Goal: Transaction & Acquisition: Purchase product/service

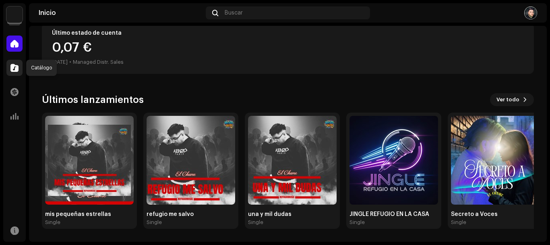
click at [19, 68] on div at bounding box center [14, 68] width 16 height 16
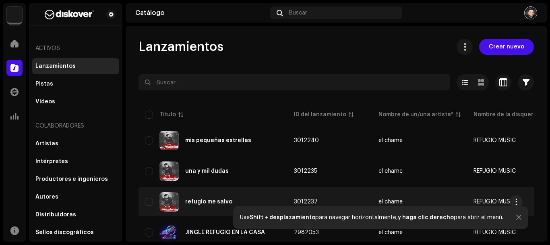
click at [208, 199] on div "refugio me salvo" at bounding box center [208, 202] width 47 height 6
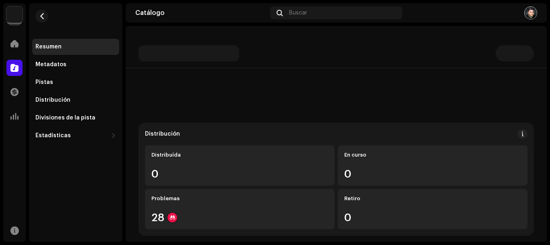
scroll to position [134, 0]
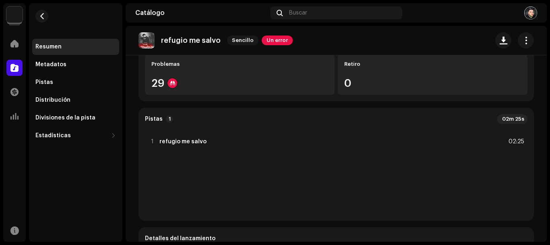
click at [197, 81] on re-o-release-hero "refugio me salvo Sencillo Un error refugio me salvo Sencillo Un error el chame …" at bounding box center [336, 58] width 421 height 64
click at [524, 40] on span "button" at bounding box center [527, 40] width 8 height 6
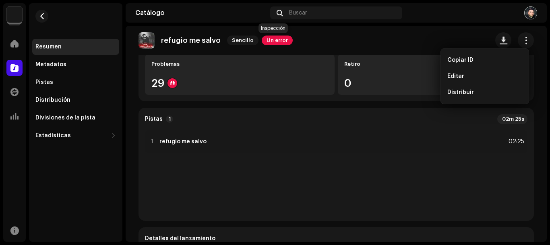
click at [270, 40] on span "Un error" at bounding box center [277, 40] width 31 height 10
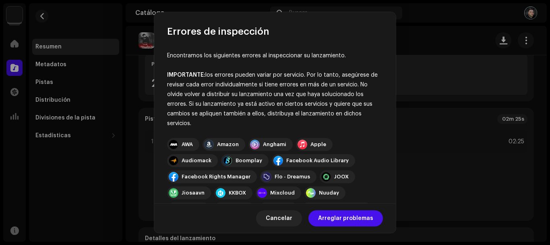
scroll to position [141, 0]
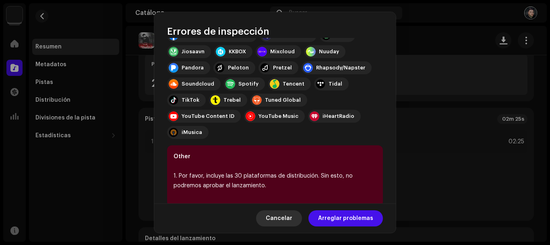
click at [288, 219] on span "Cancelar" at bounding box center [279, 218] width 27 height 16
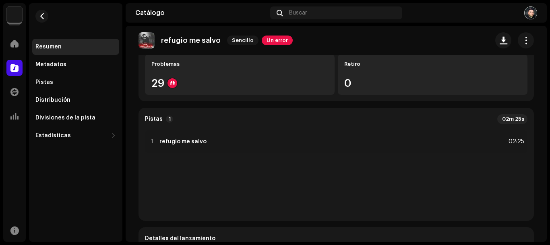
scroll to position [67, 0]
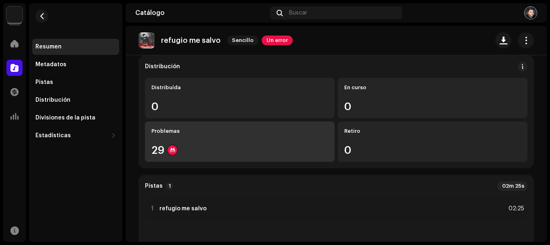
click at [257, 143] on div "Problemas 29" at bounding box center [240, 141] width 190 height 40
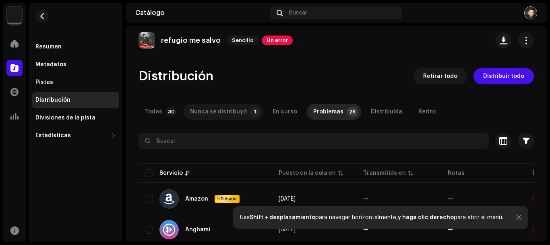
click at [212, 112] on div "Nunca se distribuyó" at bounding box center [218, 112] width 57 height 16
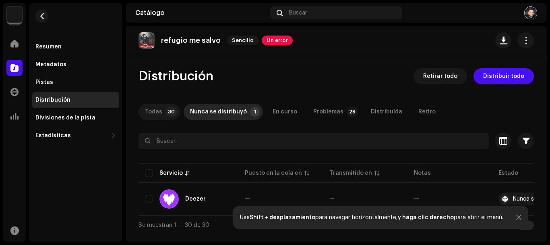
click at [168, 114] on p-badge "30" at bounding box center [172, 112] width 12 height 10
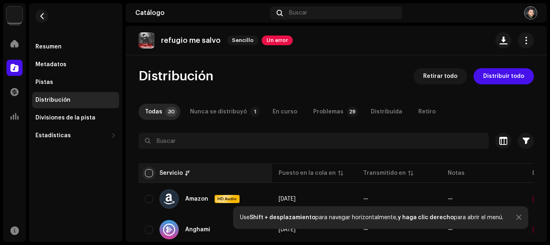
click at [149, 174] on input "checkbox" at bounding box center [149, 173] width 8 height 8
checkbox input "true"
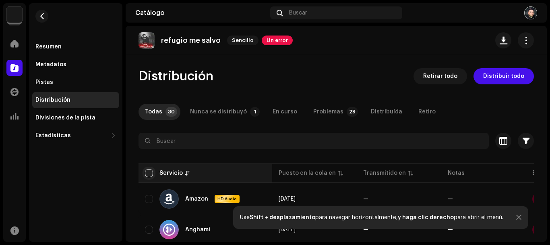
checkbox input "true"
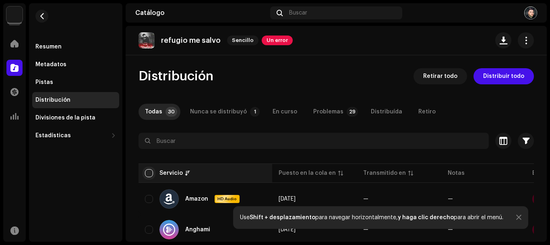
checkbox input "true"
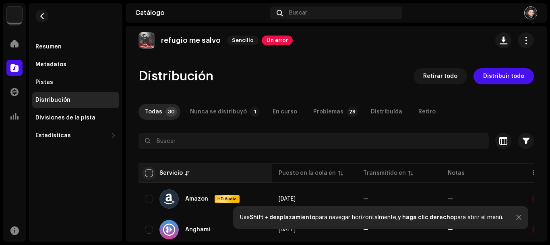
checkbox input "true"
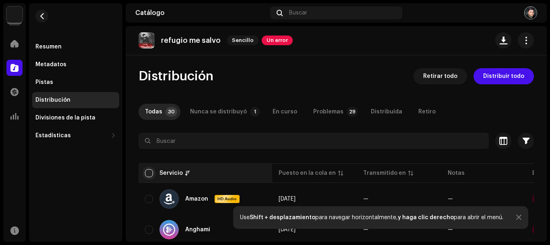
checkbox input "true"
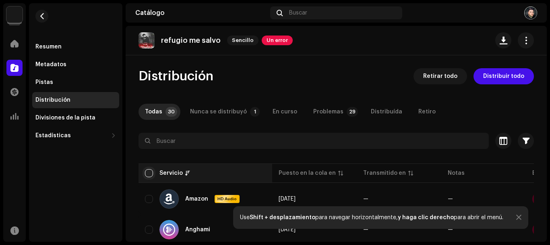
checkbox input "true"
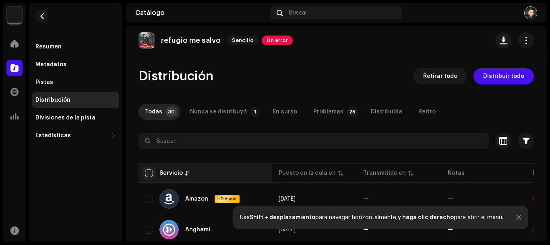
checkbox input "true"
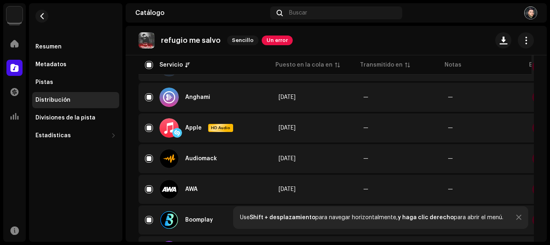
scroll to position [269, 0]
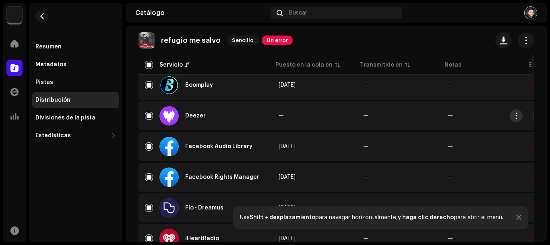
click at [519, 117] on span "button" at bounding box center [517, 115] width 6 height 6
click at [509, 131] on div "Distribuir" at bounding box center [478, 134] width 75 height 6
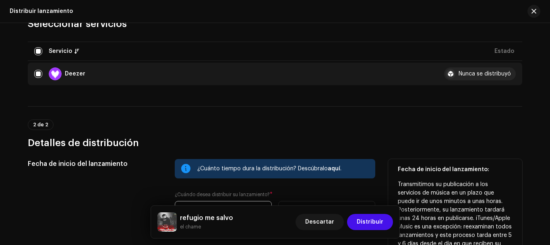
scroll to position [0, 0]
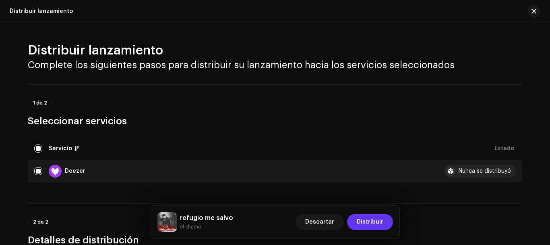
click at [378, 221] on span "Distribuir" at bounding box center [370, 222] width 27 height 16
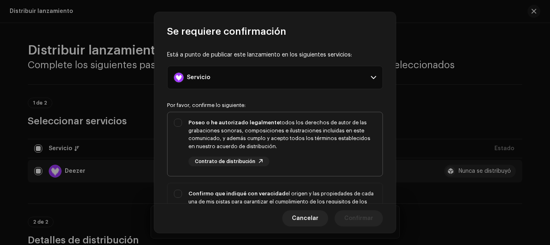
click at [303, 156] on div "Poseo o he autorizado legalmente todos los derechos de autor de las grabaciones…" at bounding box center [283, 142] width 188 height 48
checkbox input "true"
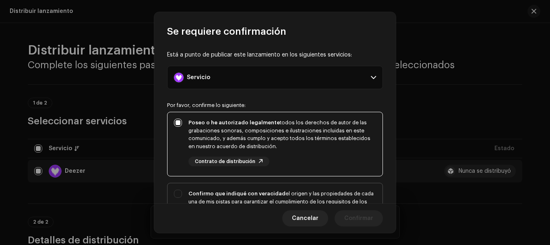
click at [270, 197] on div "Confirmo que indiqué con veracidad el origen y las propiedades de cada una de m…" at bounding box center [283, 208] width 188 height 39
checkbox input "true"
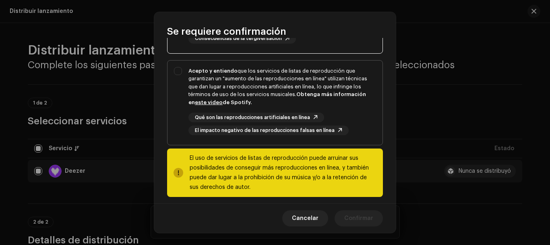
click at [276, 90] on div "Acepto y entiendo que los servicios de listas de reproducción que garantizan un…" at bounding box center [283, 86] width 188 height 39
checkbox input "true"
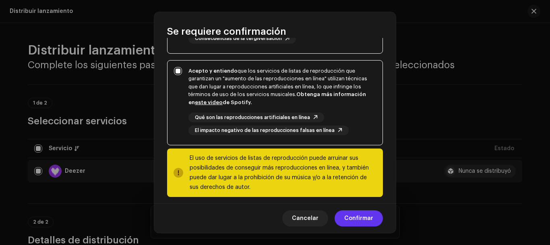
click at [372, 218] on span "Confirmar" at bounding box center [358, 218] width 29 height 16
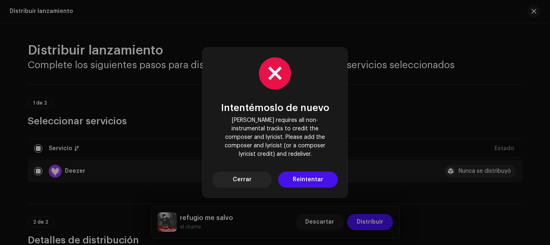
click at [331, 223] on div "Intentémoslo de nuevo Deezer requires all non-instrumental tracks to credit the…" at bounding box center [275, 122] width 550 height 245
click at [256, 176] on button "Cerrar" at bounding box center [242, 179] width 60 height 16
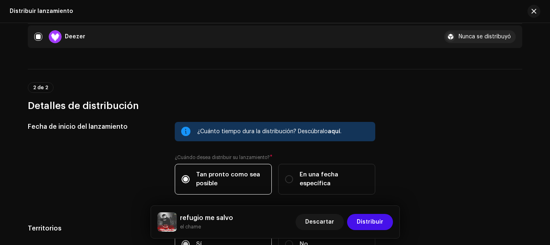
scroll to position [0, 0]
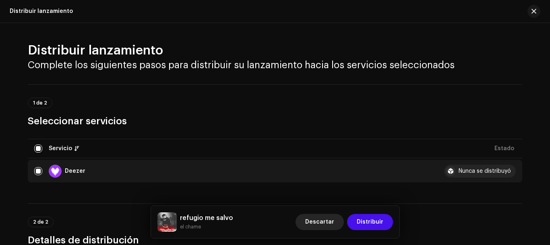
click at [321, 225] on span "Descartar" at bounding box center [319, 222] width 29 height 16
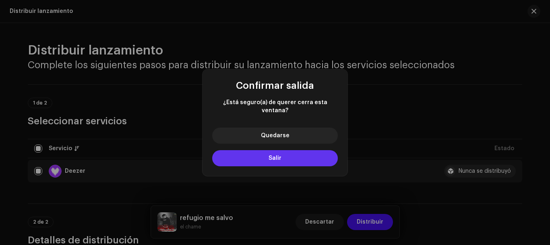
click at [296, 158] on button "Salir" at bounding box center [275, 158] width 126 height 16
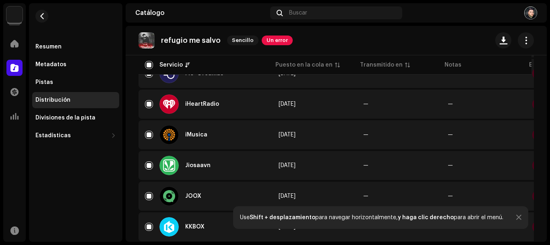
scroll to position [336, 0]
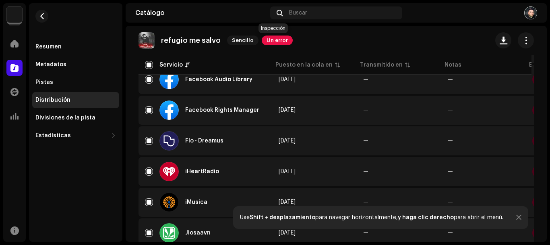
click at [284, 38] on span "Un error" at bounding box center [277, 40] width 31 height 10
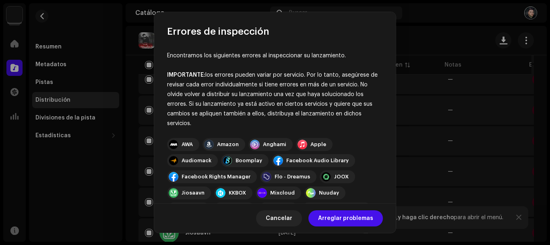
scroll to position [141, 0]
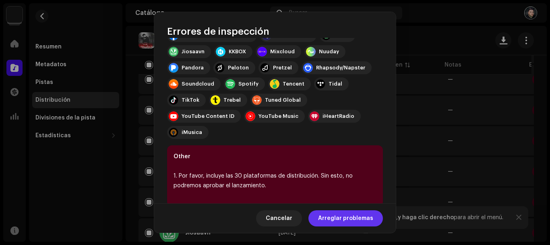
click at [339, 218] on span "Arreglar problemas" at bounding box center [345, 218] width 55 height 16
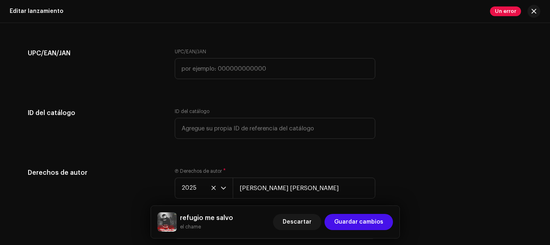
scroll to position [1491, 0]
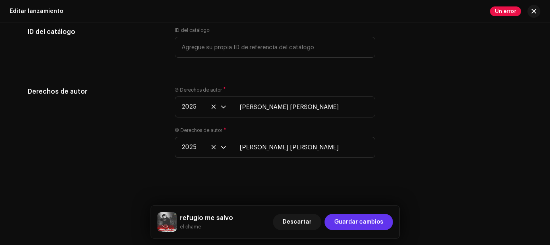
click at [387, 222] on button "Guardar cambios" at bounding box center [359, 222] width 68 height 16
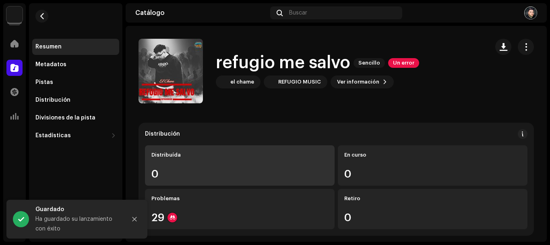
click at [271, 170] on div "0" at bounding box center [239, 173] width 177 height 10
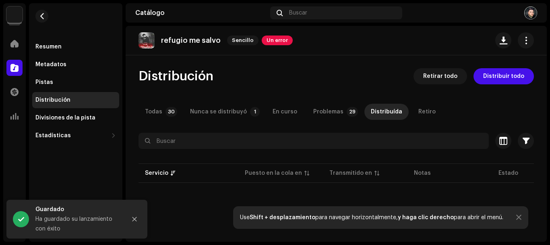
click at [160, 112] on div "Todas" at bounding box center [153, 112] width 17 height 16
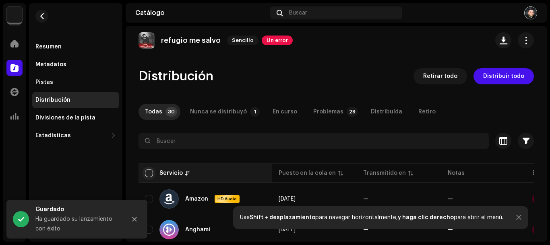
click at [145, 172] on input "checkbox" at bounding box center [149, 173] width 8 height 8
checkbox input "true"
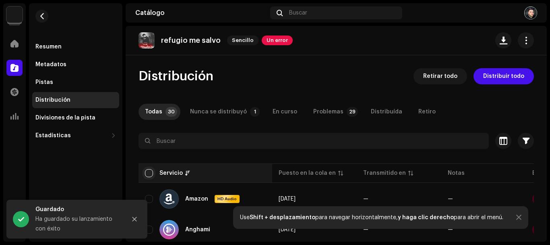
checkbox input "true"
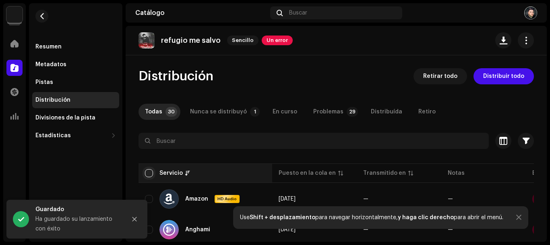
checkbox input "true"
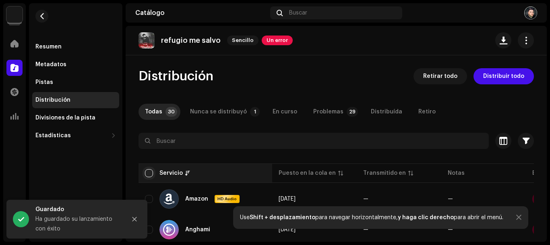
checkbox input "true"
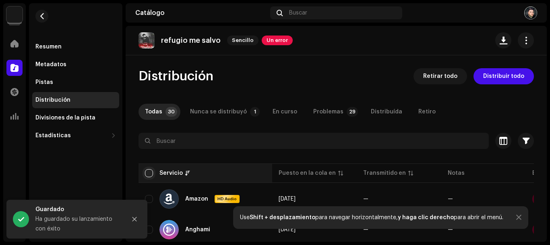
checkbox input "true"
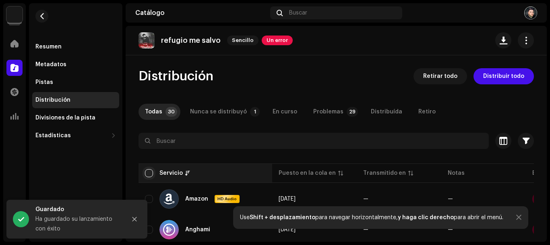
checkbox input "true"
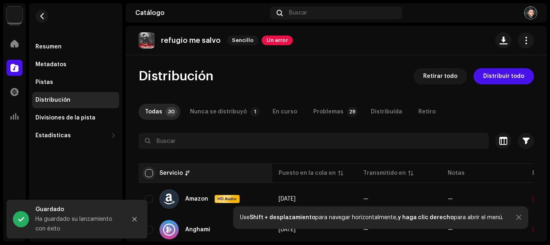
checkbox input "true"
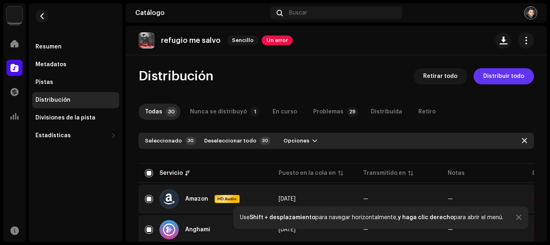
click at [517, 77] on span "Distribuir todo" at bounding box center [503, 76] width 41 height 16
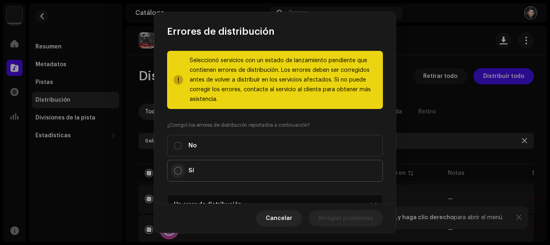
click at [176, 172] on input "Sí" at bounding box center [178, 170] width 8 height 8
radio input "true"
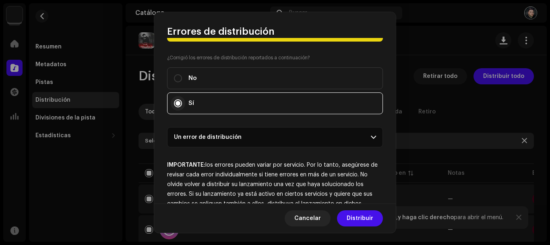
scroll to position [95, 0]
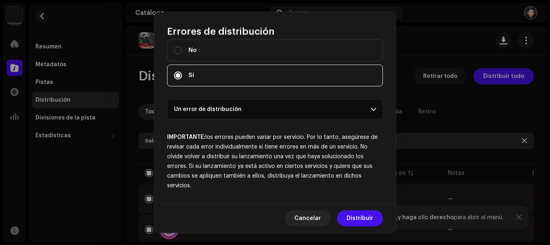
click at [226, 110] on p-accordion-header "Un error de distribución" at bounding box center [275, 109] width 216 height 20
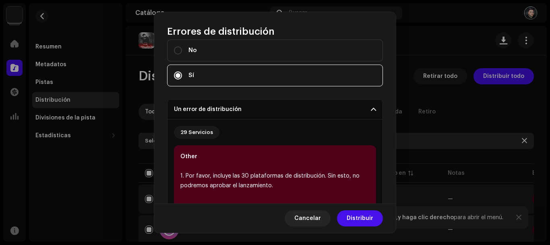
scroll to position [202, 0]
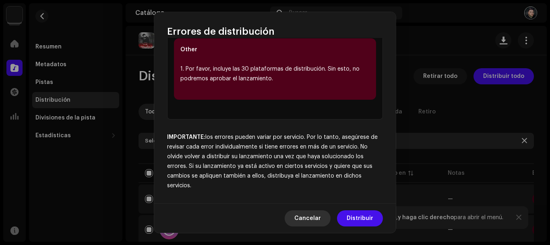
click at [320, 217] on span "Cancelar" at bounding box center [308, 218] width 27 height 16
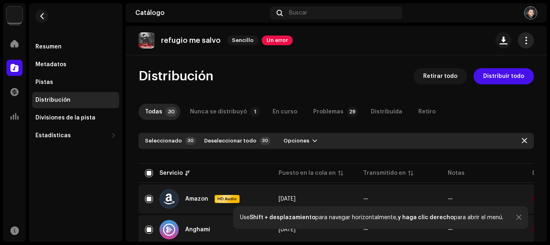
click at [518, 46] on re-m-actions-button at bounding box center [526, 40] width 16 height 16
click at [523, 40] on span "button" at bounding box center [527, 40] width 8 height 6
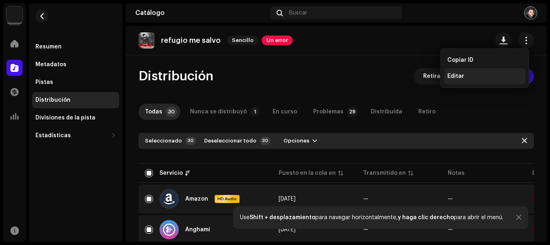
click at [468, 79] on div "Editar" at bounding box center [485, 76] width 75 height 6
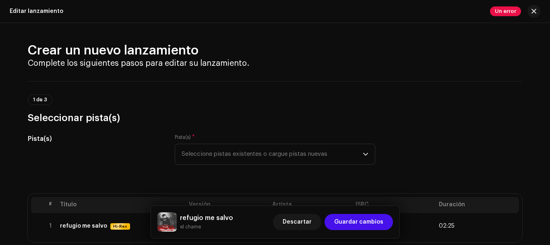
scroll to position [134, 0]
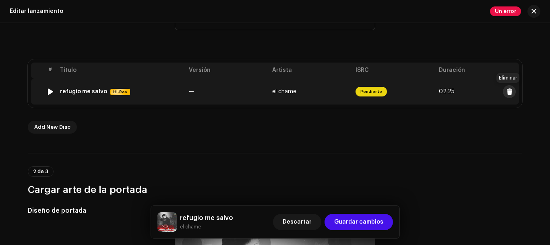
click at [509, 94] on span at bounding box center [510, 91] width 6 height 6
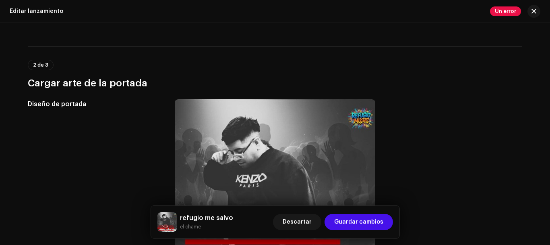
scroll to position [133, 0]
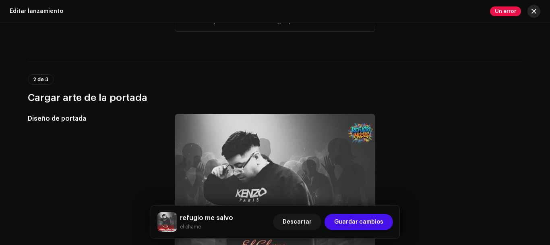
click at [532, 15] on button "button" at bounding box center [534, 11] width 13 height 13
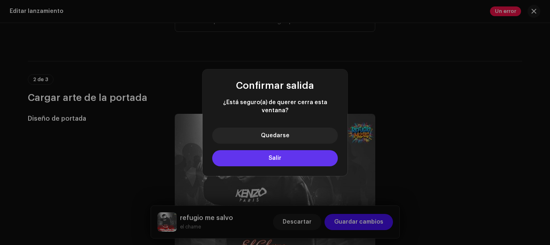
click at [307, 158] on button "Salir" at bounding box center [275, 158] width 126 height 16
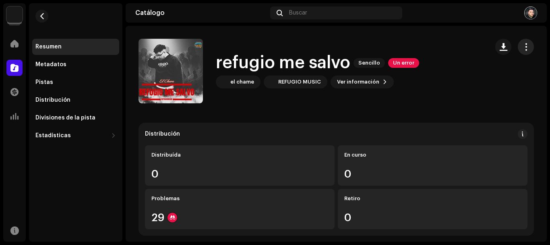
click at [518, 51] on button "button" at bounding box center [526, 47] width 16 height 16
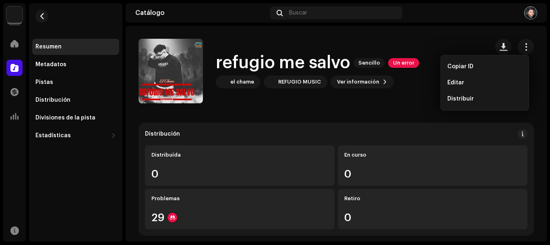
drag, startPoint x: 397, startPoint y: 116, endPoint x: 388, endPoint y: 114, distance: 9.2
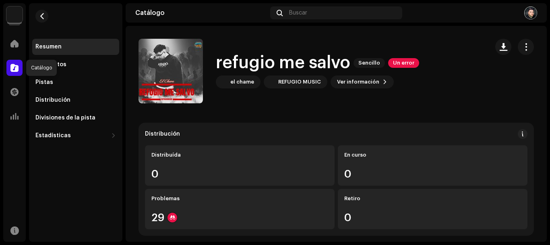
click at [12, 71] on span at bounding box center [14, 67] width 8 height 6
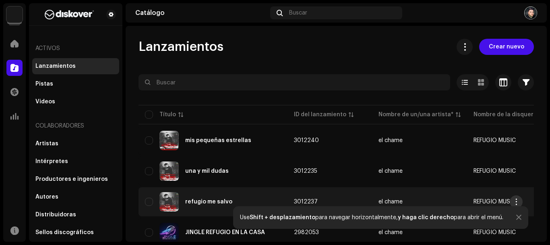
click at [520, 200] on button "button" at bounding box center [516, 201] width 13 height 13
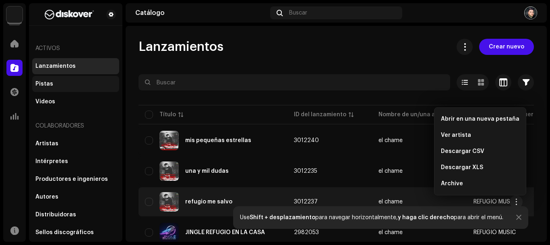
click at [52, 81] on div "Pistas" at bounding box center [75, 84] width 81 height 6
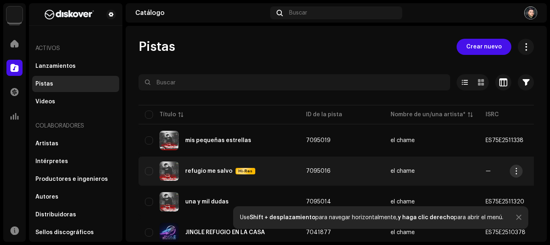
click at [517, 170] on span "button" at bounding box center [517, 171] width 6 height 6
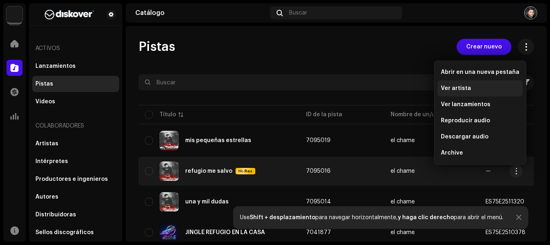
click at [469, 84] on div "Ver artista" at bounding box center [480, 88] width 85 height 16
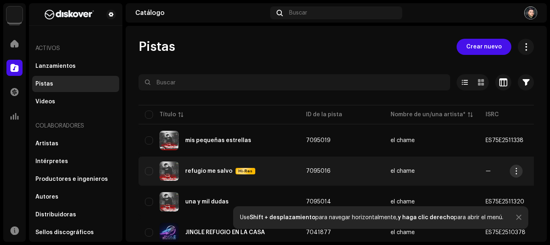
click at [517, 173] on span "button" at bounding box center [517, 171] width 6 height 6
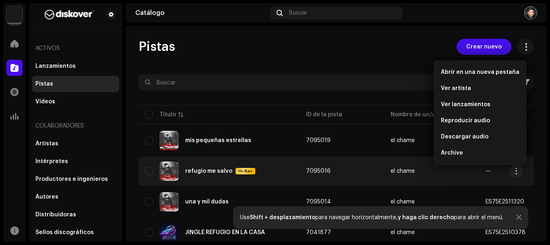
click at [479, 178] on td "—" at bounding box center [521, 170] width 85 height 29
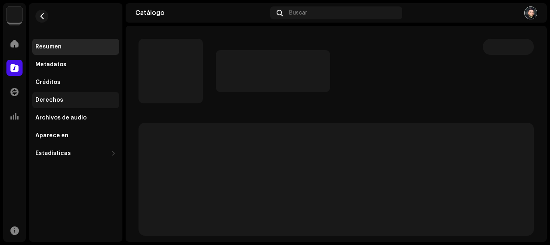
click at [56, 102] on div "Derechos" at bounding box center [49, 100] width 28 height 6
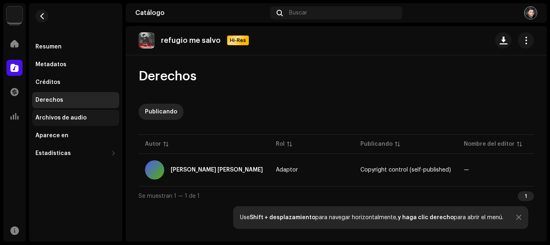
click at [73, 116] on div "Archivos de audio" at bounding box center [60, 117] width 51 height 6
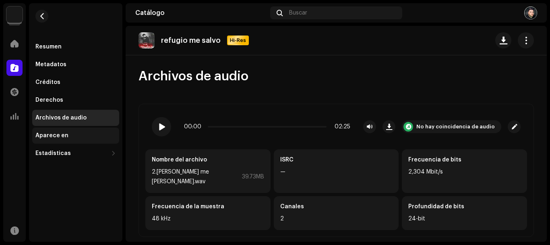
click at [94, 134] on div "Aparece en" at bounding box center [75, 135] width 81 height 6
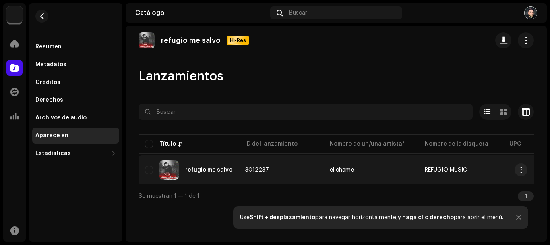
click at [264, 170] on span "3012237" at bounding box center [257, 170] width 24 height 6
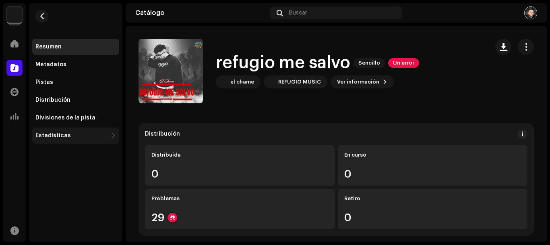
click at [106, 133] on div "Estadísticas" at bounding box center [71, 135] width 73 height 6
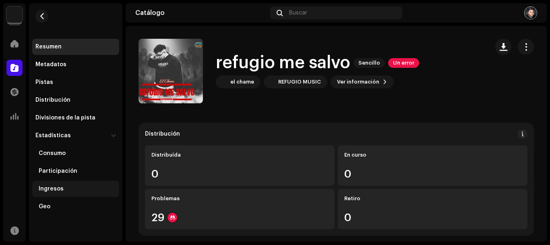
click at [83, 191] on div "Ingresos" at bounding box center [77, 188] width 77 height 6
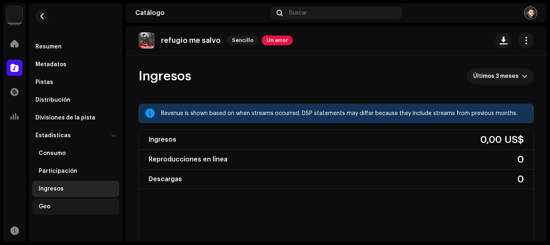
click at [77, 207] on div "Geo" at bounding box center [77, 206] width 77 height 6
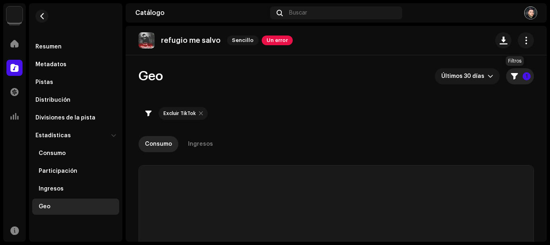
click at [523, 80] on p-badge "1" at bounding box center [527, 76] width 8 height 8
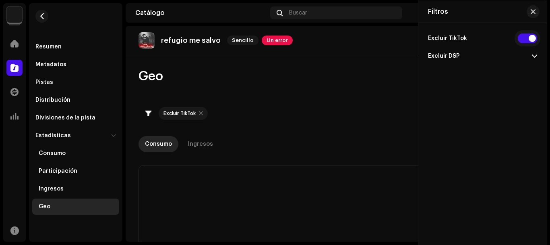
click at [529, 37] on input "checkbox" at bounding box center [527, 38] width 19 height 10
checkbox input "false"
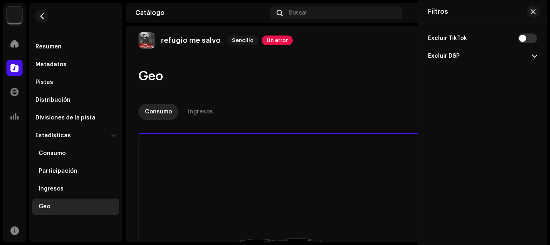
click at [535, 55] on span at bounding box center [534, 56] width 5 height 6
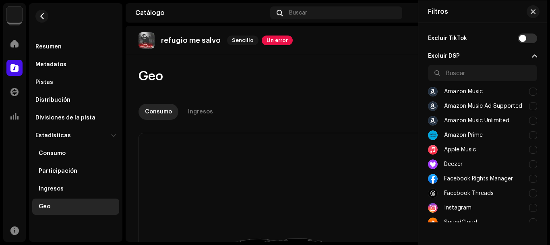
click at [533, 211] on div at bounding box center [533, 207] width 8 height 8
checkbox input "true"
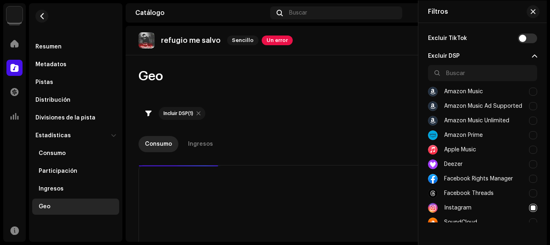
click at [531, 195] on div at bounding box center [533, 193] width 8 height 8
checkbox input "true"
drag, startPoint x: 531, startPoint y: 182, endPoint x: 531, endPoint y: 168, distance: 13.7
click at [531, 178] on div at bounding box center [533, 178] width 8 height 8
checkbox input "true"
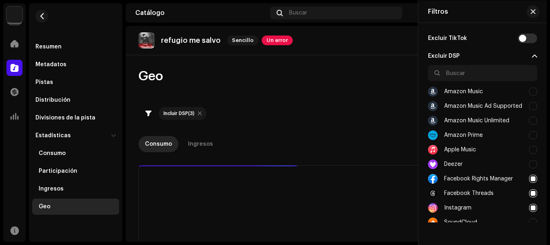
drag, startPoint x: 531, startPoint y: 163, endPoint x: 531, endPoint y: 151, distance: 12.5
click at [531, 161] on div at bounding box center [533, 164] width 8 height 8
checkbox input "true"
drag, startPoint x: 531, startPoint y: 147, endPoint x: 530, endPoint y: 133, distance: 14.2
click at [531, 145] on div "Apple Music" at bounding box center [482, 149] width 109 height 15
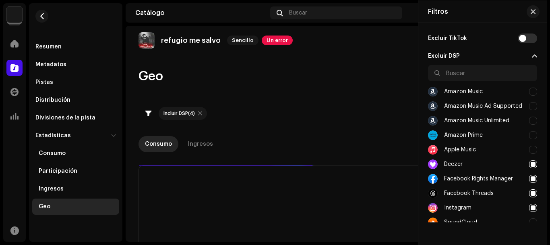
checkbox input "true"
drag, startPoint x: 530, startPoint y: 132, endPoint x: 530, endPoint y: 126, distance: 5.6
click at [530, 130] on div "Amazon Prime" at bounding box center [482, 135] width 109 height 15
checkbox input "true"
drag, startPoint x: 530, startPoint y: 119, endPoint x: 532, endPoint y: 108, distance: 10.7
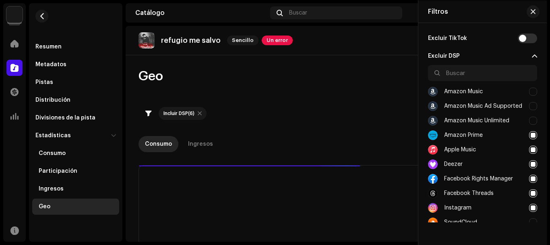
click at [531, 116] on div at bounding box center [533, 120] width 8 height 8
checkbox input "true"
drag, startPoint x: 532, startPoint y: 108, endPoint x: 531, endPoint y: 92, distance: 16.5
click at [533, 104] on div at bounding box center [533, 106] width 8 height 8
checkbox input "true"
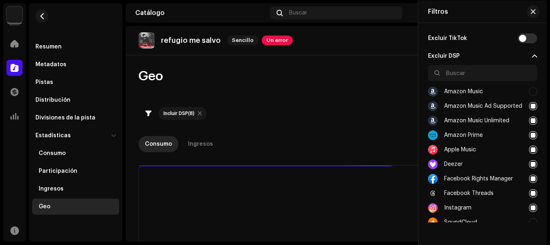
drag, startPoint x: 531, startPoint y: 91, endPoint x: 532, endPoint y: 135, distance: 43.9
click at [531, 93] on div at bounding box center [533, 91] width 8 height 8
checkbox input "true"
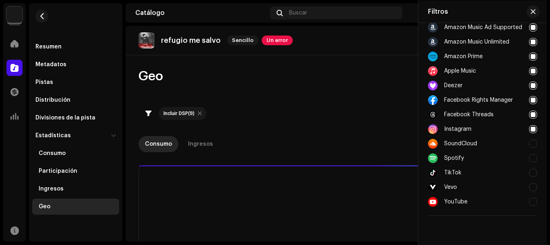
drag, startPoint x: 534, startPoint y: 200, endPoint x: 534, endPoint y: 189, distance: 11.3
click at [534, 199] on div at bounding box center [533, 201] width 8 height 8
checkbox input "true"
drag, startPoint x: 534, startPoint y: 186, endPoint x: 534, endPoint y: 179, distance: 6.4
click at [534, 180] on div "Vevo" at bounding box center [482, 187] width 109 height 15
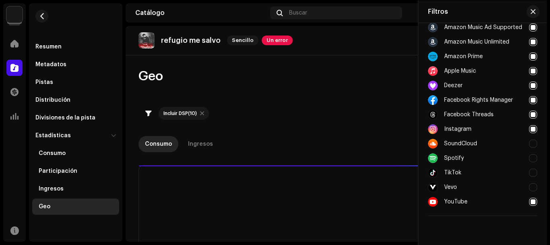
checkbox input "true"
drag, startPoint x: 533, startPoint y: 169, endPoint x: 531, endPoint y: 156, distance: 12.7
click at [531, 166] on div "TikTok" at bounding box center [482, 172] width 109 height 15
checkbox input "true"
drag, startPoint x: 531, startPoint y: 156, endPoint x: 531, endPoint y: 145, distance: 11.3
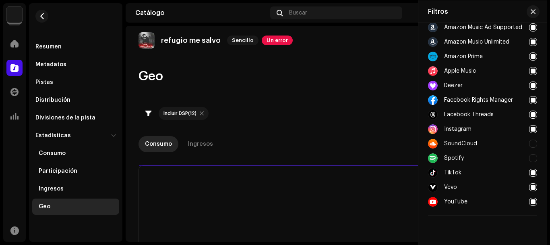
click at [531, 152] on div "Spotify" at bounding box center [482, 158] width 109 height 15
checkbox input "true"
click at [531, 145] on div at bounding box center [533, 143] width 8 height 8
checkbox input "true"
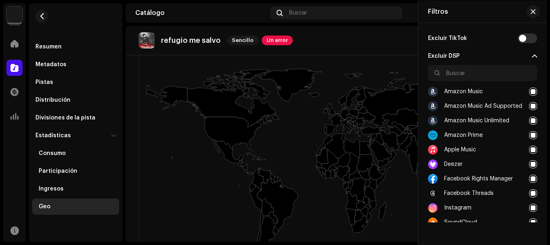
scroll to position [269, 0]
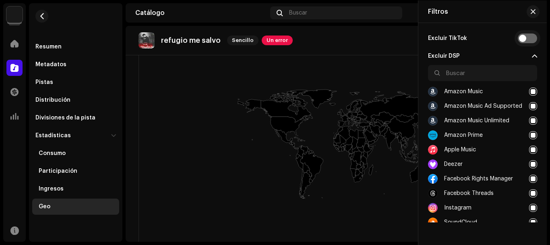
click at [529, 41] on input "checkbox" at bounding box center [527, 38] width 19 height 10
checkbox input "true"
checkbox input "false"
click at [417, 38] on div "refugio me salvo Sencillo Un error" at bounding box center [337, 40] width 396 height 16
drag, startPoint x: 390, startPoint y: 47, endPoint x: 404, endPoint y: 43, distance: 14.3
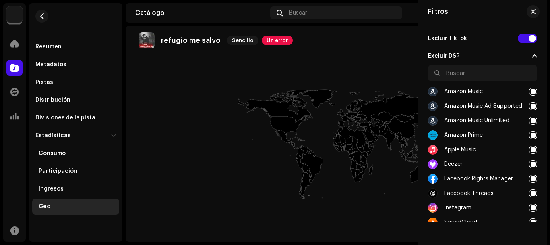
click at [398, 44] on div "refugio me salvo Sencillo Un error" at bounding box center [337, 40] width 396 height 16
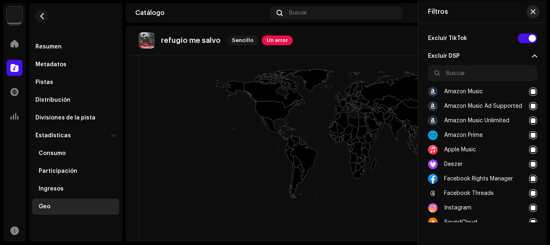
click at [537, 13] on button "button" at bounding box center [533, 11] width 13 height 13
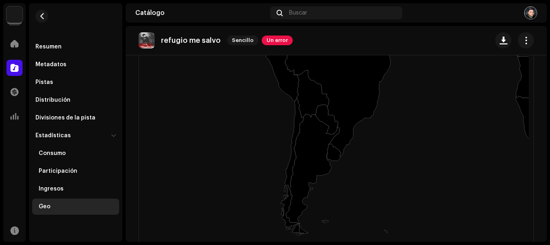
scroll to position [268, 0]
click at [290, 164] on icon at bounding box center [291, 167] width 23 height 136
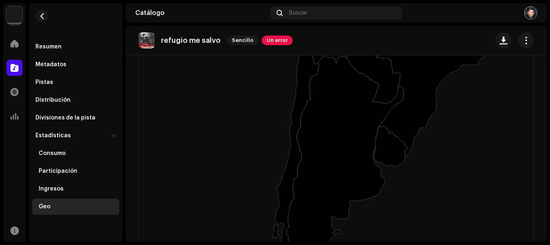
click at [293, 158] on icon at bounding box center [291, 180] width 55 height 322
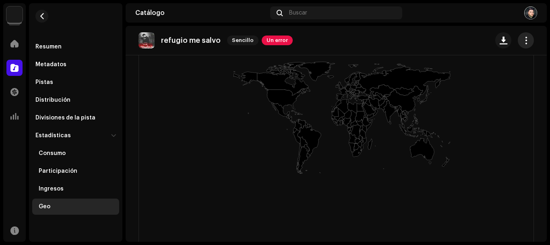
click at [523, 38] on span "button" at bounding box center [527, 40] width 8 height 6
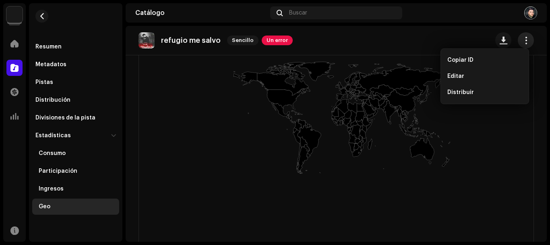
click at [527, 42] on button "button" at bounding box center [526, 40] width 16 height 16
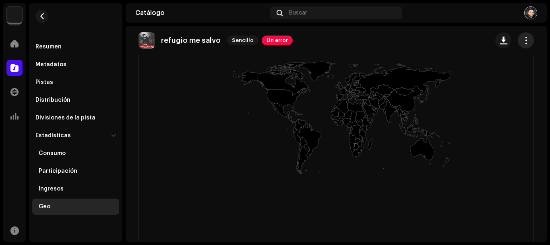
click at [523, 44] on span "button" at bounding box center [527, 40] width 8 height 6
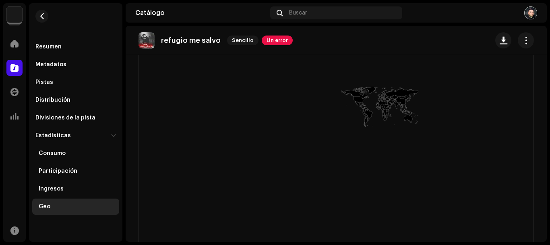
scroll to position [0, 0]
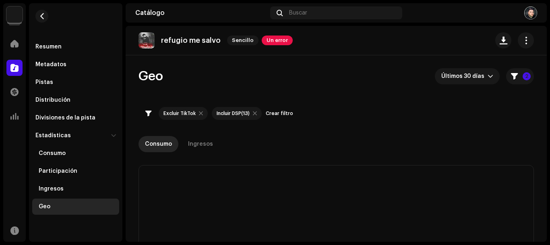
click at [200, 114] on div at bounding box center [201, 113] width 4 height 6
checkbox input "false"
click at [205, 144] on div "Ingresos" at bounding box center [200, 144] width 25 height 16
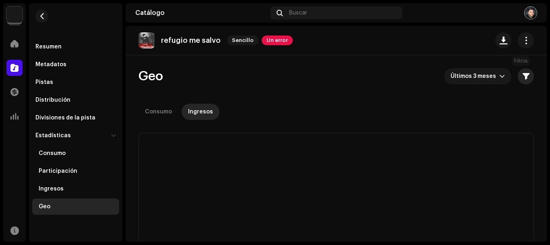
click at [523, 78] on span "button" at bounding box center [526, 76] width 7 height 6
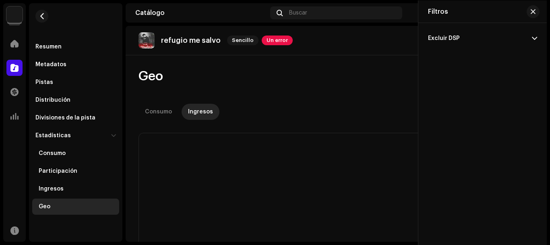
click at [536, 37] on span at bounding box center [534, 38] width 5 height 6
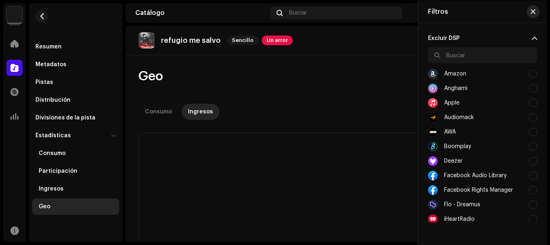
click at [535, 12] on span "button" at bounding box center [533, 11] width 5 height 6
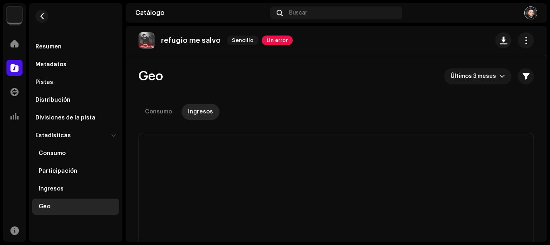
click at [336, 113] on div "Consumo Ingresos" at bounding box center [337, 112] width 396 height 16
click at [165, 114] on div "Consumo" at bounding box center [158, 112] width 27 height 16
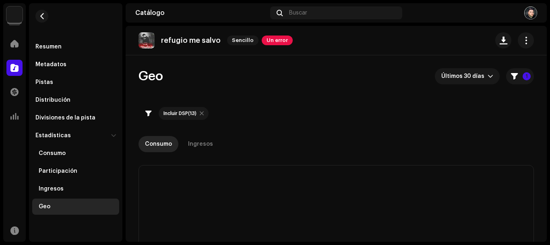
click at [203, 112] on div at bounding box center [202, 113] width 4 height 6
checkbox input "false"
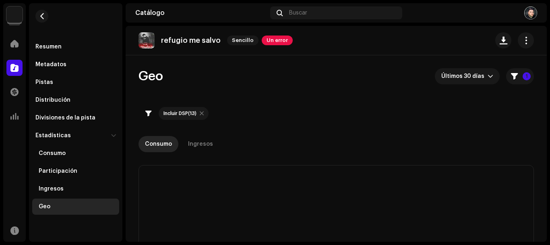
checkbox input "false"
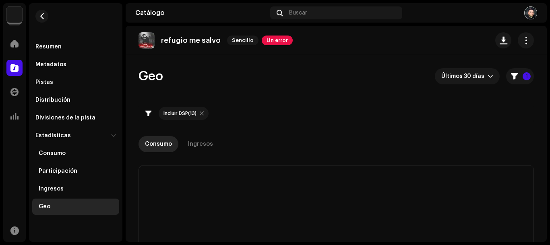
checkbox input "false"
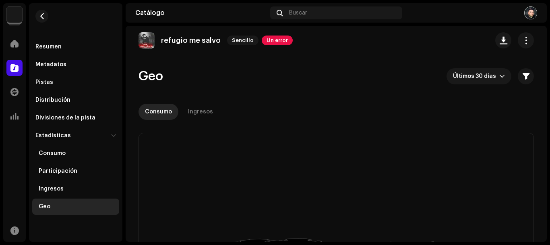
drag, startPoint x: 290, startPoint y: 119, endPoint x: 289, endPoint y: 114, distance: 5.0
click at [290, 118] on div "Consumo Ingresos" at bounding box center [337, 112] width 396 height 16
drag, startPoint x: 519, startPoint y: 32, endPoint x: 519, endPoint y: 39, distance: 7.7
click at [519, 34] on div "refugio me salvo Sencillo Un error" at bounding box center [336, 40] width 421 height 29
click at [523, 42] on span "button" at bounding box center [527, 40] width 8 height 6
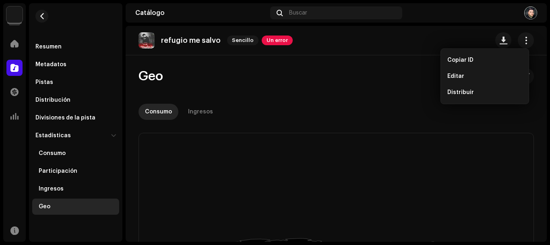
drag, startPoint x: 463, startPoint y: 34, endPoint x: 432, endPoint y: 79, distance: 54.9
click at [463, 34] on div "refugio me salvo Sencillo Un error" at bounding box center [337, 40] width 396 height 16
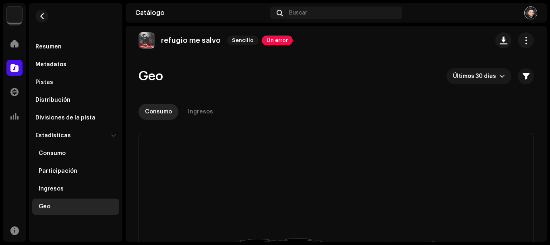
click at [428, 97] on re-o-geo-consumption-header "Geo Últimos 30 días Consumo Ingresos Filtros Excluir TikTok Excluir DSP Amazon …" at bounding box center [337, 93] width 396 height 77
click at [523, 78] on span "button" at bounding box center [526, 76] width 7 height 6
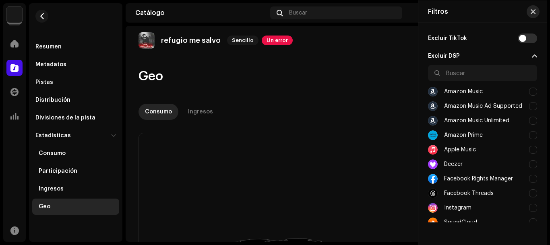
click at [536, 15] on button "button" at bounding box center [533, 11] width 13 height 13
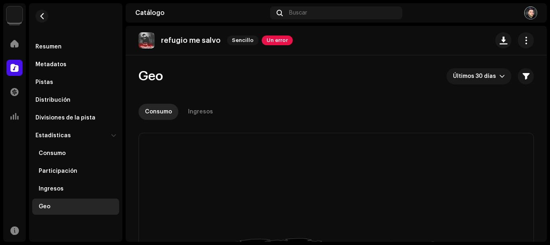
drag, startPoint x: 370, startPoint y: 115, endPoint x: 382, endPoint y: 112, distance: 11.7
click at [372, 115] on div "Consumo Ingresos" at bounding box center [337, 112] width 396 height 16
click at [492, 77] on span "Últimos 30 días" at bounding box center [476, 76] width 46 height 16
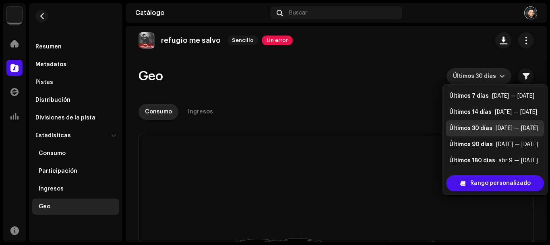
scroll to position [13, 0]
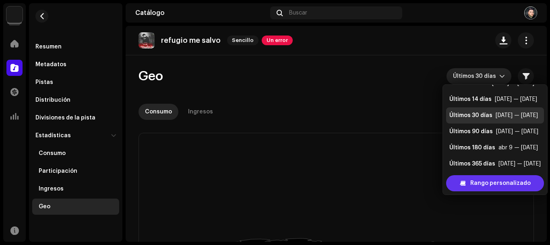
click at [518, 185] on span "Rango personalizado" at bounding box center [501, 183] width 60 height 16
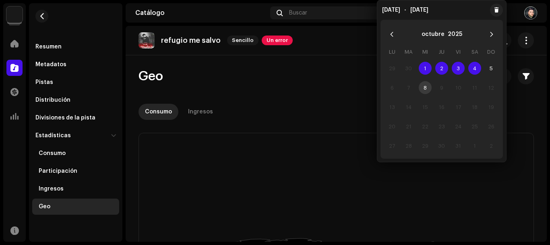
click at [473, 69] on span "4" at bounding box center [475, 68] width 13 height 13
click at [474, 70] on span "4" at bounding box center [475, 68] width 13 height 13
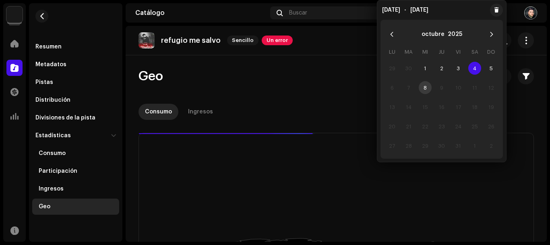
drag, startPoint x: 475, startPoint y: 69, endPoint x: 359, endPoint y: 41, distance: 119.8
click at [359, 41] on div "refugio me salvo Sencillo Un error" at bounding box center [337, 40] width 396 height 16
click at [428, 89] on td "8" at bounding box center [425, 87] width 17 height 19
click at [438, 88] on td "9" at bounding box center [442, 87] width 17 height 19
click at [442, 88] on td "9" at bounding box center [442, 87] width 17 height 19
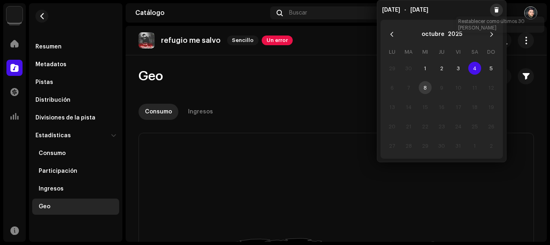
click at [498, 9] on span at bounding box center [496, 10] width 5 height 6
click at [479, 66] on span "4" at bounding box center [475, 68] width 13 height 13
click at [449, 71] on td "2" at bounding box center [442, 67] width 17 height 19
click at [457, 67] on span "3" at bounding box center [458, 68] width 13 height 13
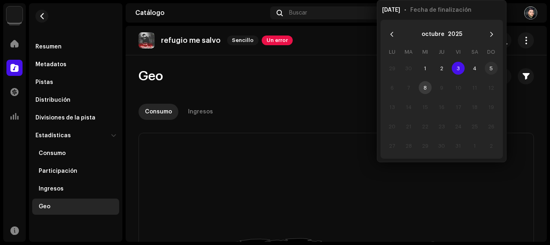
click at [489, 66] on span "5" at bounding box center [491, 68] width 13 height 13
click at [492, 66] on span "5" at bounding box center [491, 68] width 13 height 13
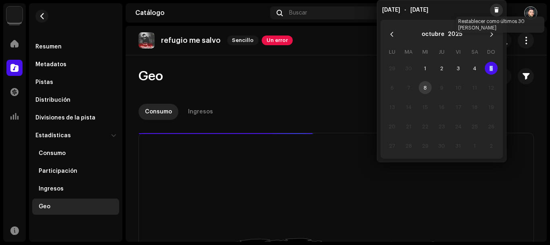
click at [497, 10] on span at bounding box center [496, 10] width 5 height 6
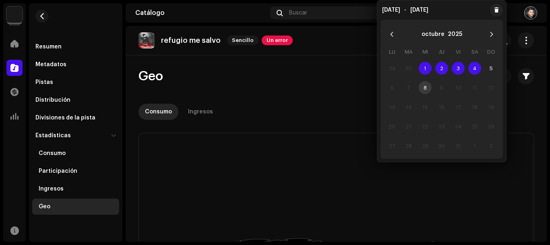
click at [476, 69] on span "4" at bounding box center [475, 68] width 13 height 13
click at [494, 69] on span "5" at bounding box center [491, 68] width 13 height 13
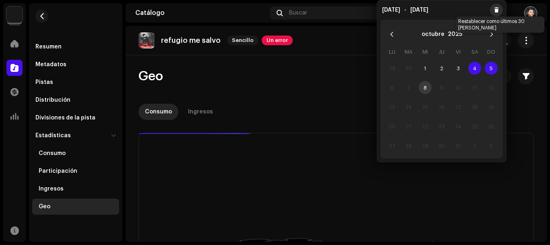
click at [499, 11] on button at bounding box center [496, 10] width 13 height 13
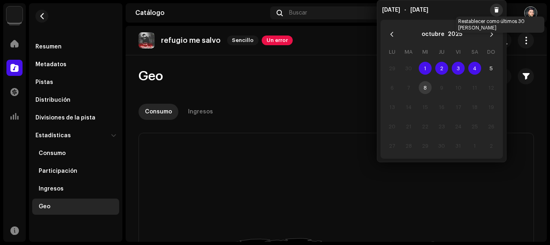
click at [498, 10] on span at bounding box center [496, 10] width 5 height 6
click at [498, 11] on span at bounding box center [496, 10] width 5 height 6
click at [479, 69] on span "4" at bounding box center [475, 68] width 13 height 13
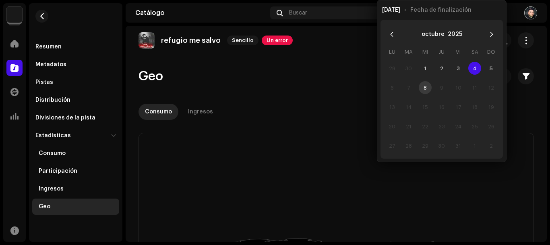
click at [477, 70] on span "4" at bounding box center [475, 68] width 13 height 13
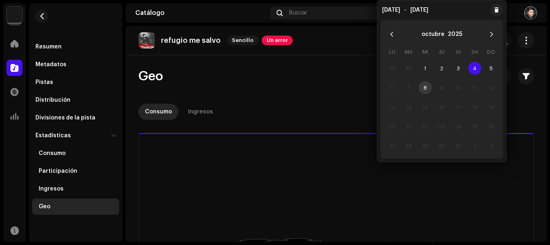
click at [477, 70] on span "4" at bounding box center [475, 68] width 13 height 13
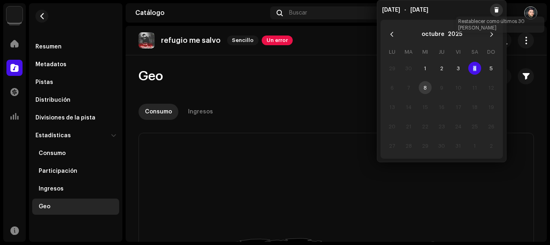
click at [497, 12] on span at bounding box center [496, 10] width 5 height 6
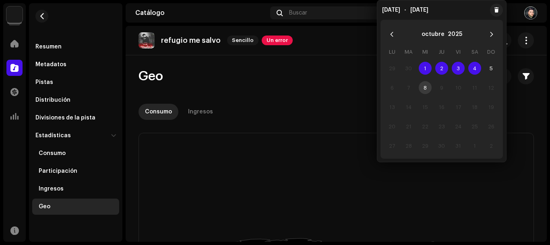
click at [428, 68] on span "1" at bounding box center [425, 68] width 13 height 13
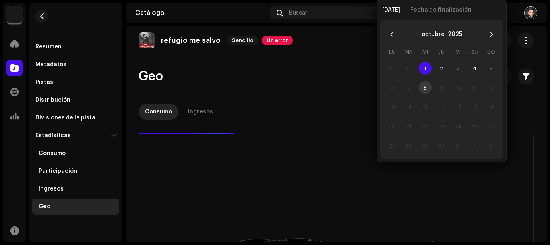
click at [428, 68] on span "1" at bounding box center [425, 68] width 13 height 13
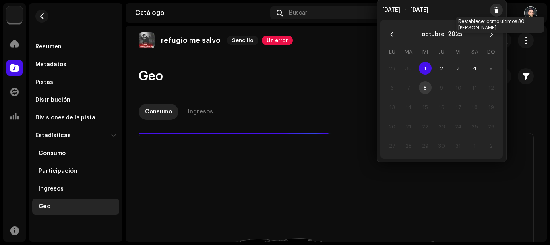
click at [493, 12] on button at bounding box center [496, 10] width 13 height 13
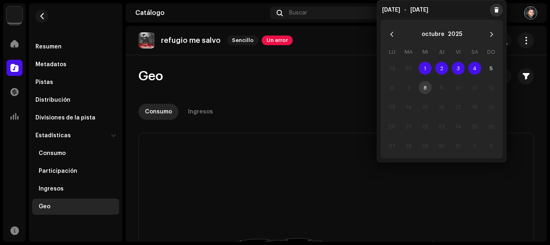
click at [496, 12] on span at bounding box center [496, 10] width 5 height 6
click at [394, 33] on icon "Previous Month" at bounding box center [392, 34] width 6 height 6
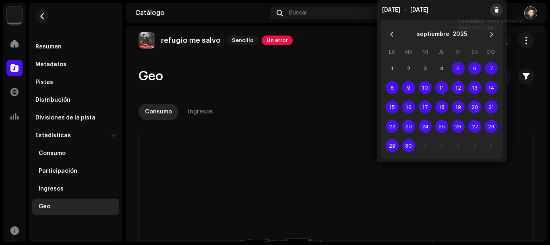
click at [496, 11] on span at bounding box center [496, 10] width 5 height 6
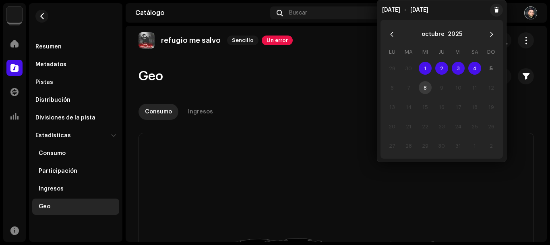
drag, startPoint x: 370, startPoint y: 33, endPoint x: 365, endPoint y: 32, distance: 5.3
click at [369, 32] on div "refugio me salvo Sencillo Un error" at bounding box center [337, 40] width 396 height 16
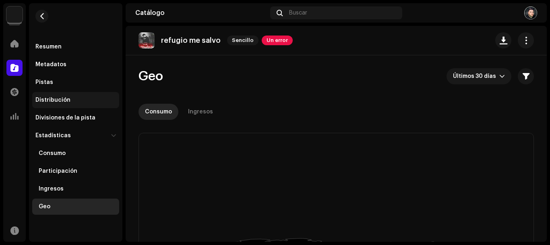
click at [58, 104] on div "Distribución" at bounding box center [75, 100] width 87 height 16
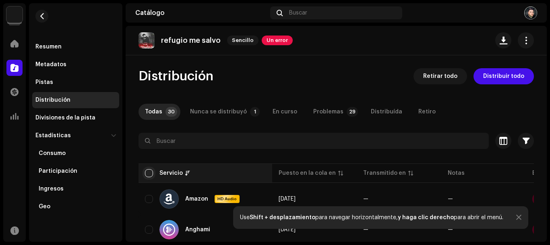
click at [153, 170] on input "checkbox" at bounding box center [149, 173] width 8 height 8
checkbox input "true"
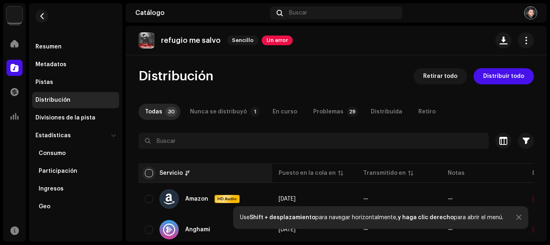
checkbox input "true"
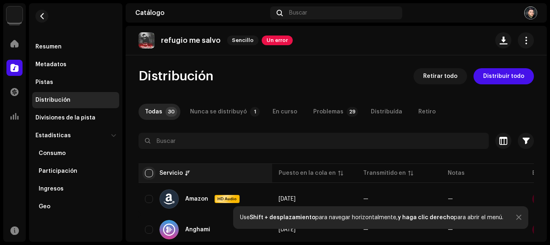
checkbox input "true"
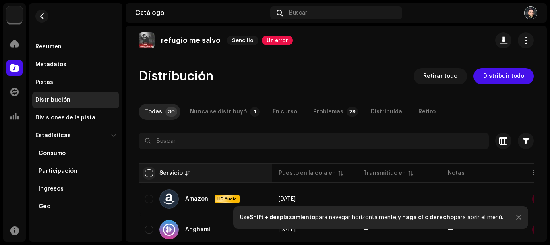
checkbox input "true"
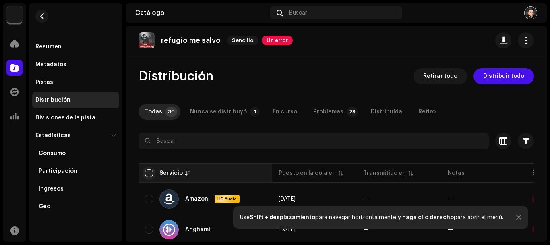
checkbox input "true"
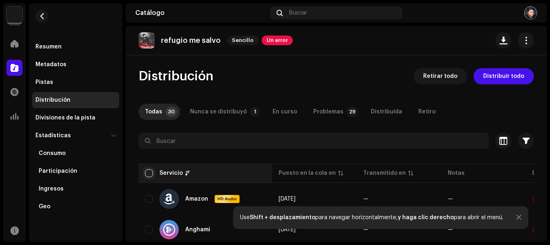
checkbox input "true"
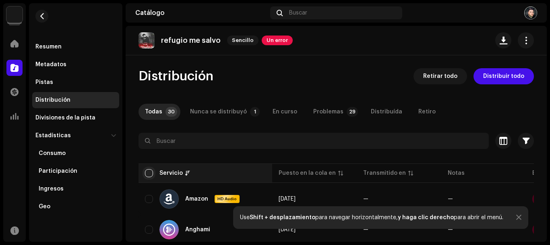
checkbox input "true"
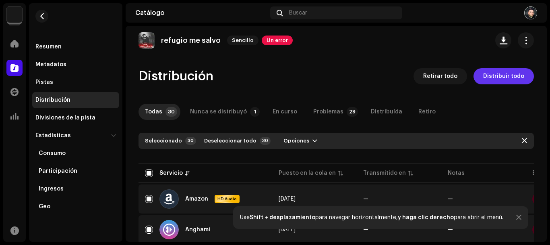
click at [501, 71] on span "Distribuir todo" at bounding box center [503, 76] width 41 height 16
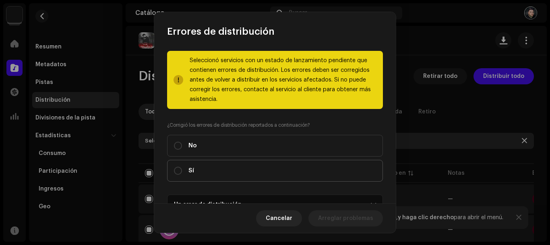
click at [177, 165] on label "Sí" at bounding box center [275, 171] width 216 height 22
click at [177, 166] on input "Sí" at bounding box center [178, 170] width 8 height 8
radio input "true"
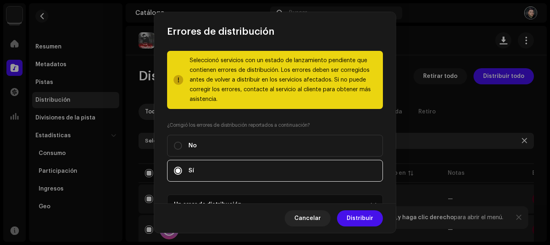
scroll to position [95, 0]
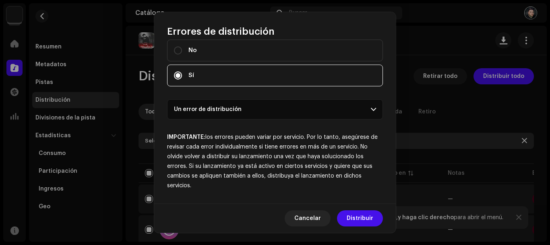
click at [363, 117] on p-accordion-header "Un error de distribución" at bounding box center [275, 109] width 216 height 20
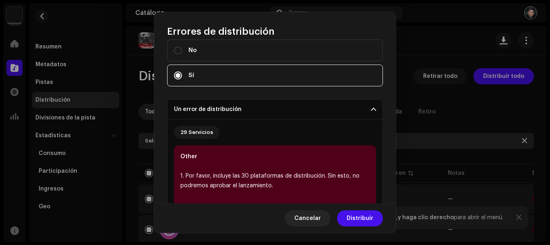
click at [365, 115] on p-accordion-header "Un error de distribución" at bounding box center [275, 109] width 216 height 20
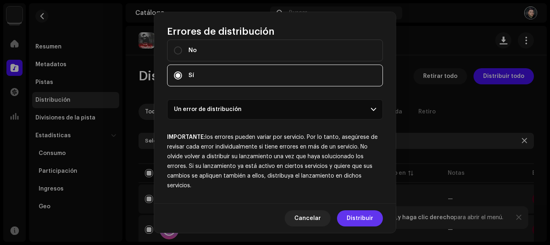
click at [370, 222] on span "Distribuir" at bounding box center [360, 218] width 27 height 16
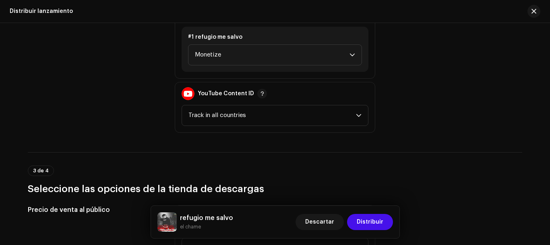
scroll to position [940, 0]
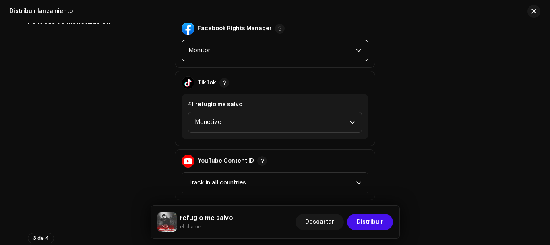
click at [314, 47] on span "Monitor" at bounding box center [273, 50] width 168 height 20
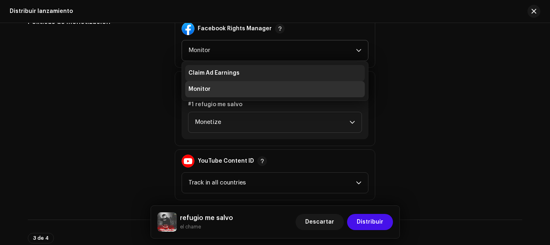
click at [283, 74] on li "Claim Ad Earnings" at bounding box center [275, 73] width 180 height 16
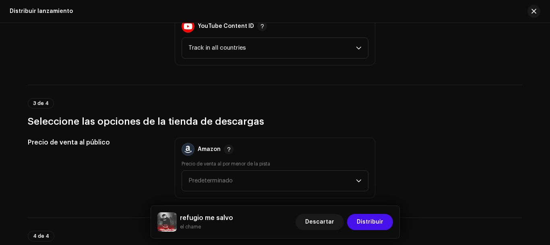
scroll to position [1209, 0]
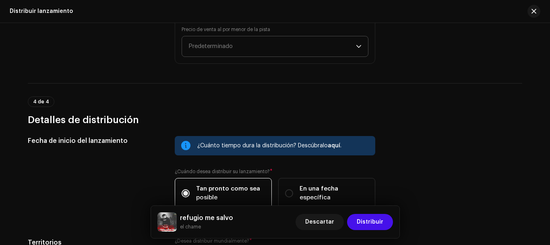
click at [339, 43] on span "Predeterminado" at bounding box center [273, 46] width 168 height 20
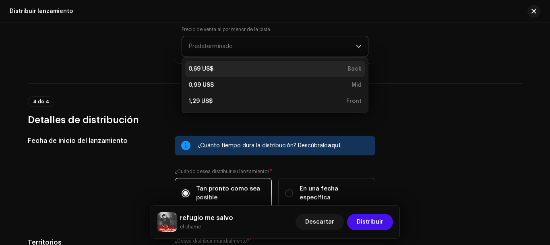
click at [316, 71] on div "0,69 US$ Back" at bounding box center [275, 69] width 173 height 8
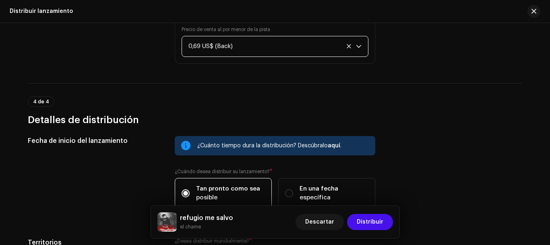
scroll to position [1320, 0]
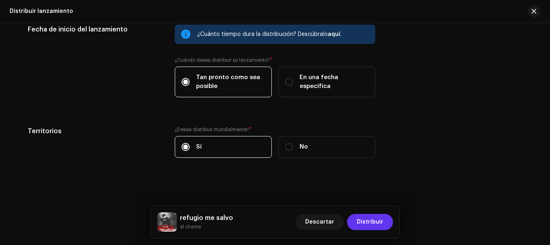
click at [381, 221] on span "Distribuir" at bounding box center [370, 222] width 27 height 16
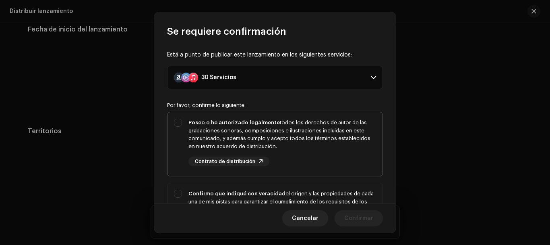
click at [257, 134] on div "Poseo o he autorizado legalmente todos los derechos de autor de las grabaciones…" at bounding box center [283, 133] width 188 height 31
checkbox input "true"
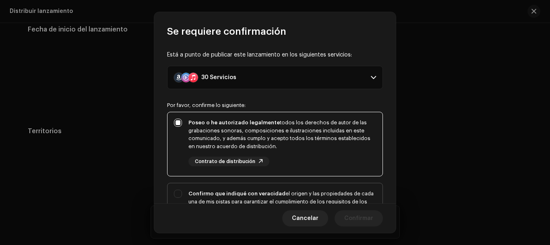
drag, startPoint x: 216, startPoint y: 197, endPoint x: 215, endPoint y: 191, distance: 6.6
click at [215, 195] on div "Confirmo que indiqué con veracidad el origen y las propiedades de cada una de m…" at bounding box center [283, 208] width 188 height 39
checkbox input "true"
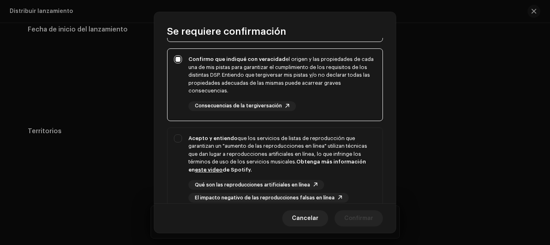
scroll to position [201, 0]
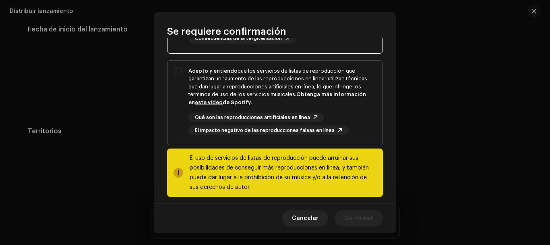
click at [195, 94] on div "Acepto y entiendo que los servicios de listas de reproducción que garantizan un…" at bounding box center [283, 86] width 188 height 39
checkbox input "true"
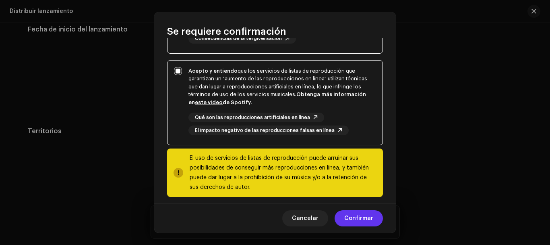
click at [359, 217] on span "Confirmar" at bounding box center [358, 218] width 29 height 16
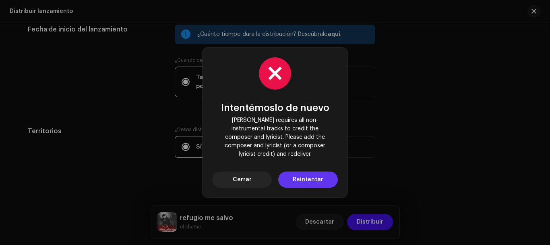
click at [304, 171] on span "Reintentar" at bounding box center [308, 179] width 31 height 16
click at [391, 175] on div "Intentémoslo de nuevo Deezer requires all non-instrumental tracks to credit the…" at bounding box center [275, 122] width 550 height 245
click at [247, 180] on span "Cerrar" at bounding box center [242, 179] width 19 height 16
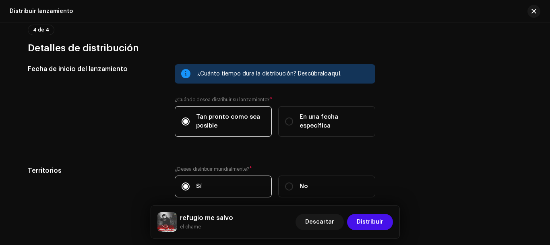
scroll to position [1282, 0]
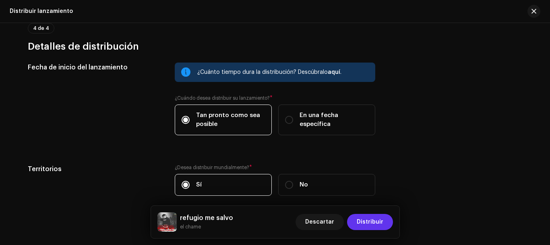
click at [376, 223] on span "Distribuir" at bounding box center [370, 222] width 27 height 16
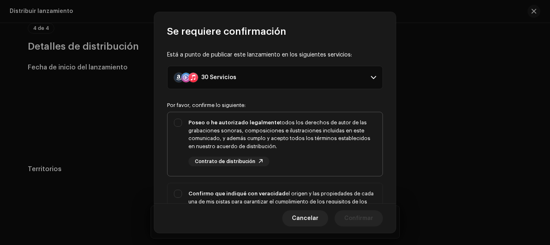
click at [277, 151] on div "Poseo o he autorizado legalmente todos los derechos de autor de las grabaciones…" at bounding box center [283, 142] width 188 height 48
checkbox input "true"
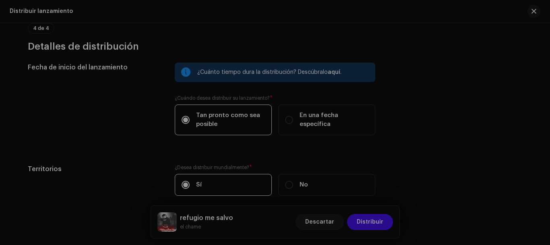
drag, startPoint x: 422, startPoint y: 147, endPoint x: 366, endPoint y: 175, distance: 62.5
click at [412, 150] on div "Se requiere confirmación Está a punto de publicar este lanzamiento en los sigui…" at bounding box center [275, 122] width 550 height 245
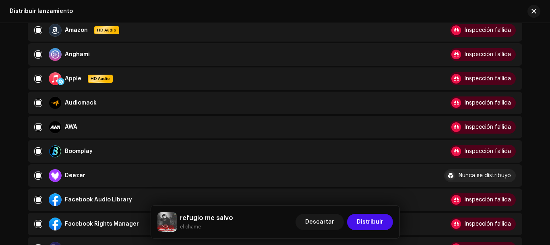
scroll to position [207, 0]
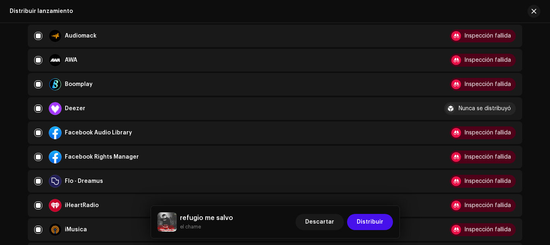
click at [483, 112] on div "Nunca se distribuyó" at bounding box center [480, 108] width 72 height 13
drag, startPoint x: 480, startPoint y: 108, endPoint x: 458, endPoint y: 109, distance: 21.4
click at [474, 109] on div "Nunca se distribuyó" at bounding box center [485, 109] width 52 height 6
click at [450, 109] on div at bounding box center [451, 109] width 10 height 10
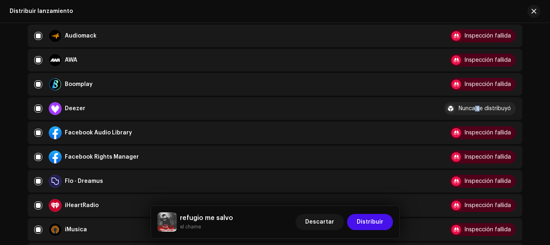
click at [450, 109] on div at bounding box center [451, 109] width 10 height 10
drag, startPoint x: 450, startPoint y: 109, endPoint x: 465, endPoint y: 109, distance: 15.3
click at [454, 109] on div at bounding box center [451, 109] width 10 height 10
drag, startPoint x: 491, startPoint y: 108, endPoint x: 347, endPoint y: 108, distance: 143.8
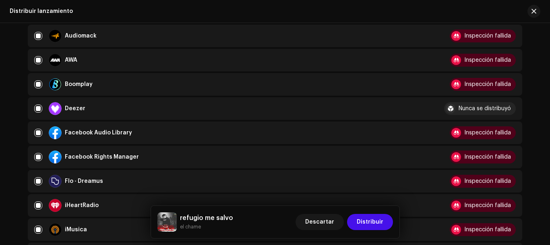
click at [491, 108] on div "Nunca se distribuyó" at bounding box center [485, 109] width 52 height 6
click at [91, 108] on div "Deezer" at bounding box center [232, 108] width 397 height 13
drag, startPoint x: 75, startPoint y: 108, endPoint x: 71, endPoint y: 107, distance: 4.1
click at [73, 107] on div "Deezer" at bounding box center [75, 109] width 21 height 6
drag, startPoint x: 67, startPoint y: 106, endPoint x: 63, endPoint y: 106, distance: 4.4
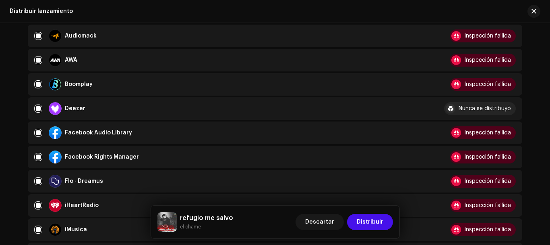
click at [65, 106] on div "Deezer" at bounding box center [75, 109] width 21 height 6
click at [63, 106] on div "Deezer" at bounding box center [67, 108] width 37 height 13
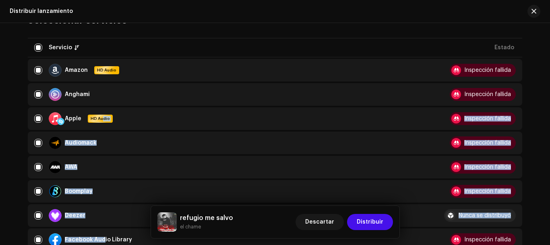
drag, startPoint x: 100, startPoint y: 150, endPoint x: 100, endPoint y: 229, distance: 79.0
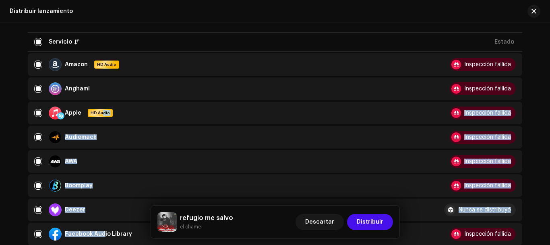
click at [86, 206] on div "Deezer" at bounding box center [70, 209] width 43 height 13
click at [93, 210] on div "Deezer" at bounding box center [232, 209] width 397 height 13
click at [114, 114] on div "Apple HD Audio" at bounding box center [232, 112] width 397 height 13
click at [102, 109] on div "HD Audio" at bounding box center [100, 113] width 25 height 8
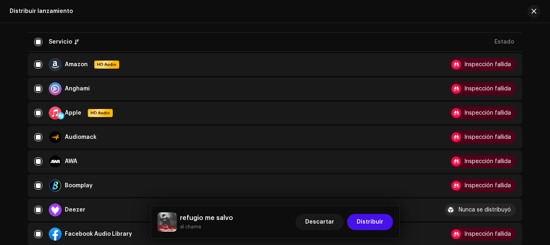
drag, startPoint x: 122, startPoint y: 87, endPoint x: 141, endPoint y: 71, distance: 24.4
click at [123, 87] on div "Anghami" at bounding box center [232, 88] width 397 height 13
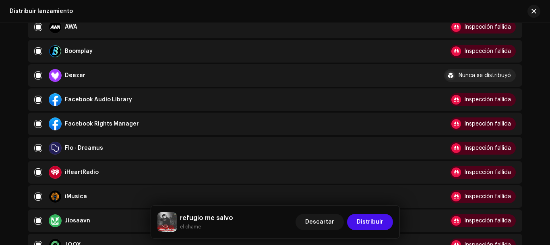
click at [457, 104] on re-a-icon-status-badge at bounding box center [457, 100] width 10 height 10
click at [455, 97] on div at bounding box center [457, 100] width 10 height 10
click at [463, 101] on div "Inspección fallida" at bounding box center [483, 99] width 66 height 13
drag, startPoint x: 465, startPoint y: 101, endPoint x: 505, endPoint y: 89, distance: 41.6
click at [472, 100] on div "Inspección fallida" at bounding box center [488, 100] width 47 height 6
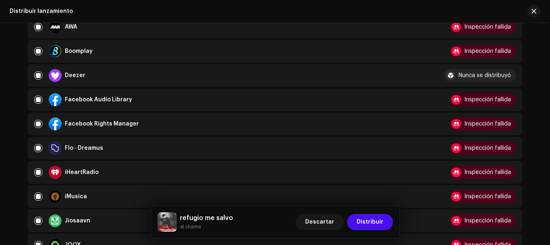
drag, startPoint x: 512, startPoint y: 106, endPoint x: 517, endPoint y: 102, distance: 5.7
click at [515, 106] on re-a-table-badge "Inspección fallida" at bounding box center [483, 99] width 66 height 13
click at [516, 90] on td "Inspección fallida" at bounding box center [480, 99] width 85 height 23
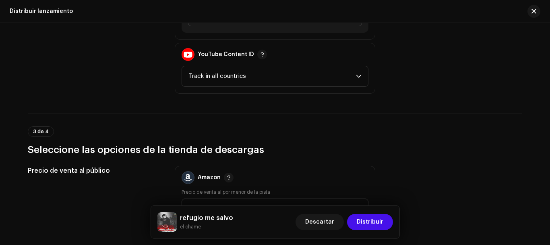
scroll to position [979, 0]
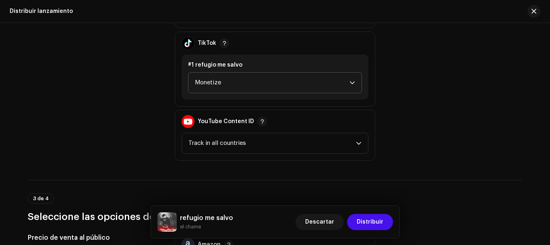
click at [233, 85] on span "Monetize" at bounding box center [272, 83] width 155 height 20
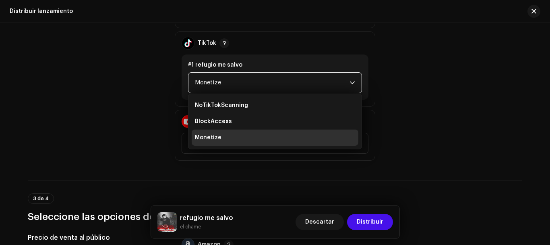
drag, startPoint x: 461, startPoint y: 86, endPoint x: 419, endPoint y: 91, distance: 42.2
click at [450, 89] on div "Políticas de monetización Facebook Rights Manager Claim Ad Earnings TikTok #1 r…" at bounding box center [275, 68] width 495 height 183
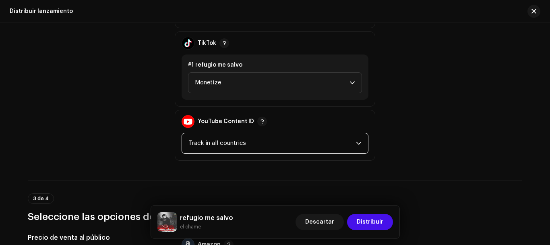
click at [262, 147] on span "Track in all countries" at bounding box center [273, 143] width 168 height 20
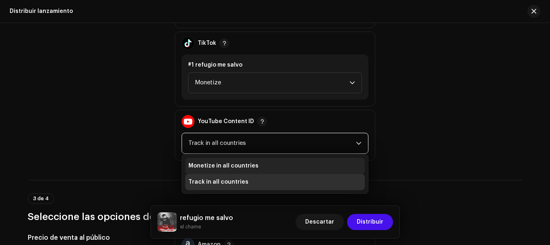
click at [254, 165] on li "Monetize in all countries" at bounding box center [275, 166] width 180 height 16
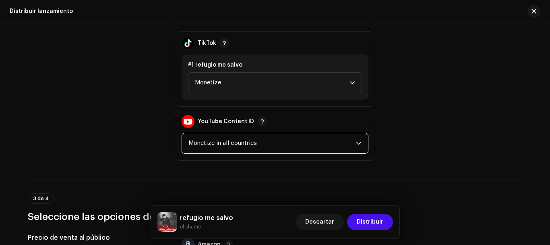
scroll to position [845, 0]
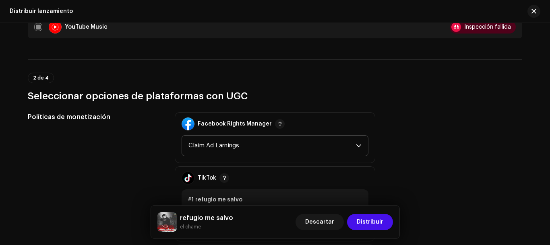
click at [238, 147] on span "Claim Ad Earnings" at bounding box center [273, 145] width 168 height 20
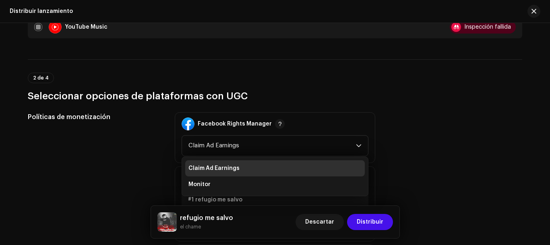
click at [420, 155] on div "Políticas de monetización Facebook Rights Manager Claim Ad Earnings Claim Ad Ea…" at bounding box center [275, 203] width 495 height 183
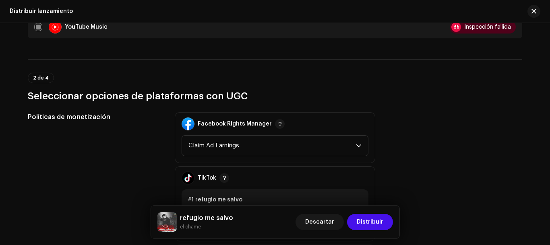
scroll to position [912, 0]
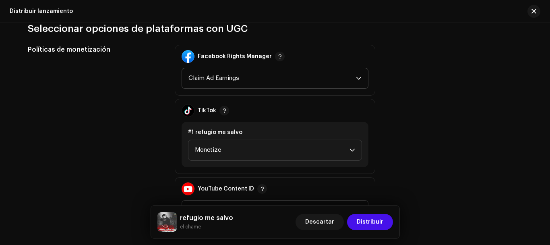
click at [250, 75] on span "Claim Ad Earnings" at bounding box center [273, 78] width 168 height 20
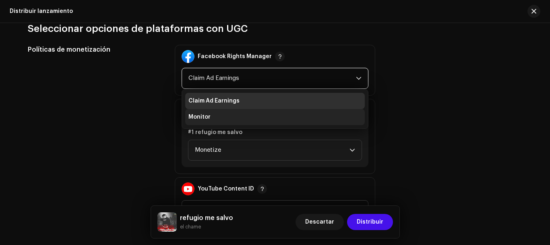
click at [239, 113] on li "Monitor" at bounding box center [275, 117] width 180 height 16
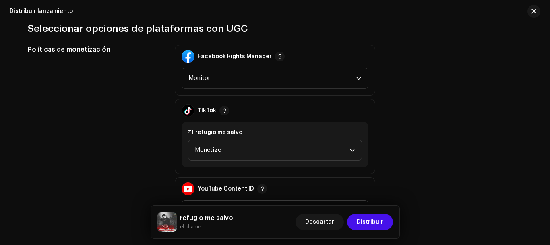
click at [428, 147] on div "Políticas de monetización Facebook Rights Manager Monitor TikTok #1 refugio me …" at bounding box center [275, 136] width 495 height 183
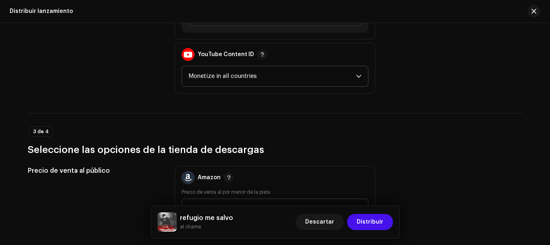
scroll to position [1181, 0]
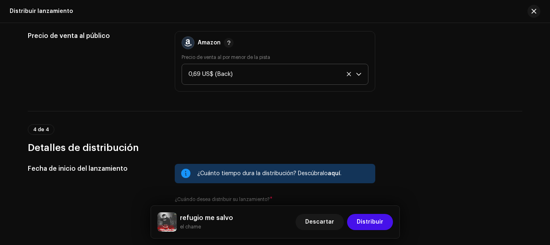
click at [351, 74] on span "0,69 US$ (Back)" at bounding box center [273, 74] width 168 height 20
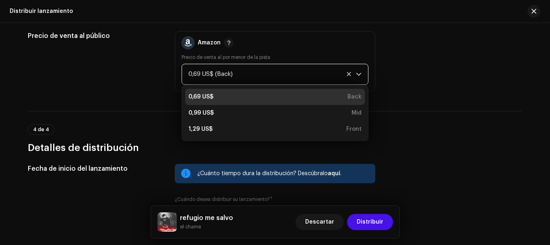
click at [346, 74] on icon at bounding box center [348, 73] width 5 height 5
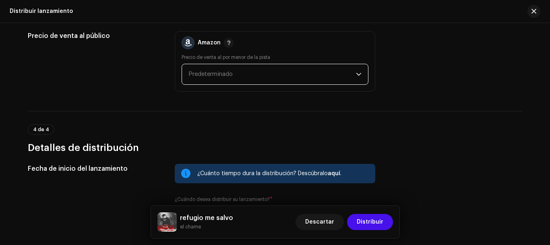
click at [346, 74] on span "Predeterminado" at bounding box center [273, 74] width 168 height 20
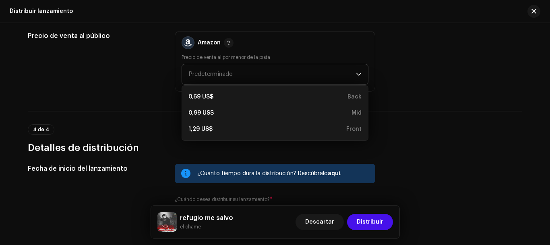
click at [415, 79] on div "Precio de venta al público Amazon Precio de venta al por menor de la pista Pred…" at bounding box center [275, 61] width 495 height 60
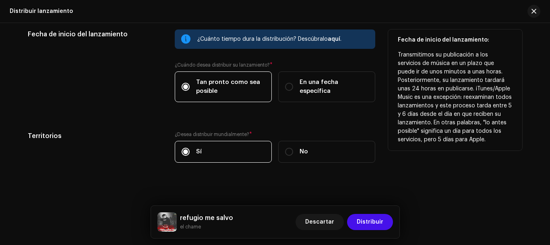
scroll to position [1320, 0]
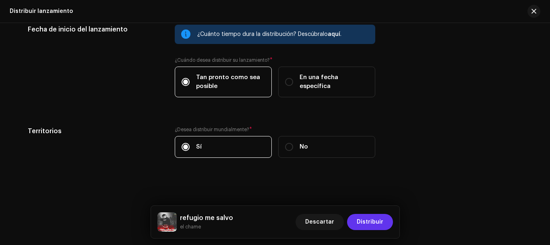
click at [371, 222] on span "Distribuir" at bounding box center [370, 222] width 27 height 16
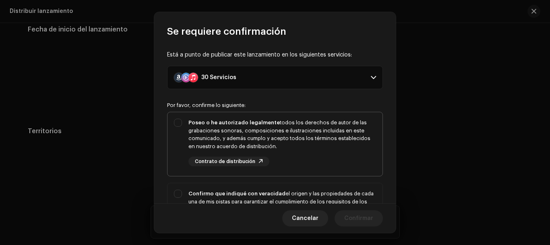
click at [205, 162] on span "Contrato de distribución" at bounding box center [225, 161] width 60 height 5
click at [206, 133] on div "Poseo o he autorizado legalmente todos los derechos de autor de las grabaciones…" at bounding box center [283, 133] width 188 height 31
checkbox input "true"
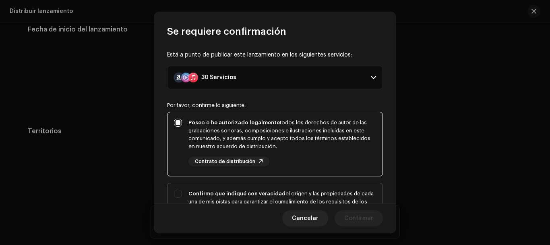
scroll to position [67, 0]
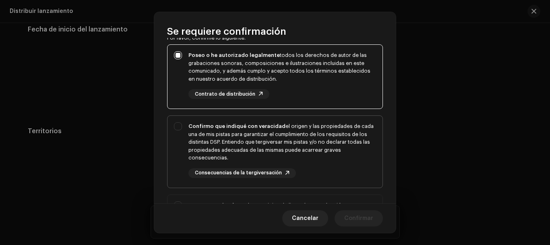
click at [192, 135] on div "Confirmo que indiqué con veracidad el origen y las propiedades de cada una de m…" at bounding box center [283, 141] width 188 height 39
checkbox input "true"
click at [252, 171] on span "Consecuencias de la tergiversación" at bounding box center [238, 172] width 87 height 5
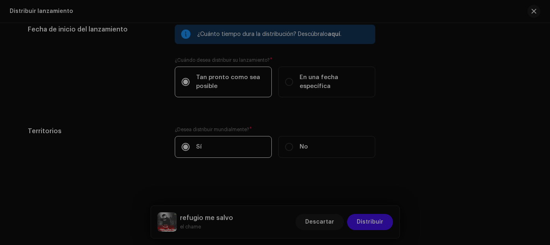
drag, startPoint x: 488, startPoint y: 131, endPoint x: 454, endPoint y: 131, distance: 33.4
click at [483, 131] on div "Se requiere confirmación Está a punto de publicar este lanzamiento en los sigui…" at bounding box center [275, 122] width 550 height 245
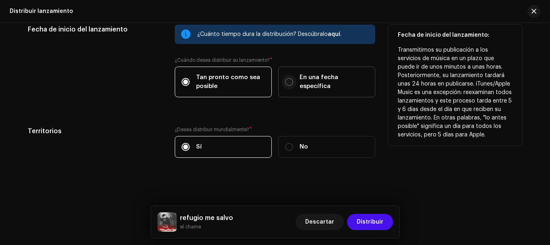
click at [286, 81] on input "En una fecha específica" at bounding box center [289, 82] width 8 height 8
radio input "true"
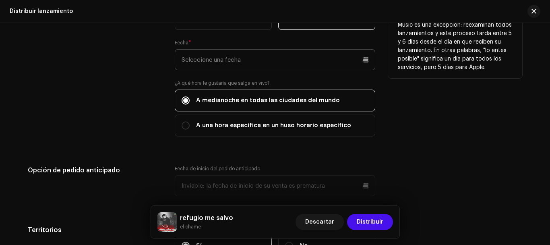
scroll to position [1320, 0]
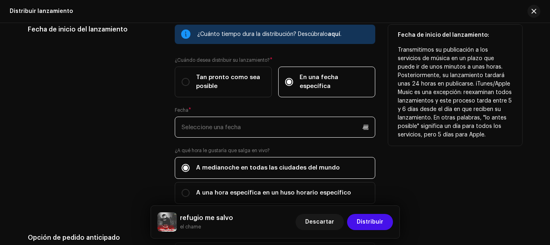
click at [299, 123] on p-datepicker at bounding box center [275, 126] width 201 height 21
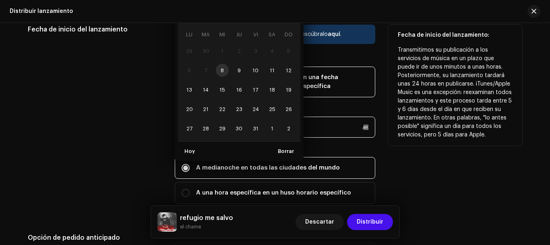
click at [350, 136] on input "text" at bounding box center [275, 126] width 201 height 21
click at [253, 70] on span "10" at bounding box center [255, 70] width 13 height 13
type input "10/10/2025"
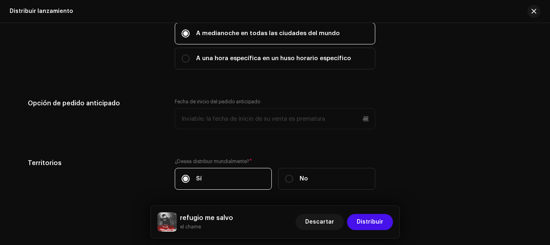
scroll to position [1486, 0]
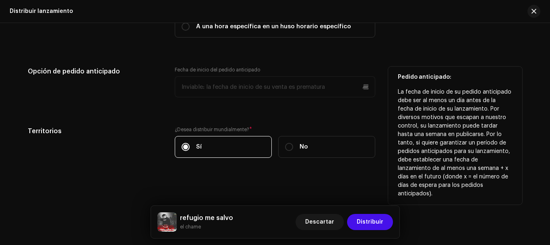
click at [268, 82] on p-datepicker at bounding box center [275, 86] width 201 height 21
click at [365, 86] on p-datepicker at bounding box center [275, 86] width 201 height 21
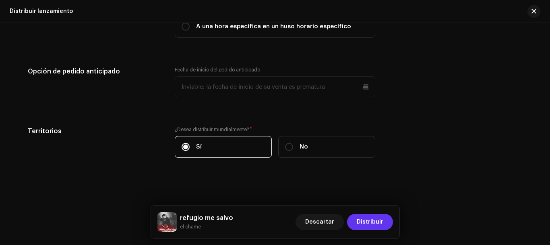
click at [381, 221] on span "Distribuir" at bounding box center [370, 222] width 27 height 16
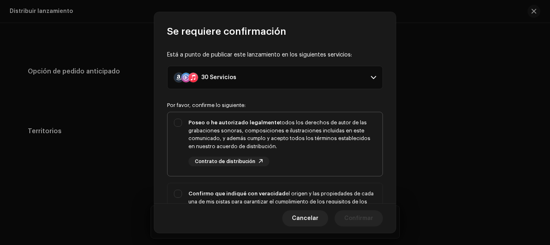
click at [177, 123] on div "Poseo o he autorizado legalmente todos los derechos de autor de las grabaciones…" at bounding box center [275, 142] width 215 height 60
checkbox input "true"
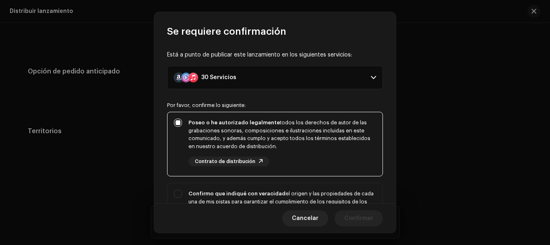
scroll to position [134, 0]
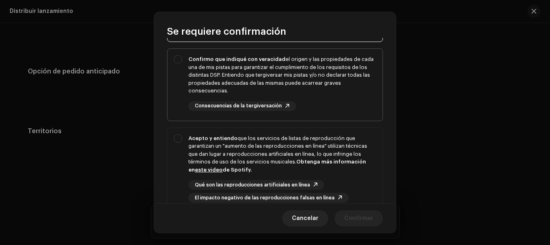
click at [180, 63] on div "Confirmo que indiqué con veracidad el origen y las propiedades de cada una de m…" at bounding box center [275, 83] width 215 height 68
checkbox input "true"
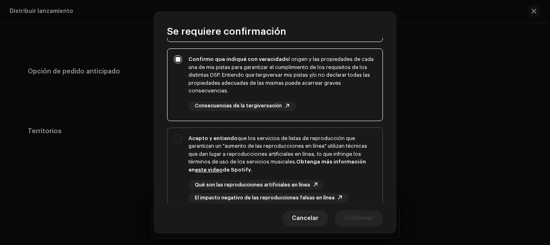
scroll to position [201, 0]
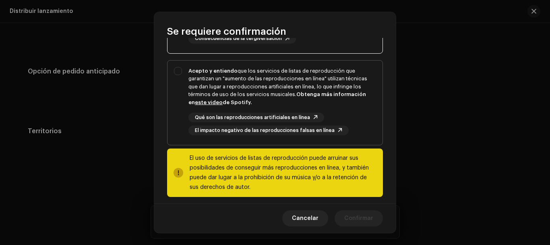
drag, startPoint x: 260, startPoint y: 118, endPoint x: 239, endPoint y: 119, distance: 21.4
click at [239, 119] on span "Qué son las reproducciones artificiales en línea" at bounding box center [252, 117] width 115 height 5
click at [181, 70] on div "Acepto y entiendo que los servicios de listas de reproducción que garantizan un…" at bounding box center [275, 100] width 215 height 81
checkbox input "true"
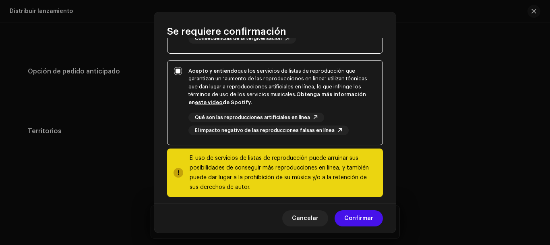
scroll to position [208, 0]
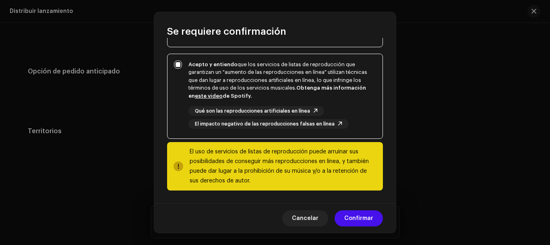
click at [181, 166] on div at bounding box center [179, 166] width 6 height 6
click at [372, 221] on span "Confirmar" at bounding box center [358, 218] width 29 height 16
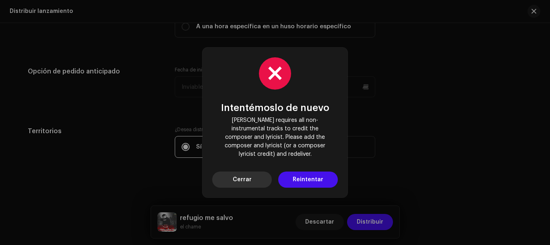
click at [251, 177] on button "Cerrar" at bounding box center [242, 179] width 60 height 16
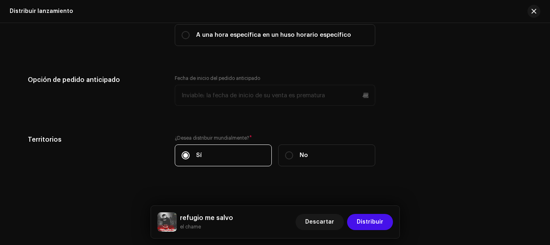
scroll to position [1486, 0]
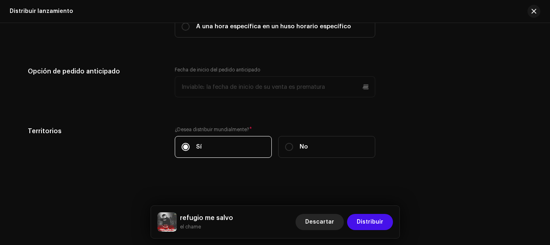
click at [324, 216] on span "Descartar" at bounding box center [319, 222] width 29 height 16
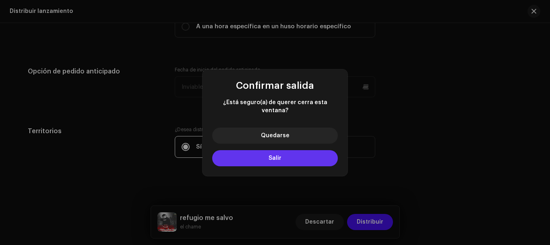
click at [283, 150] on button "Salir" at bounding box center [275, 158] width 126 height 16
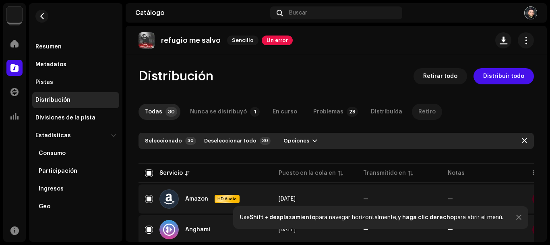
click at [423, 112] on div "Retiro" at bounding box center [427, 112] width 17 height 16
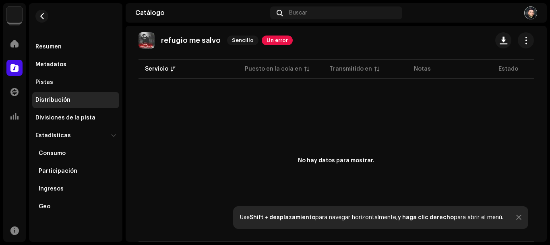
scroll to position [37, 0]
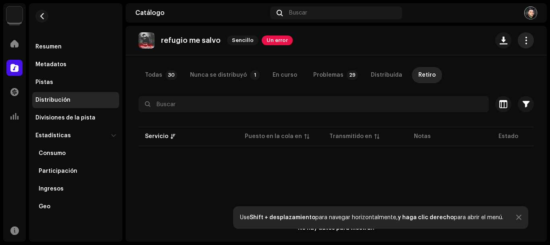
click at [526, 40] on button "button" at bounding box center [526, 40] width 16 height 16
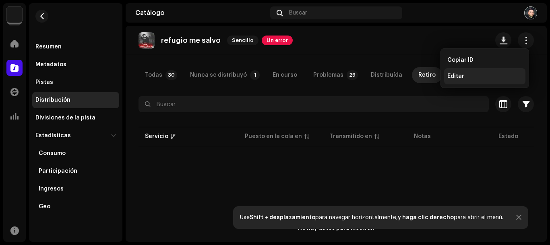
click at [502, 75] on div "Editar" at bounding box center [485, 76] width 75 height 6
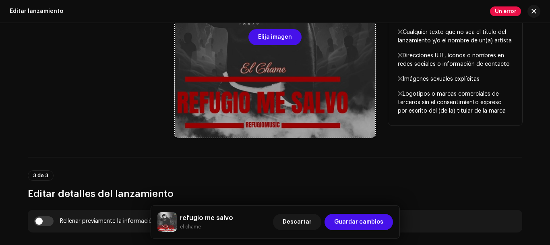
scroll to position [269, 0]
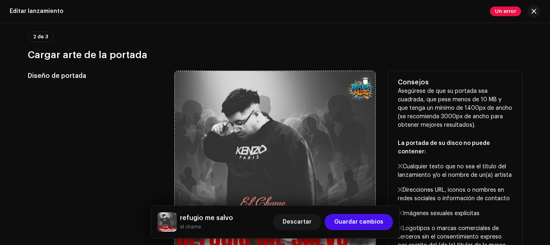
click at [363, 82] on span at bounding box center [366, 80] width 6 height 6
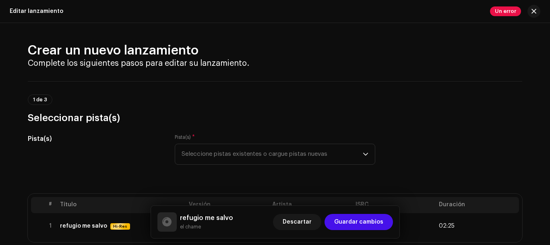
scroll to position [134, 0]
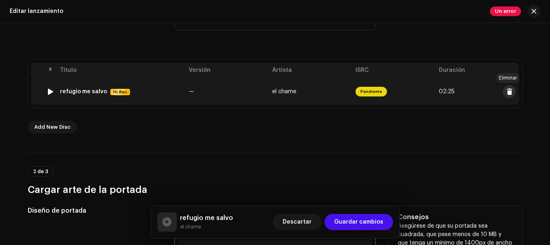
click at [509, 91] on span at bounding box center [510, 91] width 6 height 6
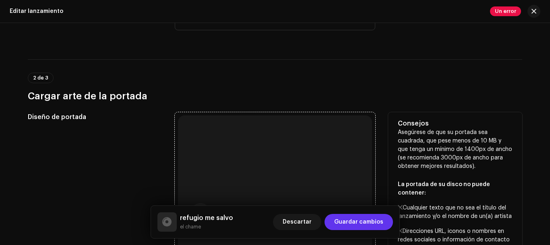
click at [385, 224] on button "Guardar cambios" at bounding box center [359, 222] width 68 height 16
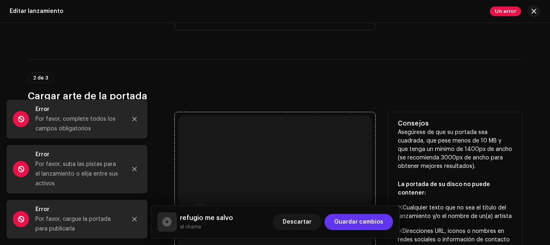
click at [377, 220] on span "Guardar cambios" at bounding box center [358, 222] width 49 height 16
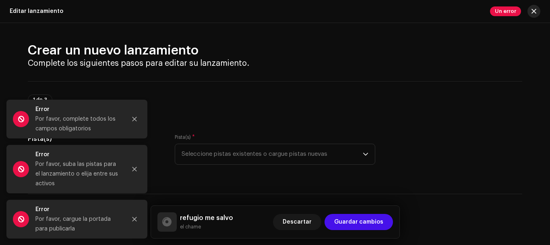
click at [532, 17] on button "button" at bounding box center [534, 11] width 13 height 13
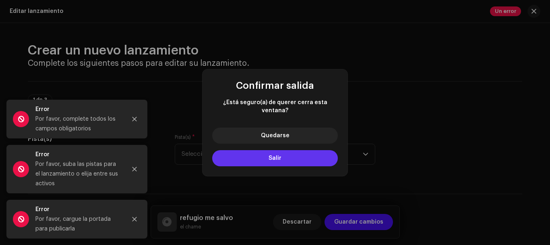
click at [299, 158] on button "Salir" at bounding box center [275, 158] width 126 height 16
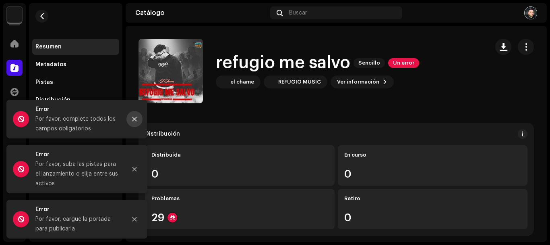
click at [134, 117] on icon "Close" at bounding box center [135, 119] width 6 height 6
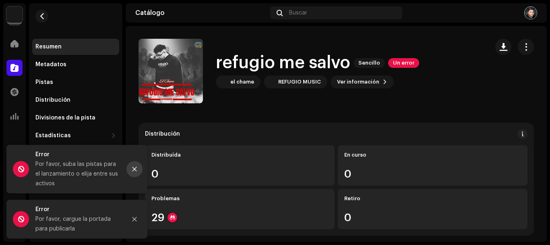
click at [134, 170] on icon "Close" at bounding box center [135, 169] width 4 height 4
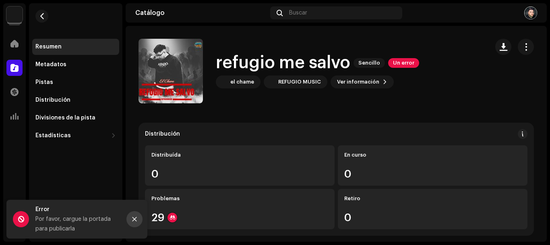
click at [135, 222] on button "Close" at bounding box center [135, 219] width 16 height 16
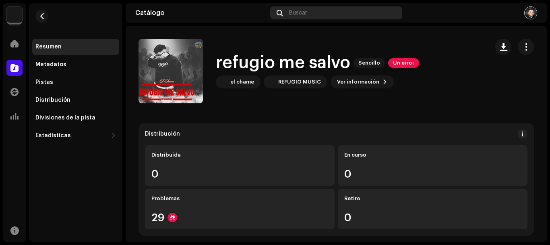
click at [301, 7] on div "Catálogo Buscar" at bounding box center [336, 12] width 421 height 19
click at [301, 10] on span "Buscar" at bounding box center [298, 13] width 18 height 6
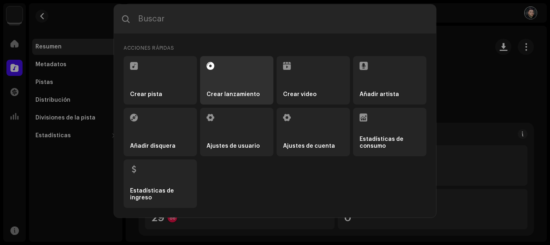
click at [227, 80] on li "Crear lanzamiento" at bounding box center [236, 80] width 73 height 48
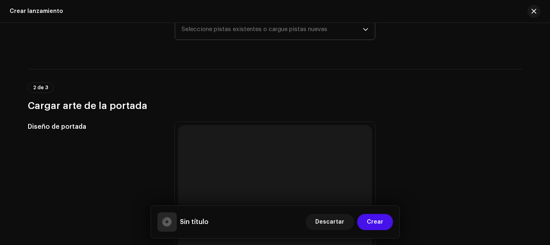
scroll to position [67, 0]
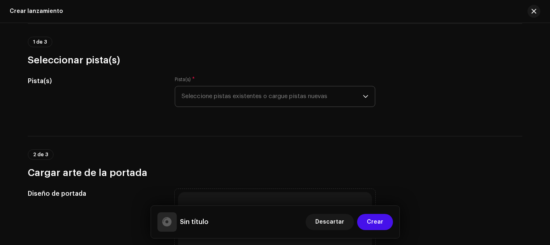
click at [255, 97] on span "Seleccione pistas existentes o cargue pistas nuevas" at bounding box center [272, 96] width 181 height 20
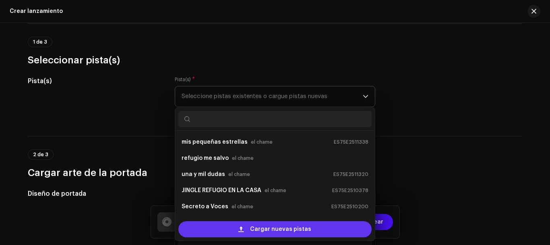
scroll to position [13, 0]
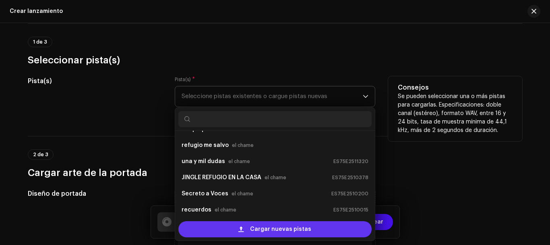
click at [288, 229] on span "Cargar nuevas pistas" at bounding box center [280, 229] width 61 height 16
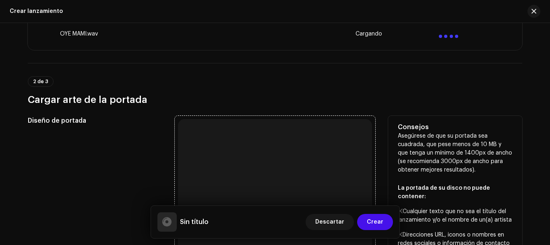
scroll to position [336, 0]
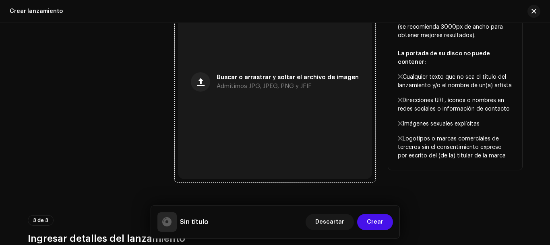
click at [254, 101] on div "Buscar o arrastrar y soltar el archivo de imagen Admitimos JPG, JPEG, PNG y JFIF" at bounding box center [275, 82] width 194 height 194
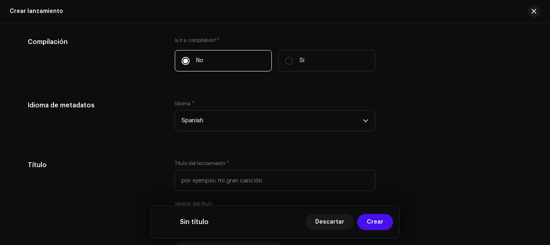
scroll to position [739, 0]
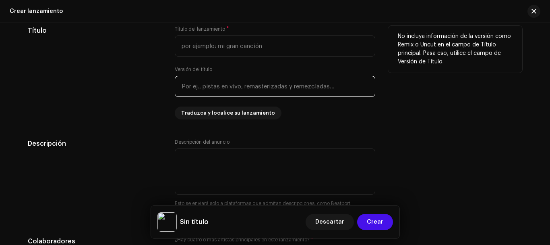
drag, startPoint x: 240, startPoint y: 90, endPoint x: 236, endPoint y: 83, distance: 8.7
click at [239, 90] on input "text" at bounding box center [275, 86] width 201 height 21
click at [215, 88] on input "text" at bounding box center [275, 86] width 201 height 21
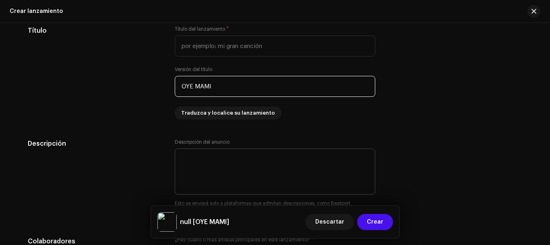
scroll to position [873, 0]
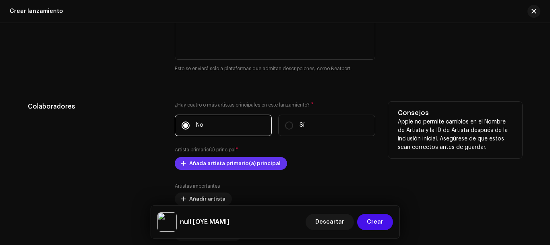
type input "OYE MAMI"
click at [256, 161] on span "Añada artista primario(a) principal" at bounding box center [234, 163] width 91 height 16
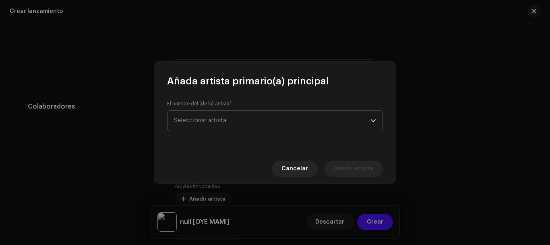
click at [261, 122] on span "Seleccionar artista" at bounding box center [272, 120] width 197 height 20
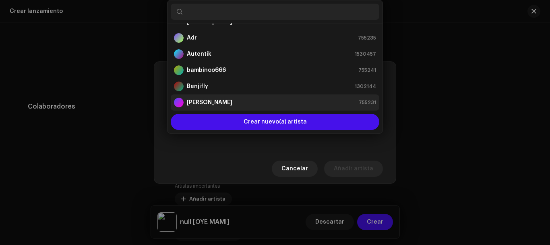
scroll to position [161, 0]
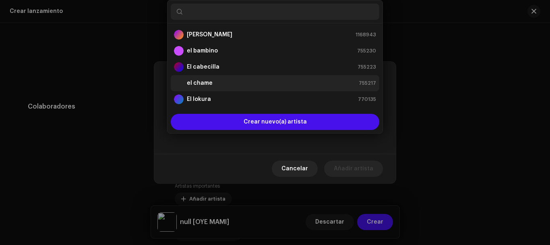
click at [227, 82] on div "el chame 755217" at bounding box center [275, 83] width 202 height 10
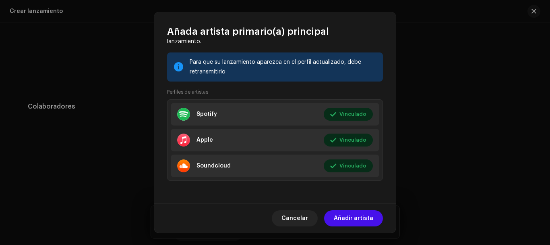
scroll to position [0, 0]
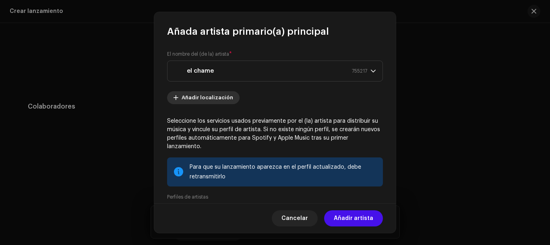
click at [221, 100] on span "Añadir localización" at bounding box center [208, 97] width 52 height 16
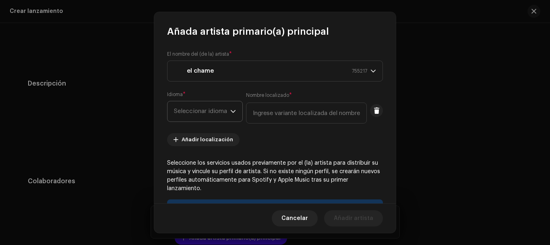
scroll to position [948, 0]
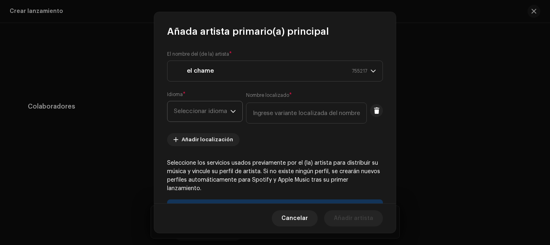
click at [239, 114] on p-select "Seleccionar idioma" at bounding box center [205, 111] width 76 height 21
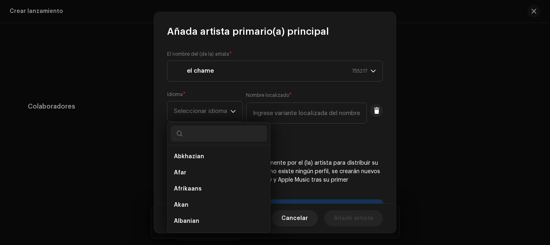
click at [236, 134] on input "text" at bounding box center [219, 133] width 96 height 16
type input "S"
drag, startPoint x: 350, startPoint y: 170, endPoint x: 339, endPoint y: 177, distance: 12.5
click at [349, 170] on p "Seleccione los servicios usados previamente por el (la) artista para distribuir…" at bounding box center [275, 176] width 216 height 34
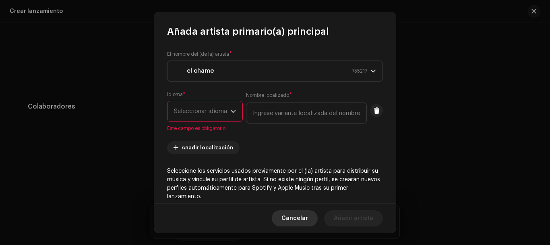
click at [304, 217] on span "Cancelar" at bounding box center [295, 218] width 27 height 16
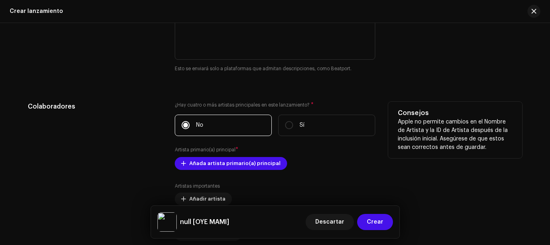
click at [300, 166] on div "Añada artista primario(a) principal" at bounding box center [275, 163] width 201 height 13
click at [271, 166] on button "Añada artista primario(a) principal" at bounding box center [231, 163] width 112 height 13
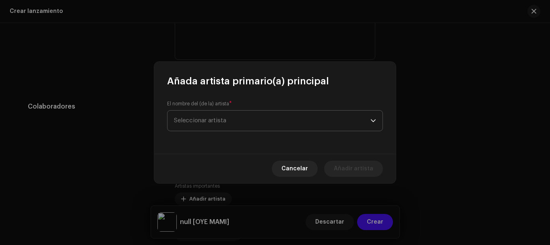
click at [249, 123] on span "Seleccionar artista" at bounding box center [272, 120] width 197 height 20
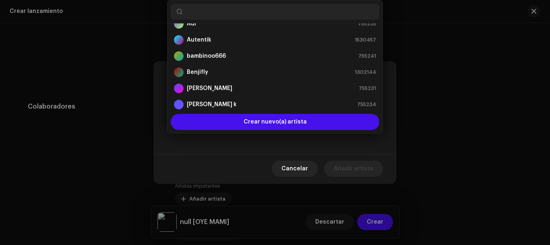
scroll to position [0, 0]
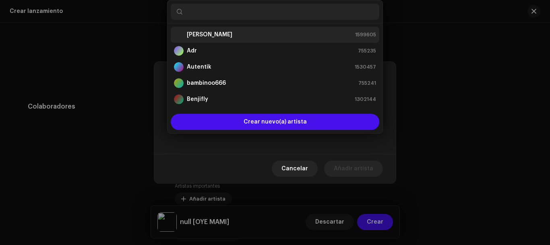
click at [232, 33] on strong "[PERSON_NAME]" at bounding box center [210, 35] width 46 height 8
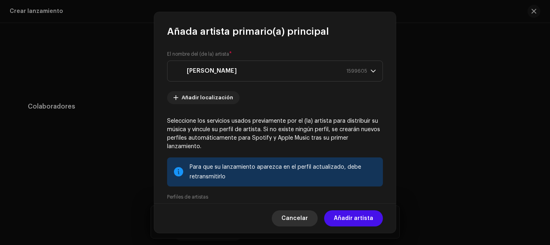
click at [303, 217] on span "Cancelar" at bounding box center [295, 218] width 27 height 16
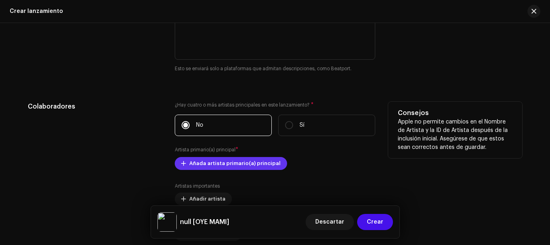
click at [243, 164] on span "Añada artista primario(a) principal" at bounding box center [234, 163] width 91 height 16
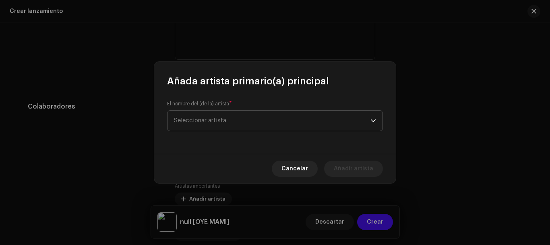
click at [230, 119] on span "Seleccionar artista" at bounding box center [272, 120] width 197 height 20
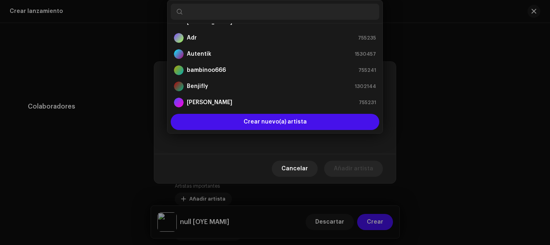
scroll to position [147, 0]
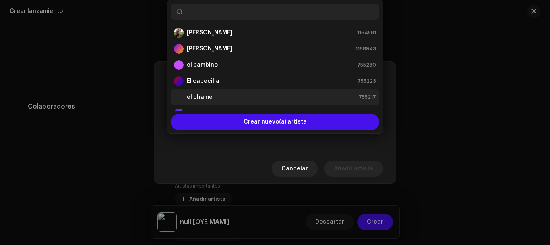
click at [209, 96] on strong "el chame" at bounding box center [200, 97] width 26 height 8
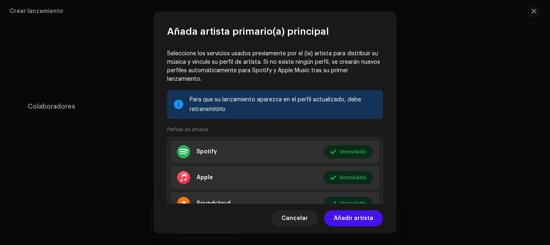
scroll to position [0, 0]
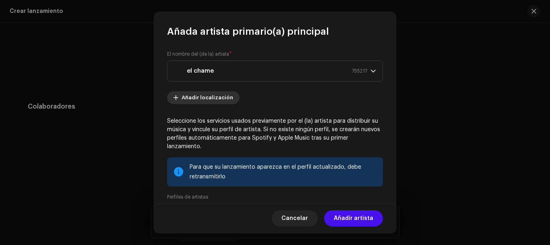
click at [211, 97] on span "Añadir localización" at bounding box center [208, 97] width 52 height 16
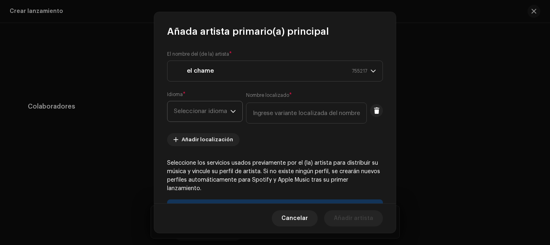
click at [214, 114] on span "Seleccionar idioma" at bounding box center [202, 111] width 56 height 20
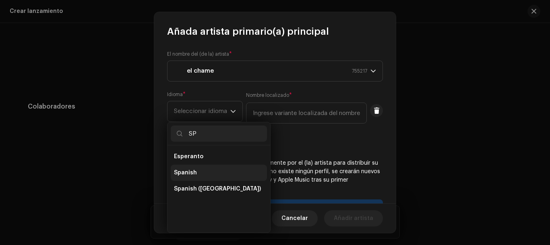
type input "SP"
click at [216, 174] on li "Spanish" at bounding box center [219, 172] width 96 height 16
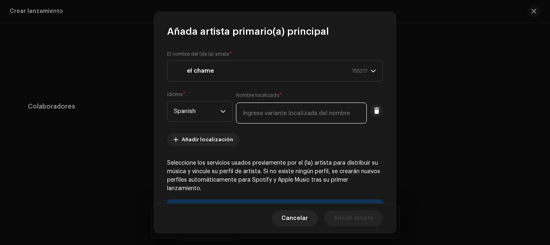
click at [260, 116] on input "text" at bounding box center [301, 112] width 131 height 21
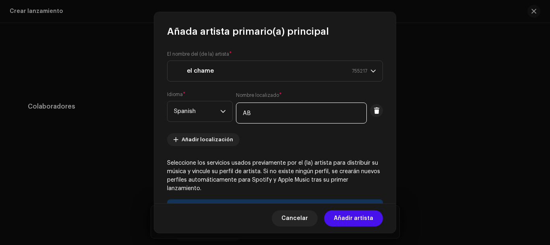
type input "A"
type input "a"
type input "[PERSON_NAME]"
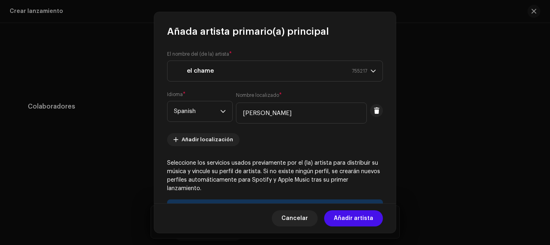
click at [361, 151] on div "El nombre del (de la) artista * el chame 755217 Idioma * Spanish Nombre localiz…" at bounding box center [275, 120] width 242 height 165
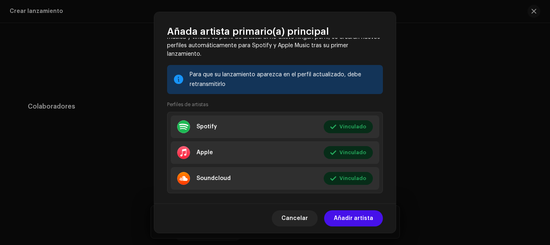
scroll to position [147, 0]
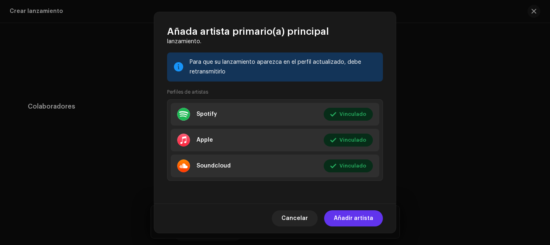
click at [373, 220] on span "Añadir artista" at bounding box center [353, 218] width 39 height 16
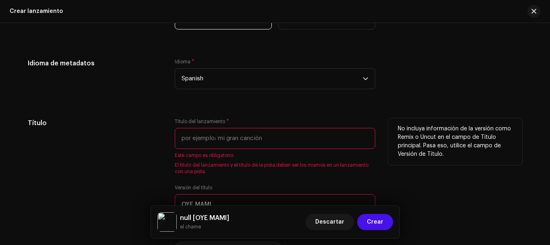
scroll to position [746, 0]
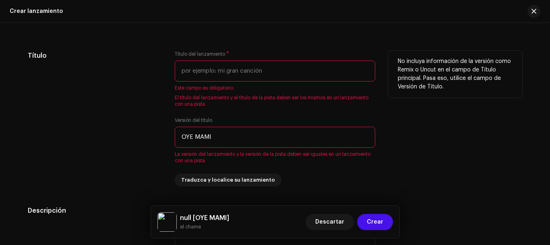
drag, startPoint x: 204, startPoint y: 137, endPoint x: 170, endPoint y: 138, distance: 33.9
click at [155, 137] on div "Título Título del lanzamiento * Este campo es obligatorio. El título del lanzam…" at bounding box center [275, 118] width 495 height 135
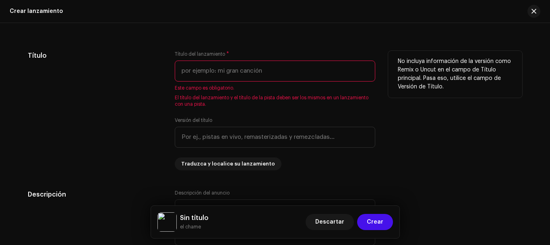
click at [199, 73] on input "text" at bounding box center [275, 70] width 201 height 21
paste input "OYE MAMI"
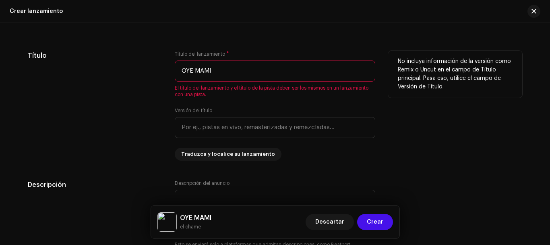
type input "OYE MAMI"
click at [151, 104] on div "Título" at bounding box center [95, 106] width 134 height 110
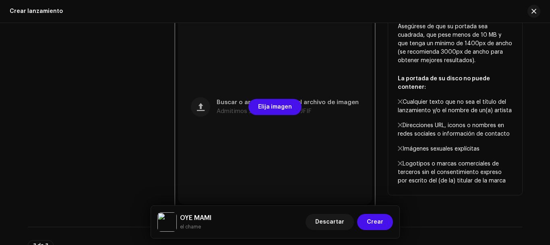
scroll to position [75, 0]
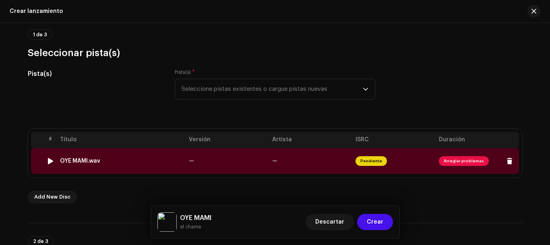
click at [162, 162] on div "OYE MAMI.wav" at bounding box center [121, 161] width 122 height 6
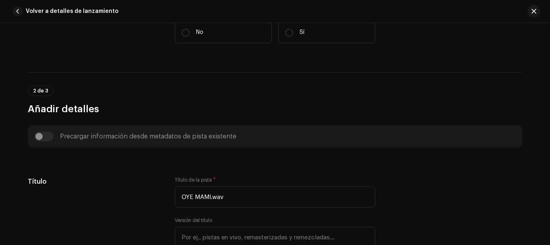
scroll to position [269, 0]
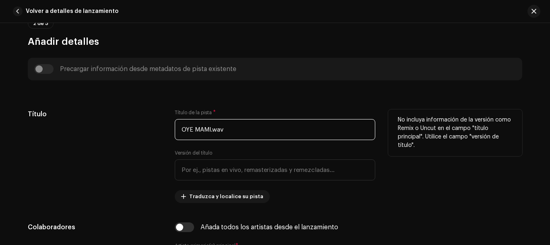
drag, startPoint x: 228, startPoint y: 128, endPoint x: 213, endPoint y: 131, distance: 15.6
click at [209, 129] on input "OYE MAMI.wav" at bounding box center [275, 129] width 201 height 21
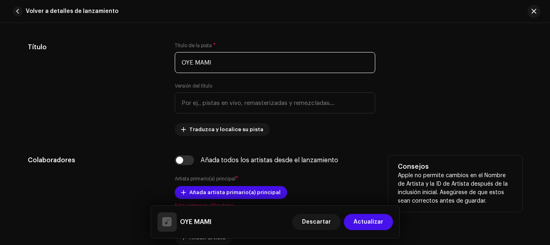
scroll to position [403, 0]
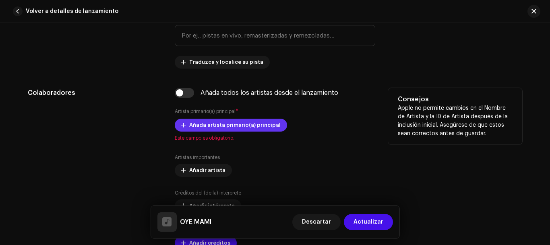
type input "OYE MAMI"
click at [250, 126] on span "Añada artista primario(a) principal" at bounding box center [234, 125] width 91 height 16
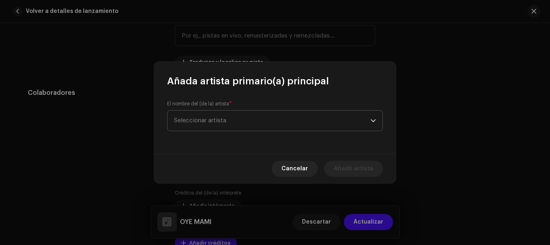
click at [251, 126] on span "Seleccionar artista" at bounding box center [272, 120] width 197 height 20
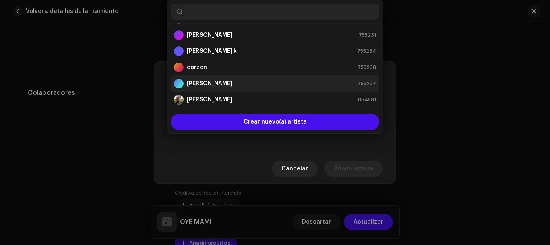
scroll to position [147, 0]
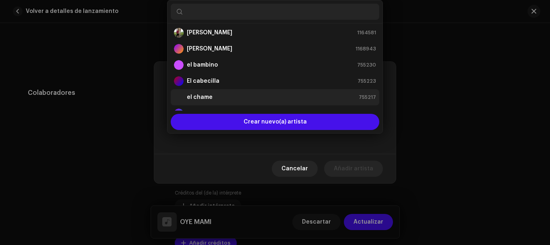
click at [220, 99] on div "el chame 755217" at bounding box center [275, 97] width 202 height 10
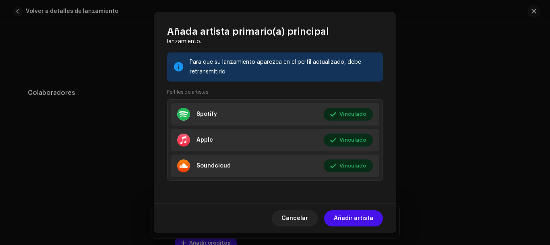
scroll to position [0, 0]
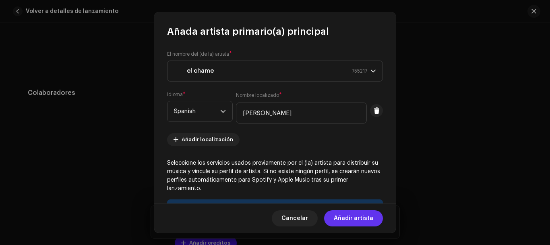
click at [376, 212] on button "Añadir artista" at bounding box center [353, 218] width 59 height 16
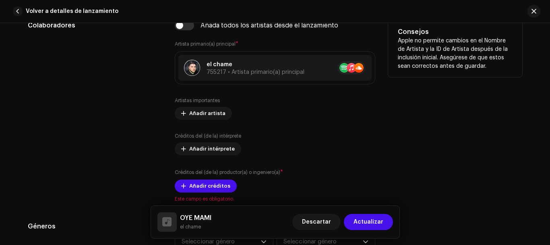
scroll to position [537, 0]
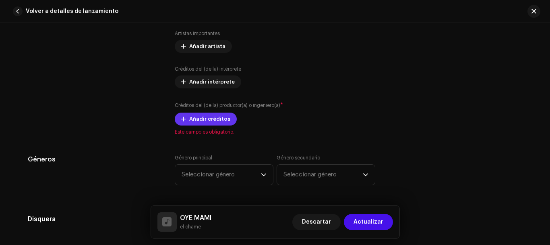
click at [214, 121] on span "Añadir créditos" at bounding box center [209, 119] width 41 height 16
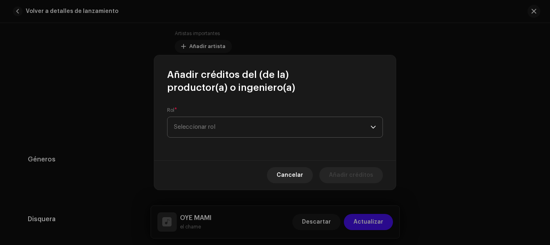
click at [220, 128] on span "Seleccionar rol" at bounding box center [272, 127] width 197 height 20
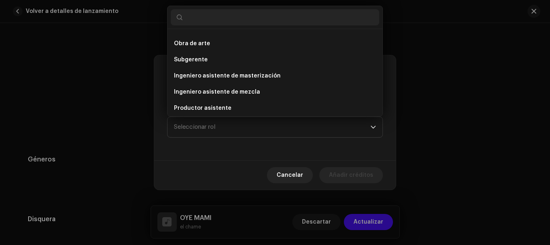
scroll to position [3, 0]
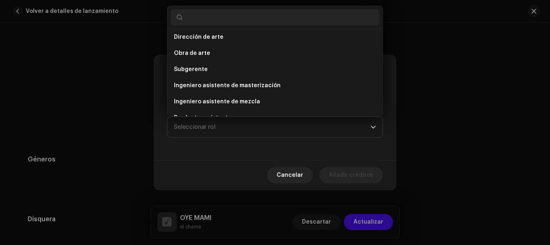
click at [210, 18] on input "text" at bounding box center [275, 17] width 209 height 16
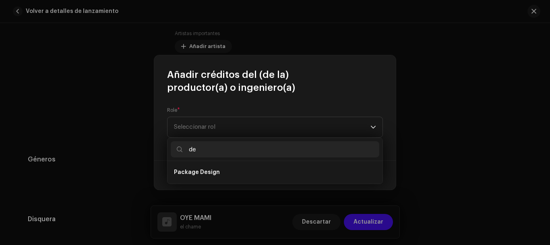
type input "d"
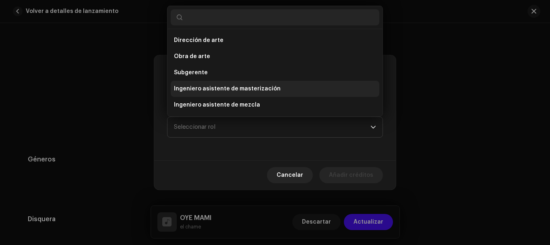
click at [270, 88] on font "Ingeniero asistente de masterización" at bounding box center [227, 89] width 107 height 6
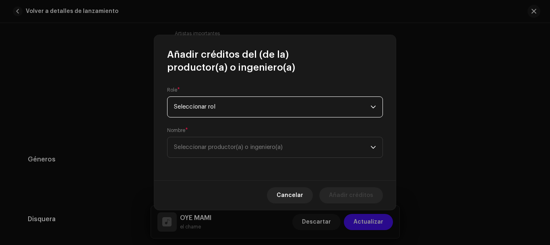
click at [242, 104] on span "Seleccionar rol" at bounding box center [272, 107] width 197 height 20
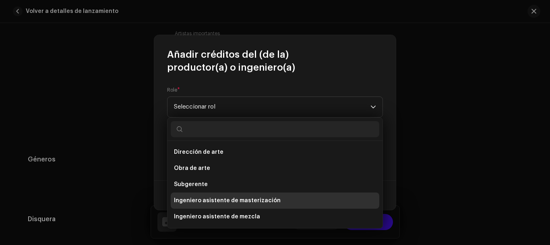
click at [244, 201] on font "Ingeniero asistente de masterización" at bounding box center [227, 200] width 107 height 6
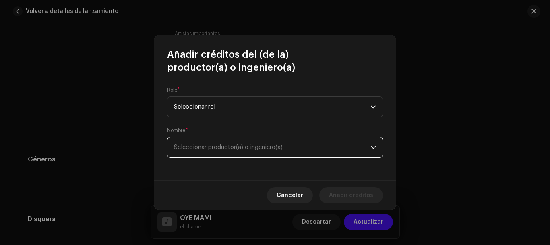
click at [231, 152] on span "Seleccionar productor(a) o ingeniero(a)" at bounding box center [272, 147] width 197 height 20
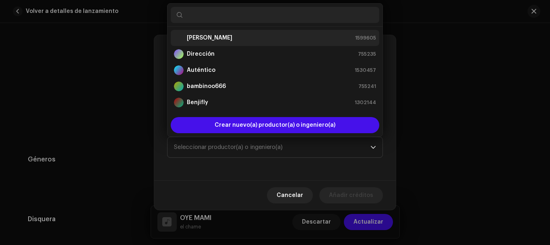
click at [232, 37] on strong "[PERSON_NAME]" at bounding box center [210, 38] width 46 height 8
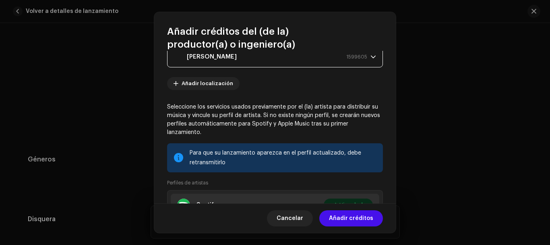
scroll to position [158, 0]
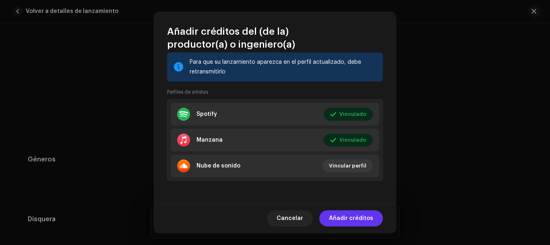
click at [371, 220] on font "Añadir créditos" at bounding box center [351, 218] width 44 height 6
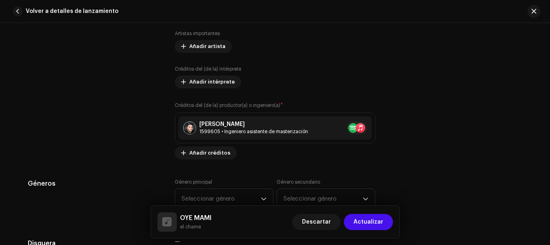
scroll to position [604, 0]
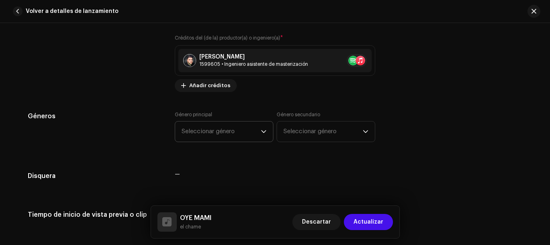
click at [270, 130] on p-select "Seleccionar género" at bounding box center [224, 131] width 99 height 21
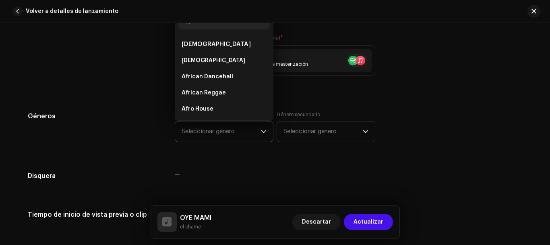
scroll to position [603, 0]
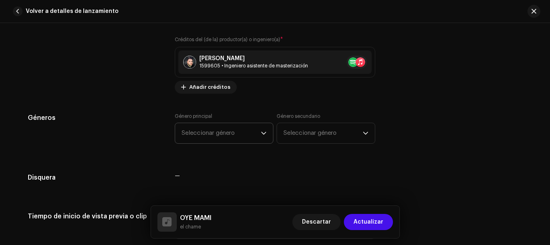
type input "e"
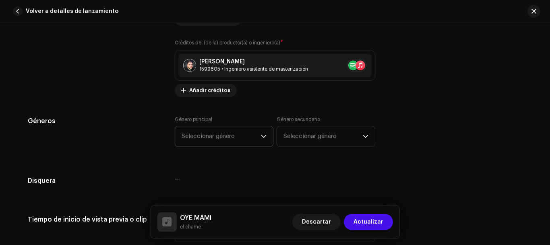
click at [261, 137] on icon "disparador desplegable" at bounding box center [264, 136] width 6 height 6
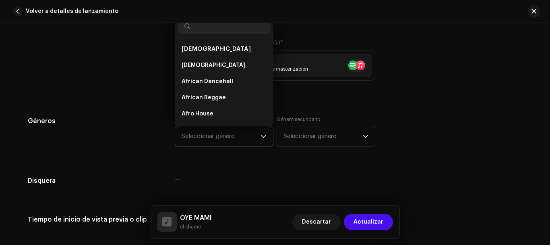
click at [203, 30] on input "text" at bounding box center [223, 26] width 91 height 16
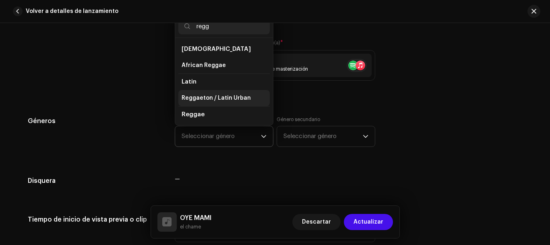
type input "regg"
click at [216, 99] on span "Reggaeton / Latin Urban" at bounding box center [216, 98] width 69 height 8
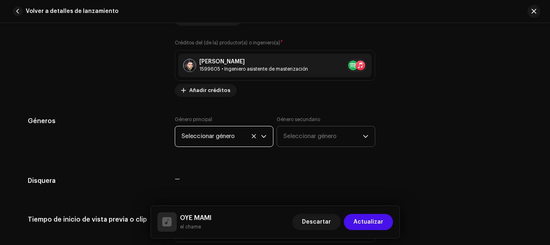
click at [311, 140] on span "Seleccionar género" at bounding box center [323, 136] width 79 height 20
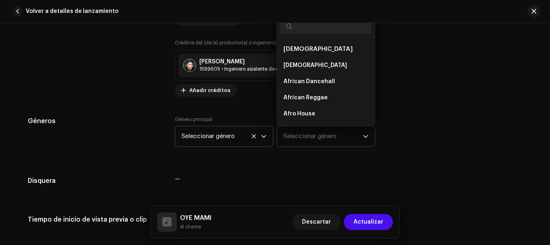
click at [312, 30] on input "text" at bounding box center [325, 26] width 91 height 16
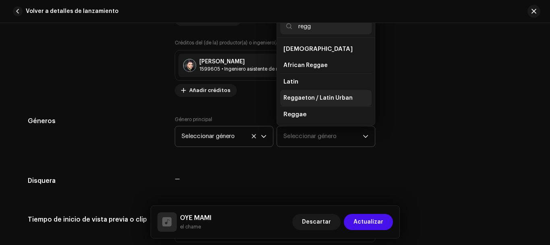
type input "regg"
click at [324, 97] on span "Reggaeton / Latin Urban" at bounding box center [318, 98] width 69 height 8
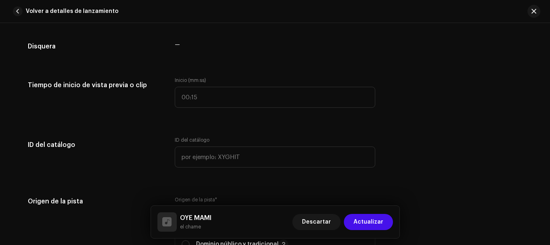
scroll to position [868, 0]
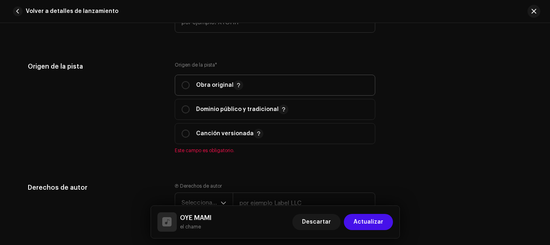
click at [192, 87] on div "Obra original" at bounding box center [213, 85] width 62 height 10
radio input "true"
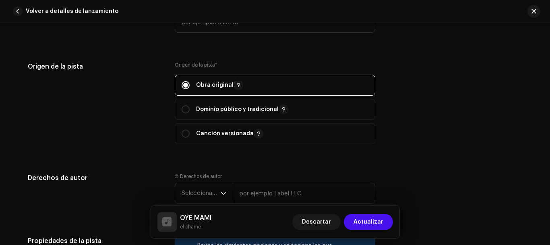
scroll to position [935, 0]
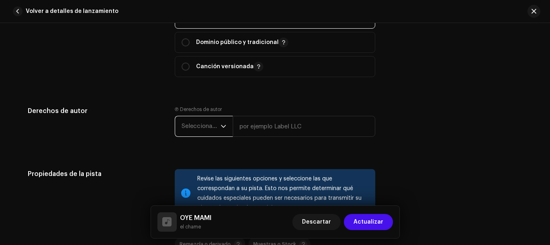
click at [195, 125] on font "Seleccionar año" at bounding box center [204, 126] width 44 height 6
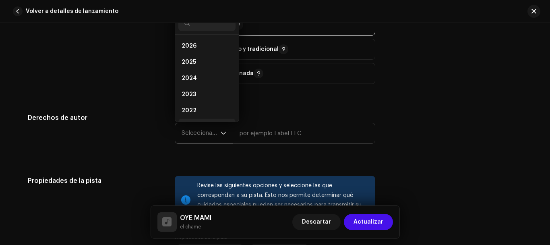
scroll to position [13, 0]
drag, startPoint x: 201, startPoint y: 98, endPoint x: 231, endPoint y: 116, distance: 34.7
click at [202, 98] on li "2022" at bounding box center [206, 97] width 57 height 16
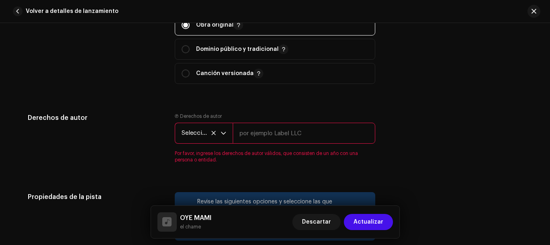
click at [261, 137] on input "text" at bounding box center [304, 132] width 143 height 21
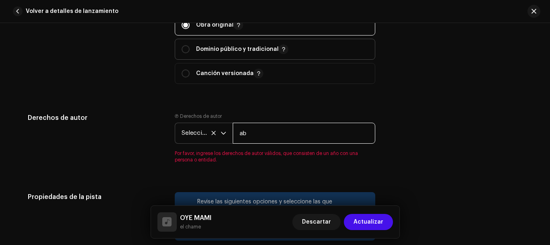
type input "a"
drag, startPoint x: 284, startPoint y: 136, endPoint x: 216, endPoint y: 140, distance: 68.2
click at [217, 140] on div "Seleccionar año [PERSON_NAME]" at bounding box center [275, 132] width 201 height 21
type input "[PERSON_NAME]"
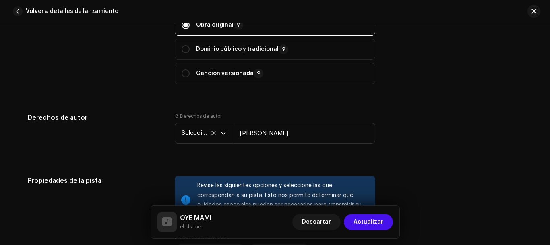
drag, startPoint x: 351, startPoint y: 118, endPoint x: 351, endPoint y: 114, distance: 4.5
click at [351, 116] on div "Ⓟ Derechos de autor Seleccionar año [PERSON_NAME]" at bounding box center [275, 130] width 201 height 34
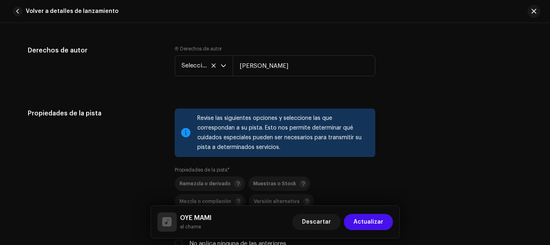
scroll to position [1063, 0]
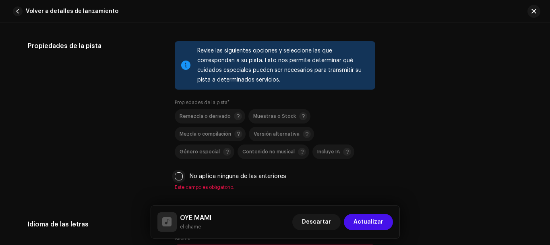
click at [181, 177] on input "No aplica ninguna de las anteriores" at bounding box center [179, 176] width 8 height 8
checkbox input "true"
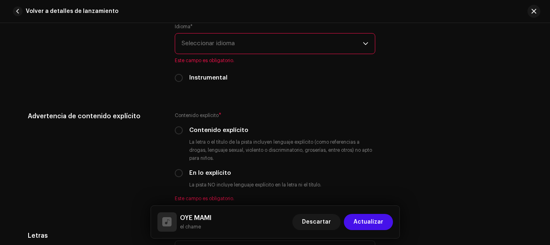
scroll to position [1197, 0]
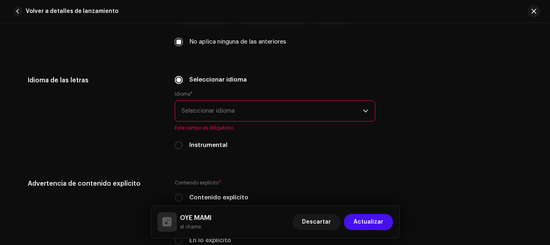
click at [247, 109] on span "Seleccionar idioma" at bounding box center [272, 111] width 181 height 20
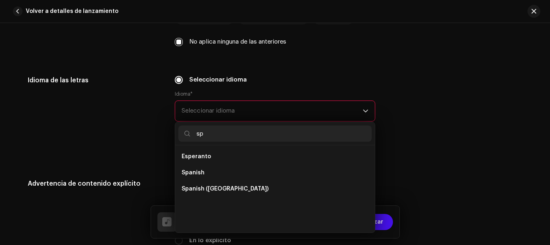
scroll to position [0, 0]
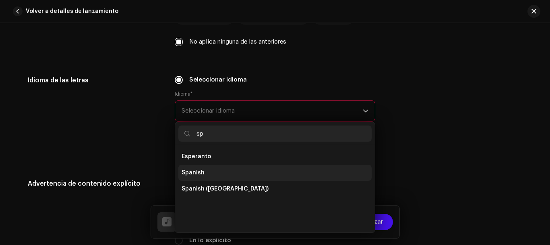
type input "sp"
click at [199, 173] on span "Spanish" at bounding box center [193, 172] width 23 height 8
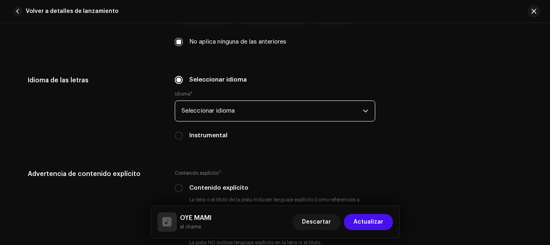
scroll to position [1264, 0]
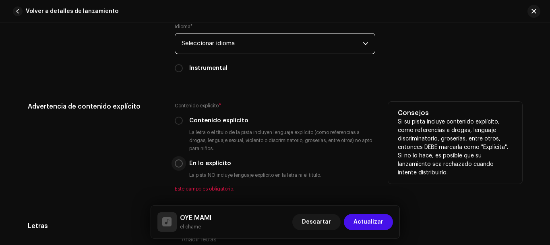
click at [178, 165] on input "En lo explícito" at bounding box center [179, 163] width 8 height 8
radio input "true"
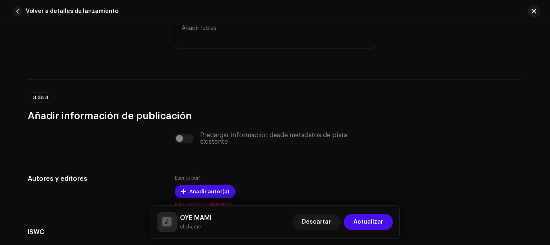
scroll to position [1533, 0]
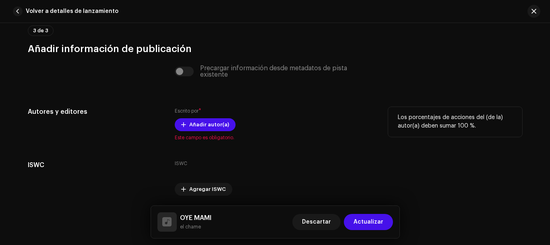
click at [315, 126] on div "Añadir autor(a)" at bounding box center [275, 124] width 201 height 13
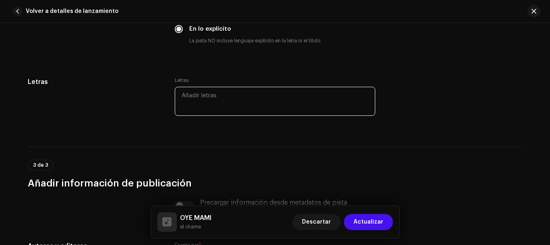
click at [199, 98] on textarea at bounding box center [275, 101] width 201 height 29
paste textarea "Lo ips do si ametc a el se doeiu tem incid ut labore, et dolo ma Aliquaeni, ad …"
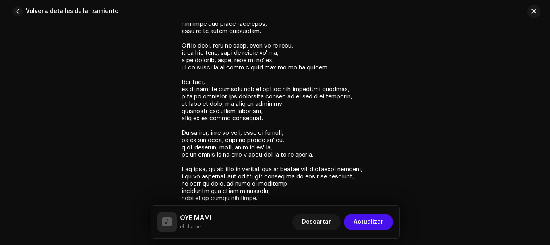
type textarea "Lo ips do si ametc a el se doeiu tem incid ut labore, et dolo ma Aliquaeni, ad …"
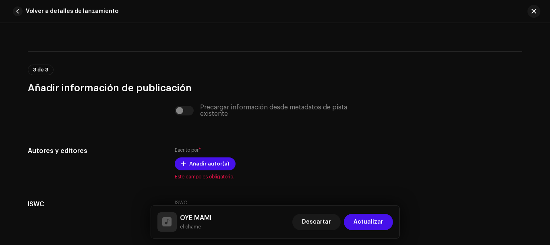
scroll to position [1839, 0]
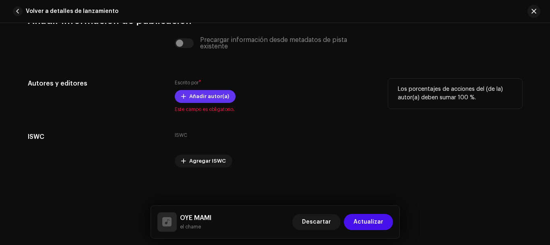
click at [210, 96] on font "Añadir autor(a)" at bounding box center [209, 95] width 40 height 5
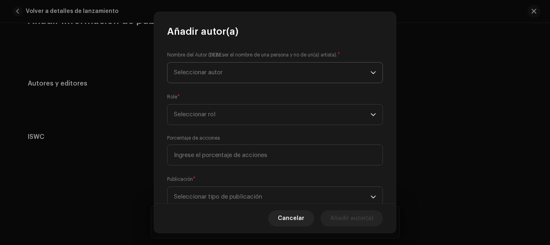
click at [193, 74] on span "Seleccionar autor" at bounding box center [198, 72] width 49 height 6
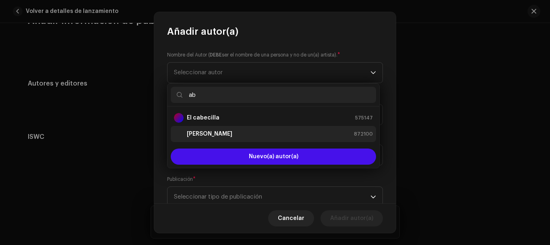
type input "ab"
click at [218, 135] on strong "[PERSON_NAME]" at bounding box center [210, 134] width 46 height 8
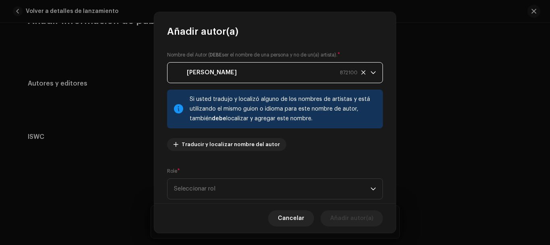
scroll to position [67, 0]
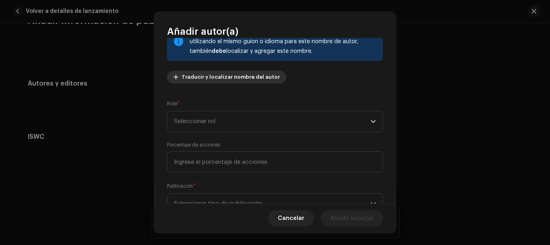
click at [244, 79] on span "Traducir y localizar nombre del autor" at bounding box center [231, 77] width 98 height 16
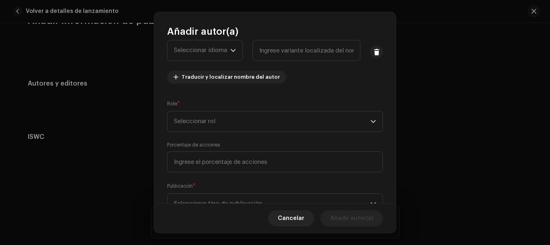
scroll to position [0, 0]
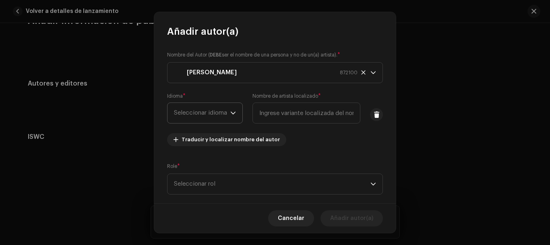
click at [235, 109] on div "disparador desplegable" at bounding box center [233, 113] width 6 height 20
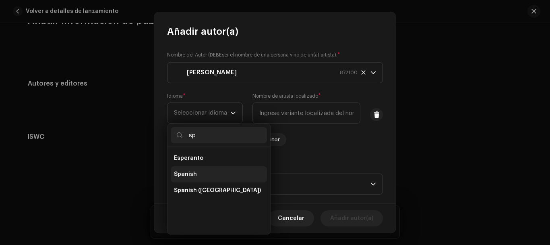
type input "sp"
click at [197, 175] on li "Spanish" at bounding box center [219, 174] width 96 height 16
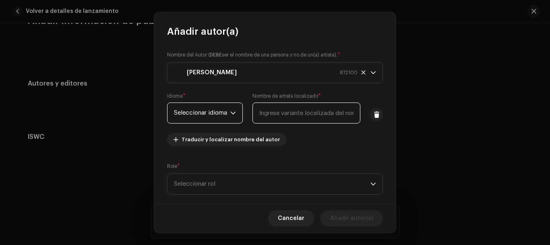
click at [291, 114] on input "text" at bounding box center [307, 112] width 108 height 21
type input "el chame"
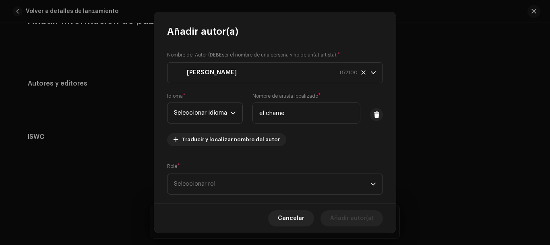
click at [305, 143] on div "Nombre del Autor ( DEBE ser el nombre de una persona y no de un(a) artista). * …" at bounding box center [275, 102] width 216 height 102
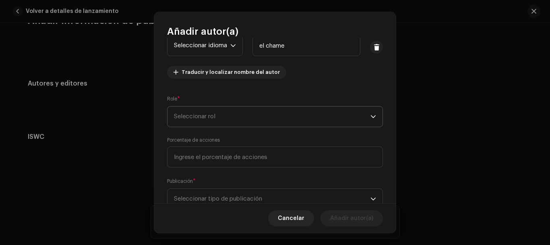
click at [213, 111] on span "Seleccionar rol" at bounding box center [272, 116] width 197 height 20
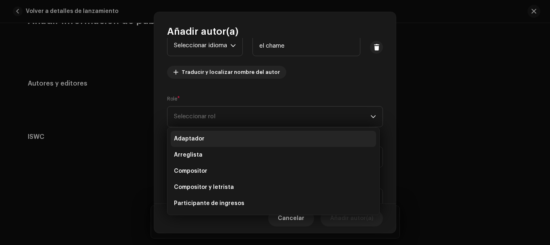
click at [220, 135] on li "Adaptador" at bounding box center [273, 139] width 205 height 16
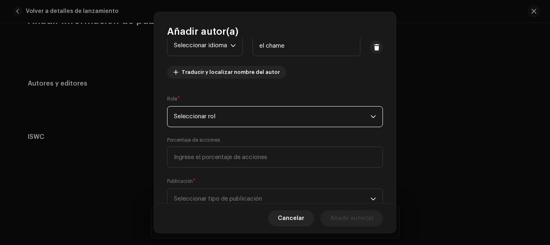
scroll to position [96, 0]
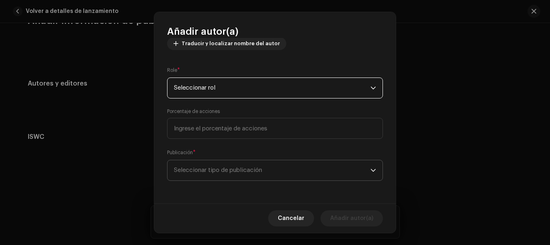
click at [253, 169] on span "Seleccionar tipo de publicación" at bounding box center [272, 170] width 197 height 20
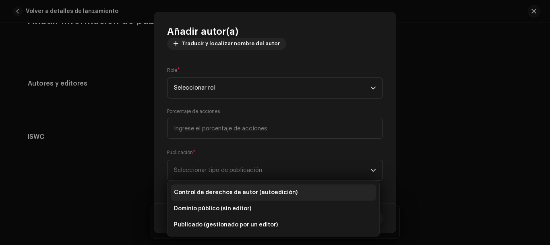
click at [265, 191] on font "Control de derechos de autor (autoedición)" at bounding box center [236, 192] width 124 height 6
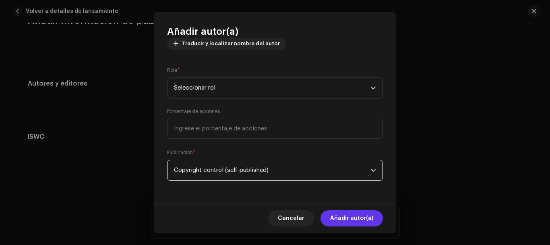
click at [367, 219] on font "Añadir autor(a)" at bounding box center [351, 218] width 43 height 6
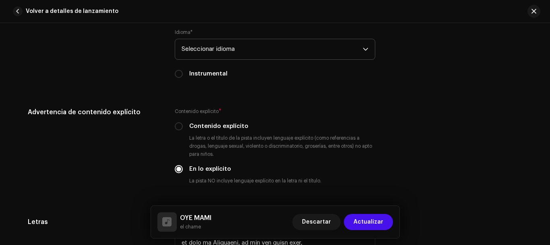
scroll to position [1326, 0]
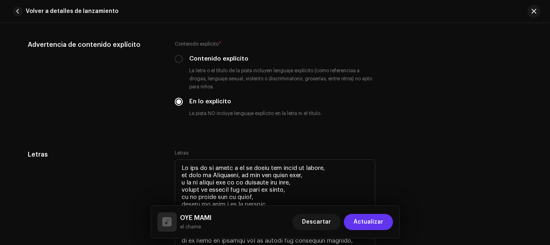
click at [381, 222] on font "Actualizar" at bounding box center [369, 222] width 30 height 6
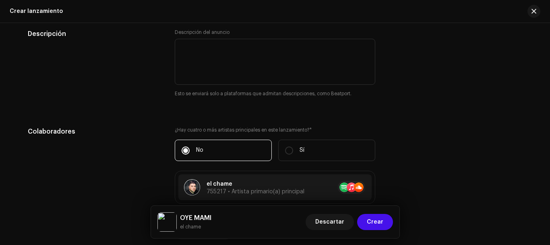
scroll to position [1015, 0]
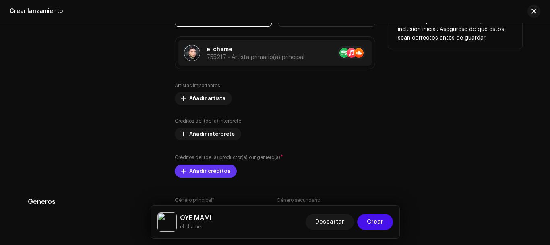
click at [223, 170] on font "Añadir créditos" at bounding box center [209, 170] width 41 height 5
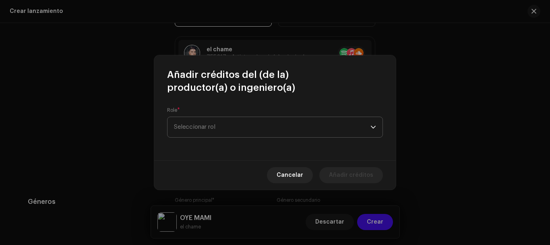
click at [236, 129] on span "Seleccionar rol" at bounding box center [272, 127] width 197 height 20
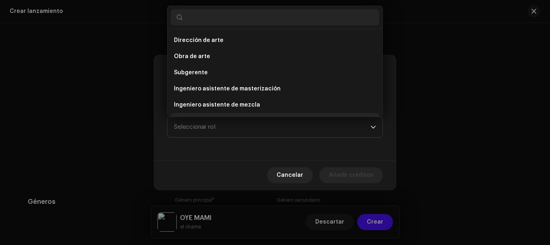
scroll to position [13, 0]
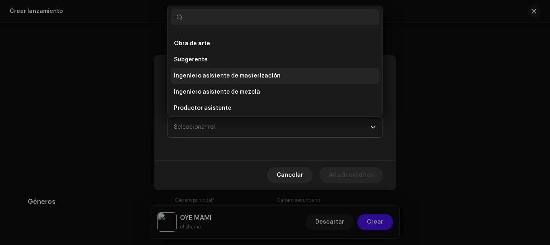
click at [223, 78] on font "Ingeniero asistente de masterización" at bounding box center [227, 76] width 107 height 6
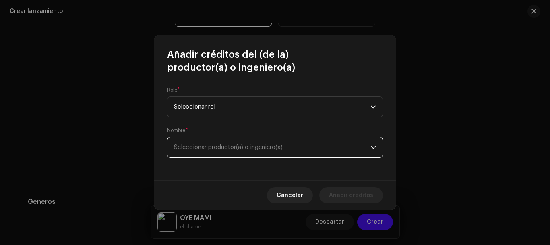
click at [281, 156] on span "Seleccionar productor(a) o ingeniero(a)" at bounding box center [272, 147] width 197 height 20
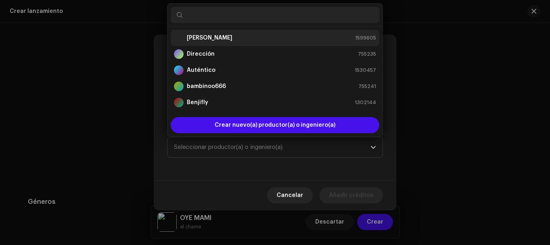
click at [232, 38] on font "[PERSON_NAME]" at bounding box center [210, 38] width 46 height 6
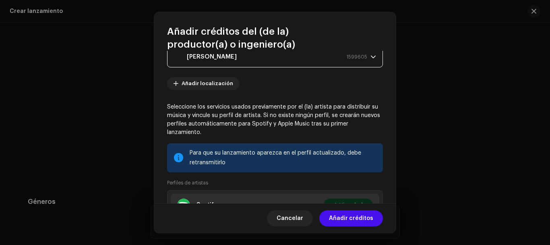
scroll to position [158, 0]
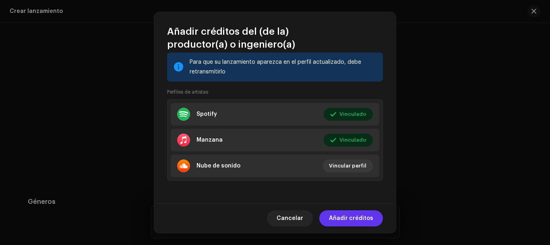
click at [370, 216] on font "Añadir créditos" at bounding box center [351, 218] width 44 height 6
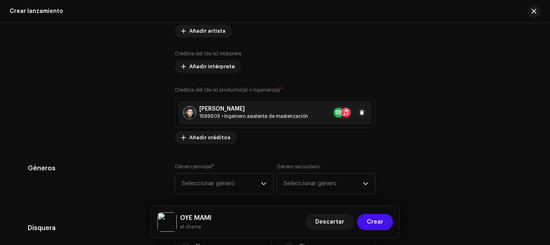
scroll to position [1149, 0]
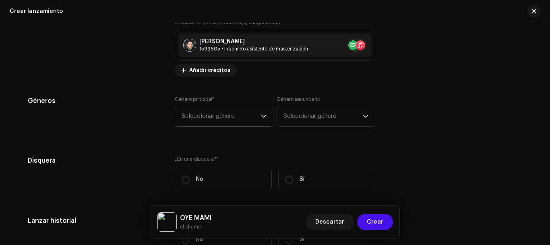
click at [262, 118] on icon "disparador desplegable" at bounding box center [264, 116] width 6 height 6
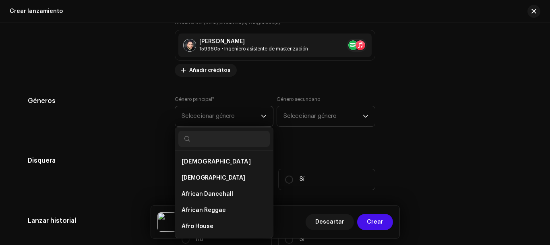
click at [254, 137] on input "text" at bounding box center [223, 139] width 91 height 16
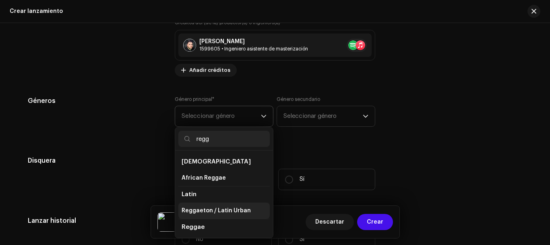
type input "regg"
click at [233, 210] on span "Reggaeton / Latin Urban" at bounding box center [216, 210] width 69 height 8
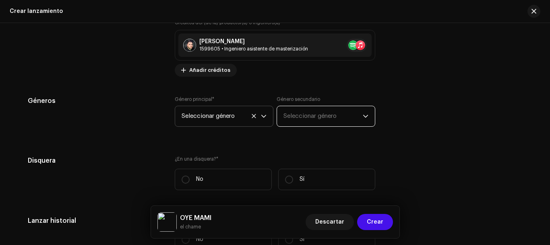
click at [294, 114] on font "Seleccionar género" at bounding box center [310, 116] width 53 height 6
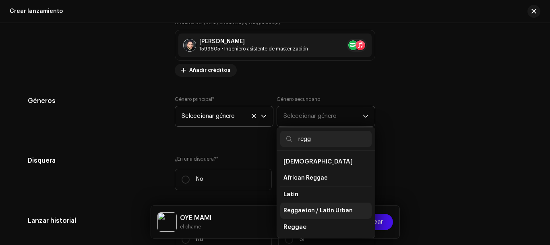
type input "regg"
click at [334, 211] on span "Reggaeton / Latin Urban" at bounding box center [318, 210] width 69 height 8
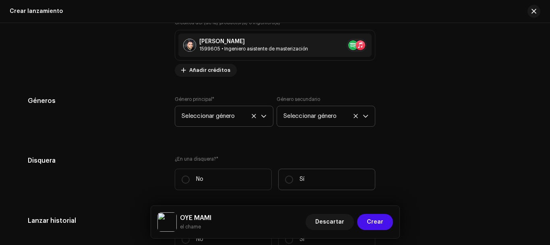
click at [290, 185] on label "Sí" at bounding box center [326, 178] width 97 height 21
click at [290, 183] on input "Sí" at bounding box center [289, 179] width 8 height 8
radio input "true"
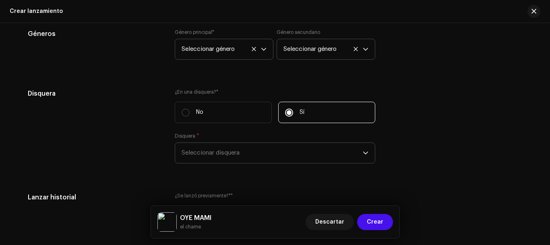
click at [247, 155] on span "Seleccionar disquera" at bounding box center [272, 153] width 181 height 20
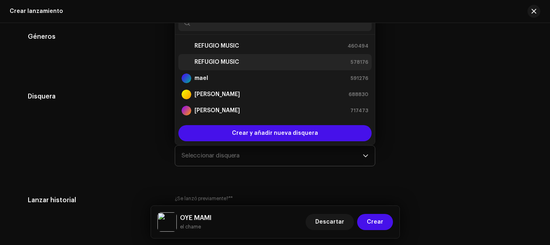
click at [282, 59] on div "REFUGIO MUSIC 578176" at bounding box center [275, 62] width 187 height 10
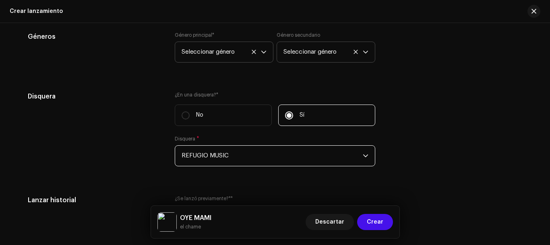
click at [404, 139] on div "Disquera ¿En una disquera? * No Sí Disquera * REFUGIO MUSIC" at bounding box center [275, 133] width 495 height 84
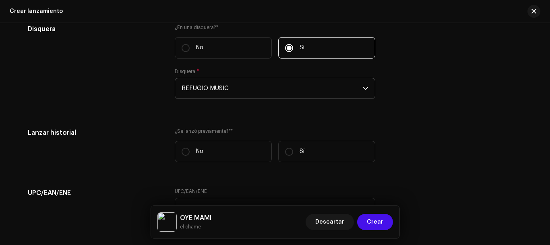
scroll to position [1348, 0]
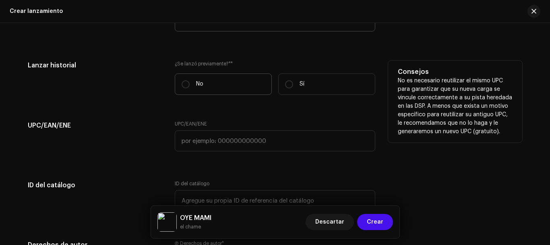
click at [243, 83] on label "No" at bounding box center [223, 83] width 97 height 21
click at [190, 83] on input "No" at bounding box center [186, 84] width 8 height 8
radio input "true"
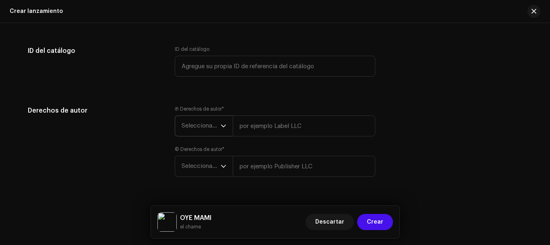
click at [223, 124] on icon "disparador desplegable" at bounding box center [224, 126] width 6 height 6
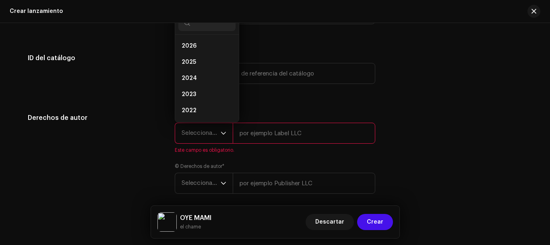
scroll to position [13, 0]
click at [192, 82] on span "2023" at bounding box center [189, 81] width 15 height 8
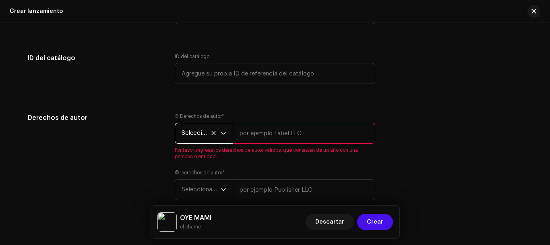
click at [257, 141] on input "text" at bounding box center [304, 132] width 143 height 21
paste input "Lo ips do si ametc a el se doeiu tem incid ut labore, et dolo ma Aliquaeni, ad …"
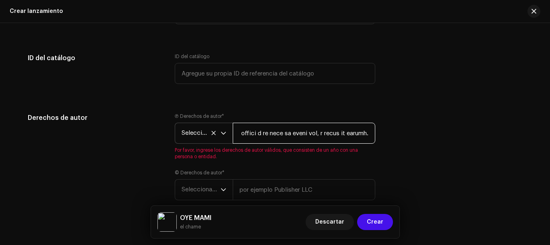
scroll to position [0, 3920]
drag, startPoint x: 237, startPoint y: 132, endPoint x: 390, endPoint y: 132, distance: 153.1
click at [390, 132] on div "Derechos de autor Ⓟ Derechos de autor * Seleccionar año Por favor, ingrese los …" at bounding box center [275, 161] width 495 height 97
type input "Lo ips do si ametc a el se doeiu tem incid ut labore, et dolo ma Aliquaeni, ad …"
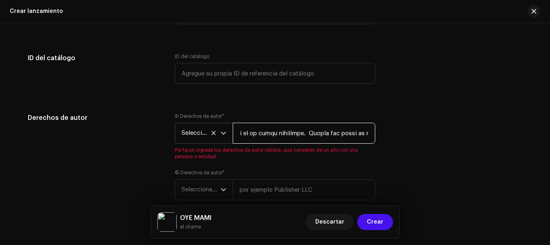
click at [366, 135] on input "text" at bounding box center [304, 132] width 143 height 21
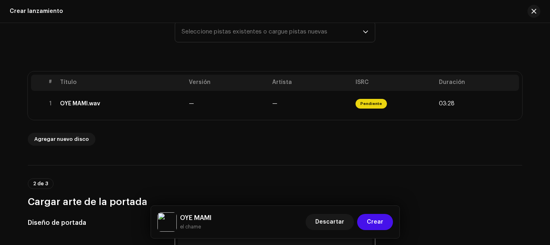
scroll to position [64, 0]
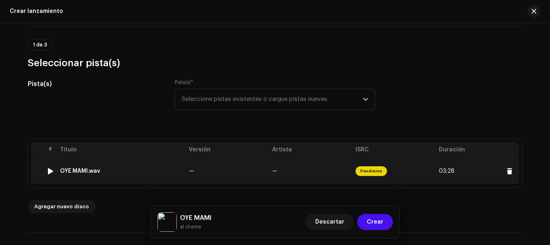
click at [226, 163] on td "—" at bounding box center [227, 171] width 83 height 26
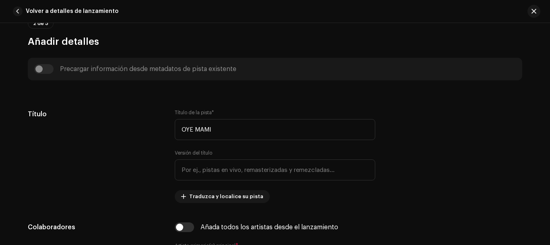
scroll to position [0, 0]
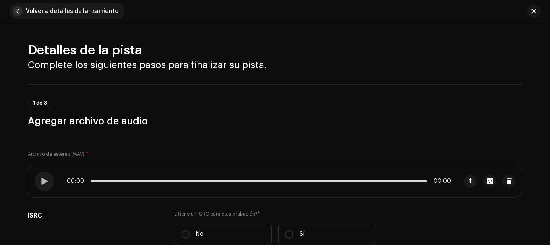
click at [20, 11] on span "button" at bounding box center [18, 11] width 10 height 10
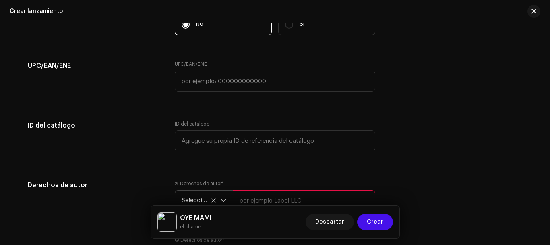
scroll to position [1517, 0]
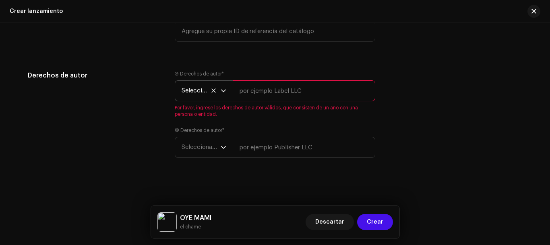
click at [271, 89] on input "text" at bounding box center [304, 90] width 143 height 21
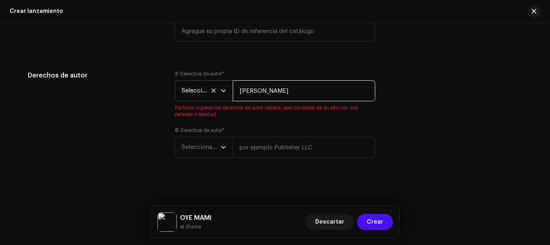
drag, startPoint x: 343, startPoint y: 91, endPoint x: 237, endPoint y: 91, distance: 106.8
click at [237, 91] on input "[PERSON_NAME]" at bounding box center [304, 90] width 143 height 21
type input "[PERSON_NAME]"
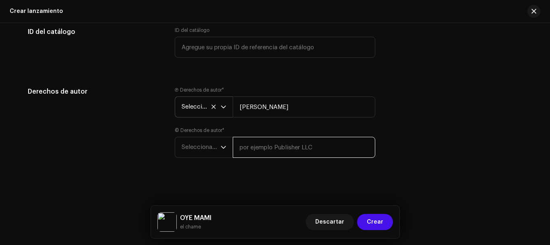
click at [254, 147] on input "text" at bounding box center [304, 147] width 143 height 21
paste input "[PERSON_NAME]"
type input "[PERSON_NAME]"
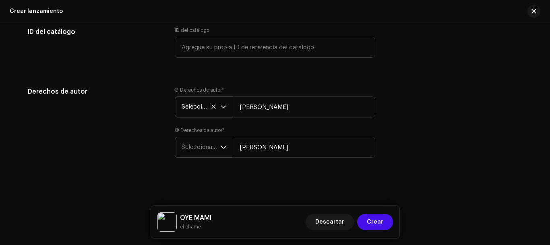
click at [221, 151] on div "disparador desplegable" at bounding box center [224, 147] width 6 height 20
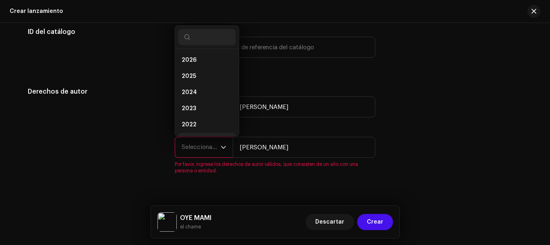
scroll to position [13, 0]
click at [193, 96] on span "2023" at bounding box center [189, 95] width 15 height 8
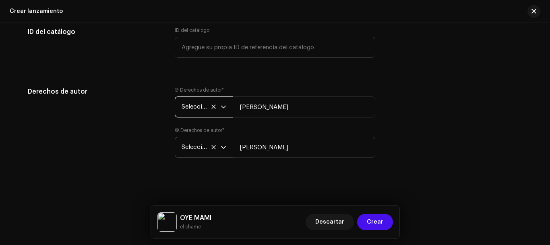
click at [200, 104] on font "Seleccionar año" at bounding box center [204, 107] width 44 height 6
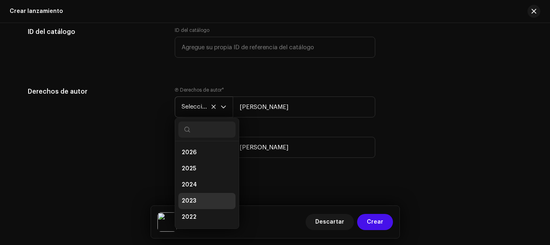
scroll to position [3, 0]
click at [196, 195] on li "2023" at bounding box center [206, 197] width 57 height 16
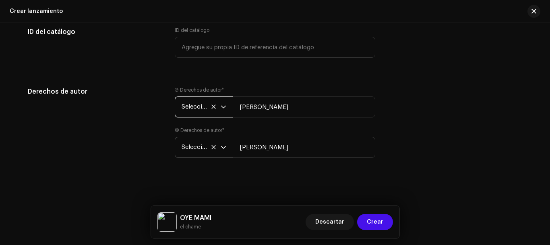
click at [227, 162] on div "Ⓟ Derechos de autor * Seleccionar año [PERSON_NAME] © Derechos de autor * Selec…" at bounding box center [275, 127] width 201 height 81
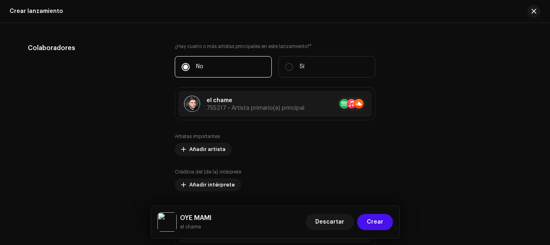
scroll to position [1031, 0]
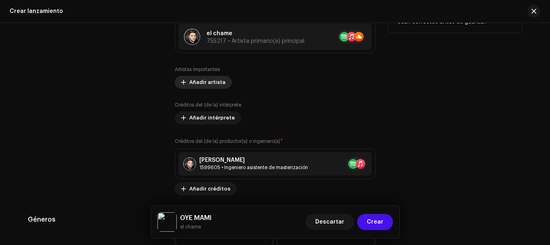
click at [218, 79] on font "Añadir artista" at bounding box center [207, 81] width 36 height 5
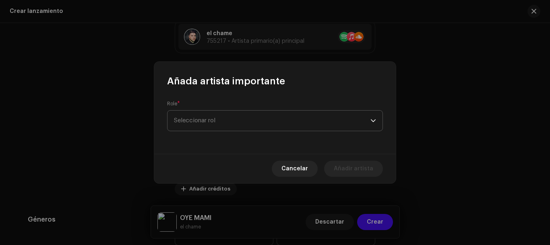
click at [229, 118] on span "Seleccionar rol" at bounding box center [272, 120] width 197 height 20
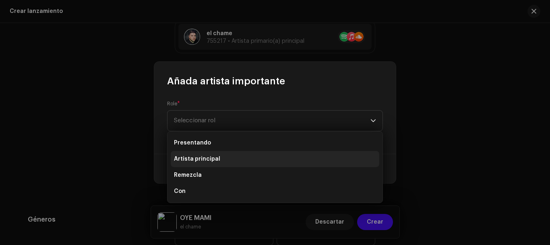
click at [237, 162] on li "Artista principal" at bounding box center [275, 159] width 209 height 16
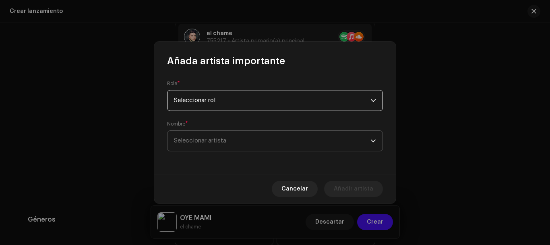
click at [231, 142] on span "Seleccionar artista" at bounding box center [272, 141] width 197 height 20
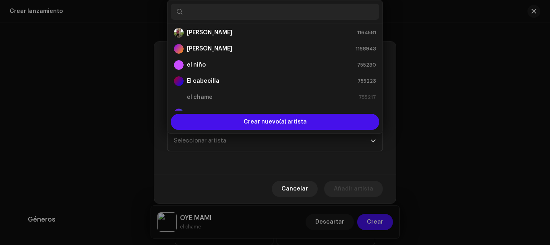
scroll to position [13, 0]
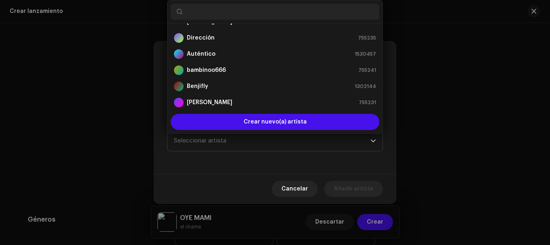
click at [244, 159] on div "Role * Seleccionar rol Nombre * Seleccionar artista" at bounding box center [275, 120] width 242 height 106
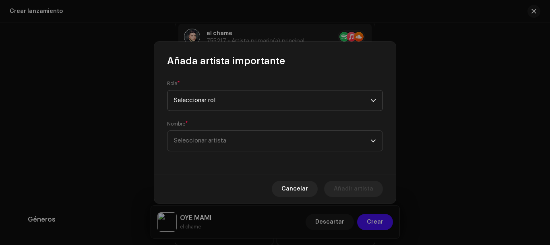
click at [218, 104] on span "Seleccionar rol" at bounding box center [272, 100] width 197 height 20
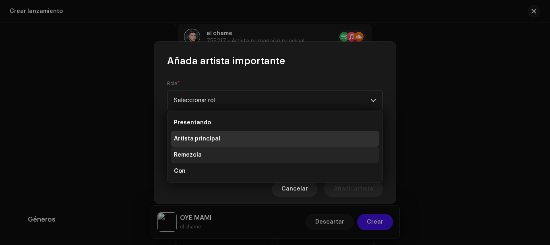
click at [210, 154] on li "Remezcla" at bounding box center [275, 155] width 209 height 16
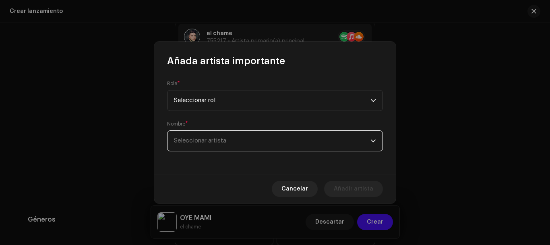
click at [211, 146] on span "Seleccionar artista" at bounding box center [272, 141] width 197 height 20
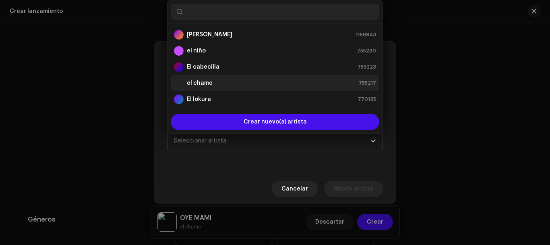
scroll to position [0, 0]
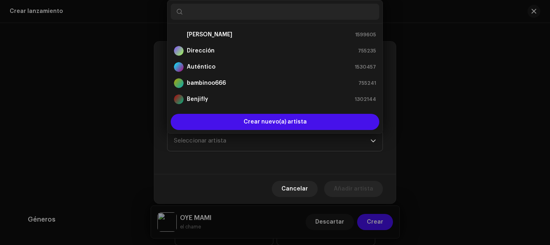
click at [205, 6] on input "text" at bounding box center [275, 12] width 209 height 16
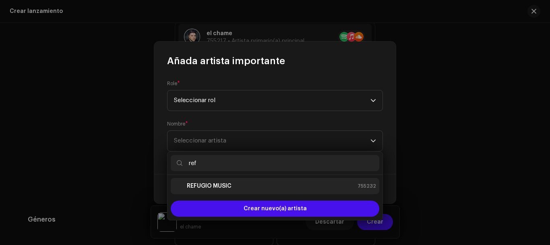
type input "ref"
click at [227, 188] on strong "REFUGIO MUSIC" at bounding box center [209, 186] width 45 height 8
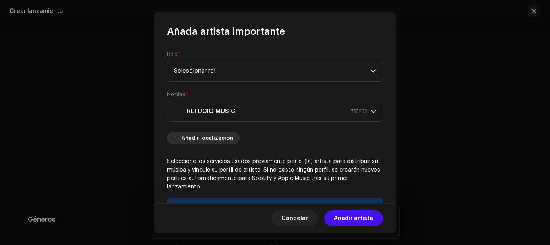
click at [216, 138] on font "Añadir localización" at bounding box center [208, 137] width 52 height 5
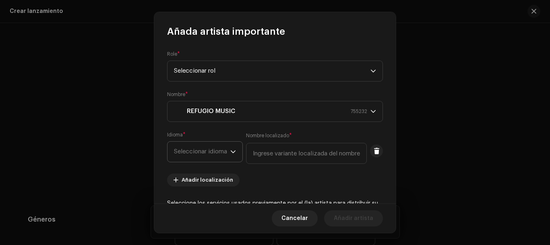
click at [212, 151] on font "Seleccionar idioma" at bounding box center [200, 151] width 53 height 6
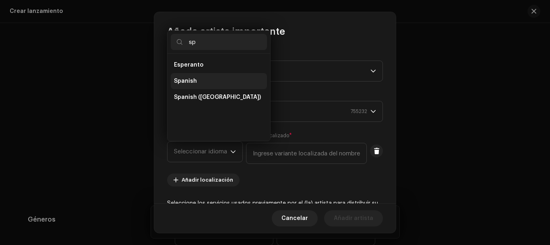
type input "sp"
click at [195, 81] on span "Spanish" at bounding box center [185, 81] width 23 height 8
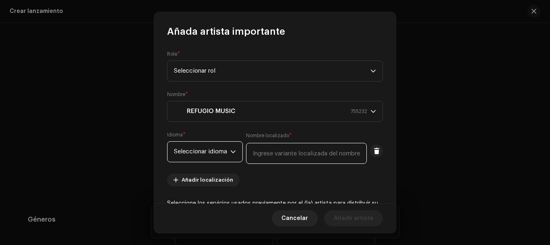
click at [284, 157] on input "text" at bounding box center [306, 153] width 121 height 21
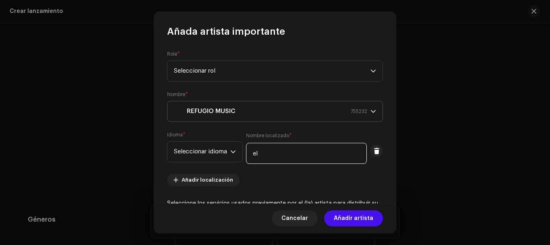
type input "e"
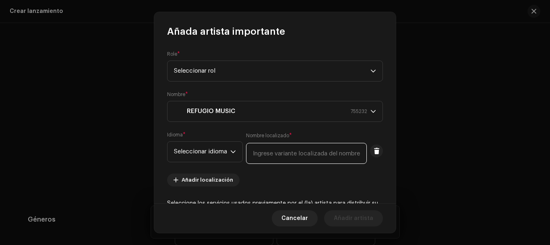
paste input "[PERSON_NAME]"
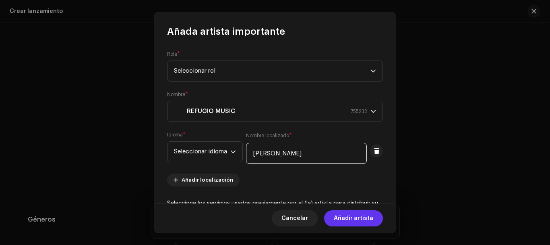
type input "[PERSON_NAME]"
click at [372, 220] on font "Añadir artista" at bounding box center [353, 218] width 39 height 6
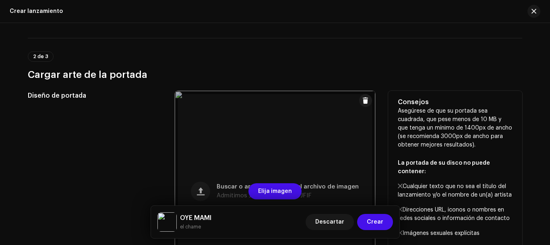
scroll to position [124, 0]
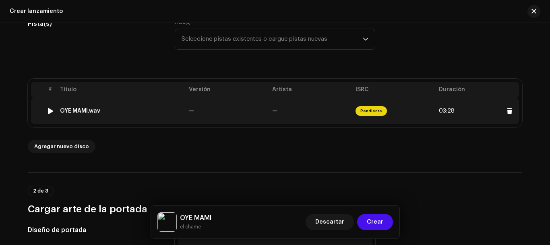
click at [157, 113] on div "OYE MAMI.wav" at bounding box center [121, 111] width 122 height 6
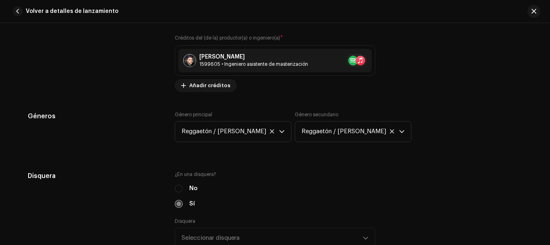
scroll to position [537, 0]
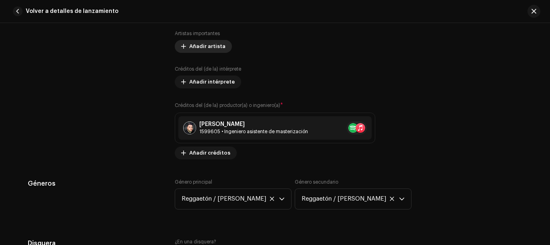
click at [204, 43] on span "Añadir artista" at bounding box center [207, 46] width 36 height 16
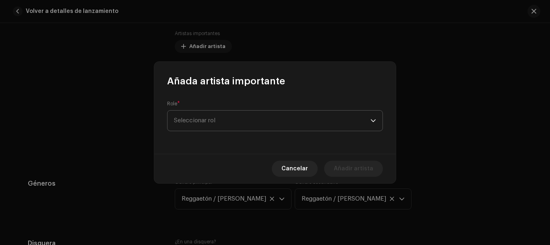
click at [206, 118] on font "Seleccionar rol" at bounding box center [194, 120] width 41 height 6
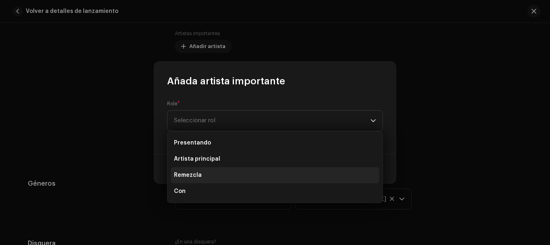
click at [200, 175] on li "Remezcla" at bounding box center [275, 175] width 209 height 16
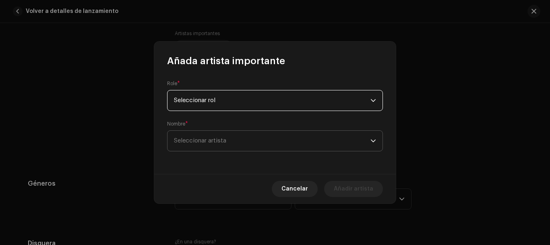
click at [201, 141] on font "Seleccionar artista" at bounding box center [200, 140] width 52 height 6
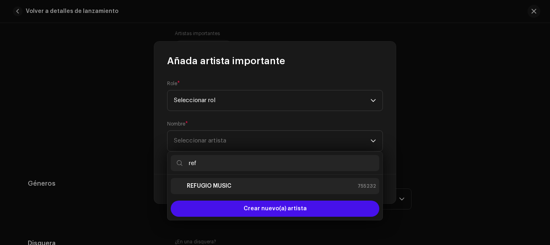
type input "ref"
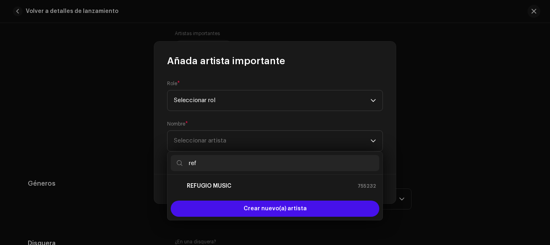
click at [197, 188] on strong "REFUGIO MUSIC" at bounding box center [209, 186] width 45 height 8
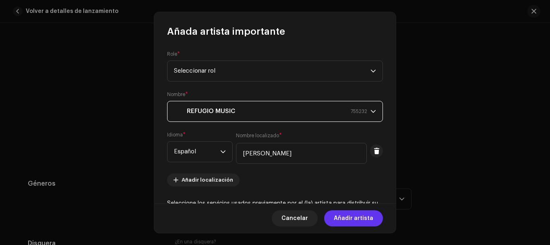
click at [361, 219] on font "Añadir artista" at bounding box center [353, 218] width 39 height 6
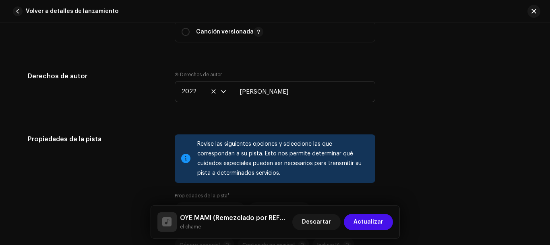
scroll to position [1410, 0]
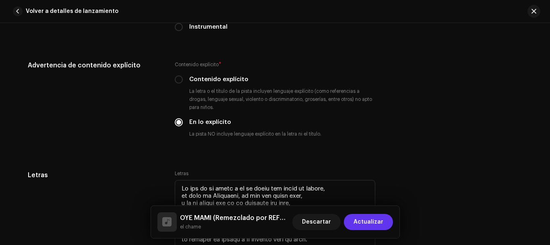
click at [380, 220] on font "Actualizar" at bounding box center [369, 222] width 30 height 6
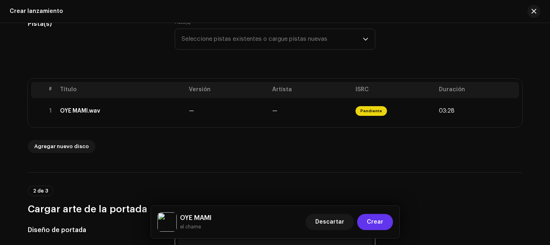
click at [385, 222] on button "Crear" at bounding box center [375, 222] width 36 height 16
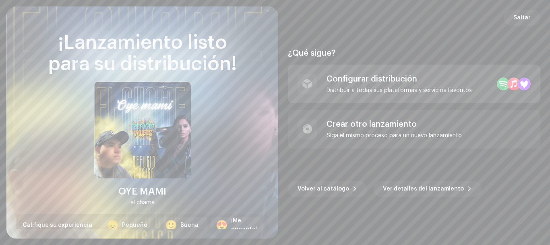
click at [376, 84] on div "Configurar distribución Distribuir a todas sus plataformas y servicios favoritos" at bounding box center [399, 83] width 145 height 19
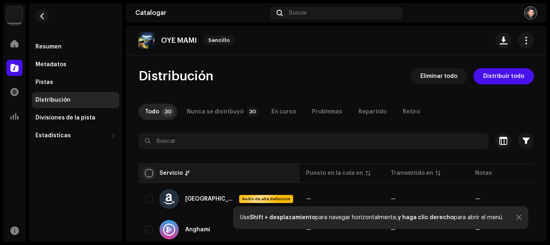
click at [145, 174] on input "checkbox" at bounding box center [149, 173] width 8 height 8
checkbox input "true"
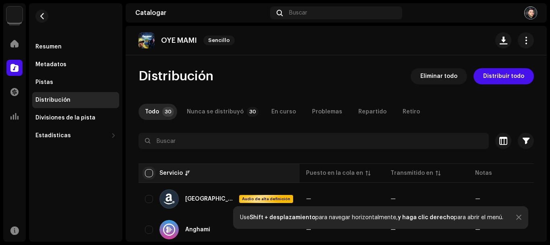
checkbox input "true"
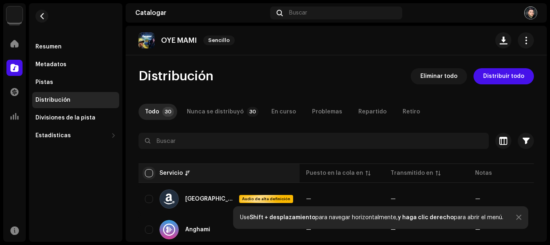
checkbox input "true"
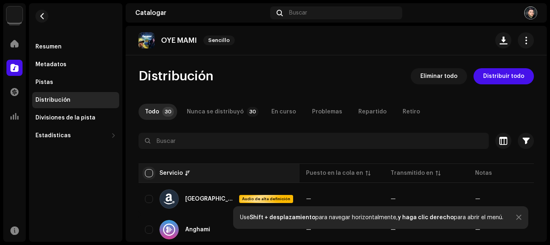
checkbox input "true"
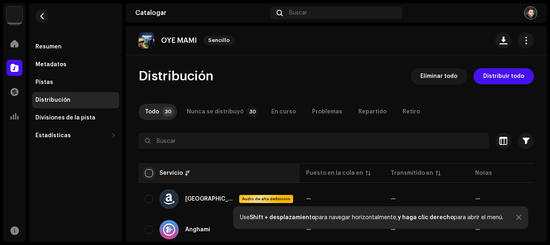
checkbox input "true"
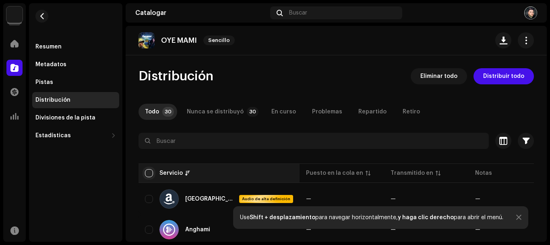
checkbox input "true"
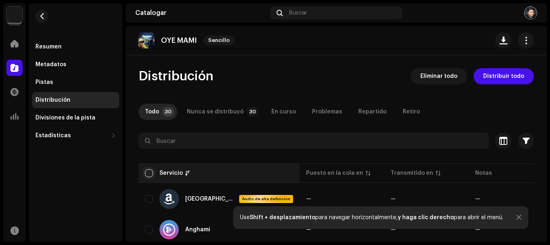
checkbox input "true"
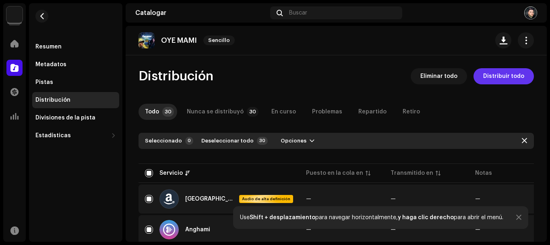
click at [501, 74] on span "Distribuir todo" at bounding box center [503, 76] width 41 height 16
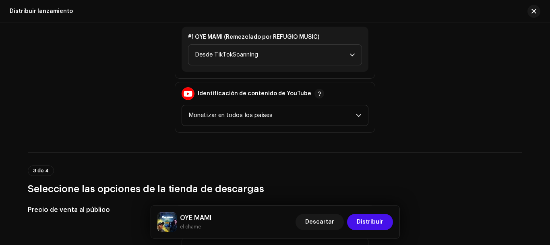
scroll to position [940, 0]
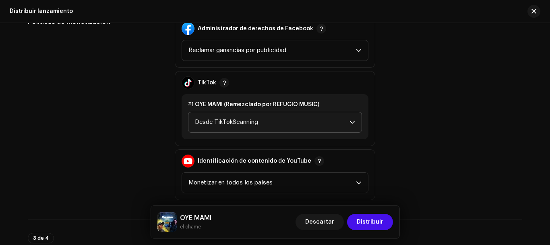
click at [267, 124] on span "Desde TikTokScanning" at bounding box center [272, 122] width 155 height 20
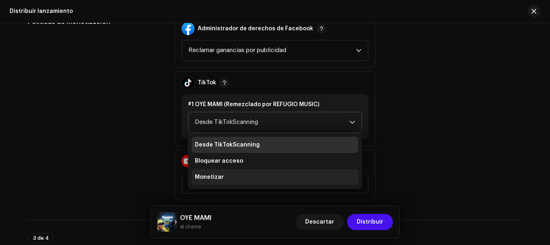
click at [250, 175] on li "Monetizar" at bounding box center [275, 177] width 167 height 16
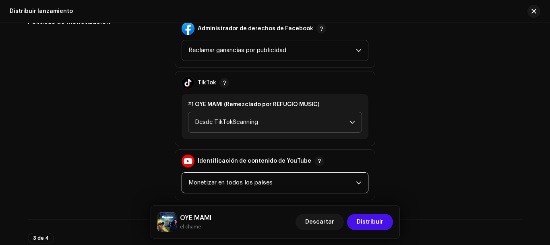
click at [250, 188] on span "Monetizar en todos los países" at bounding box center [273, 182] width 168 height 20
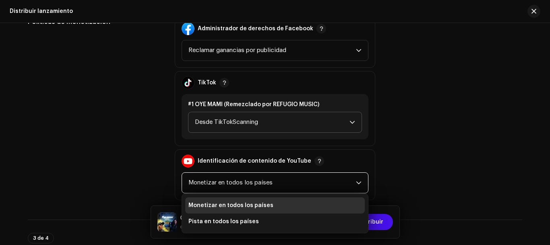
click at [430, 166] on div "Políticas de monetización Administrador de derechos de Facebook Reclamar gananc…" at bounding box center [275, 108] width 495 height 183
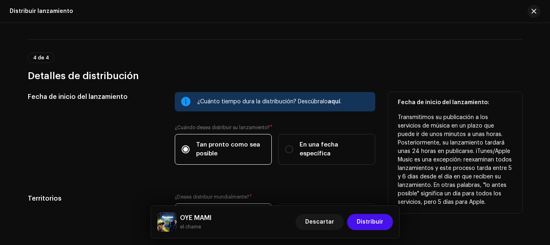
scroll to position [1320, 0]
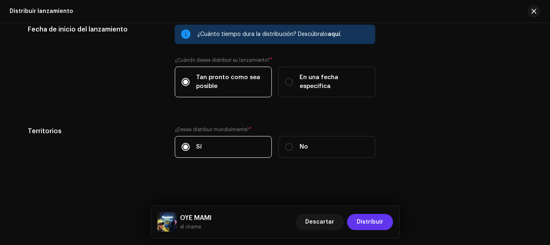
click at [379, 222] on span "Distribuir" at bounding box center [370, 222] width 27 height 16
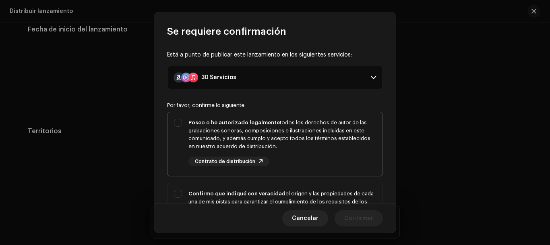
click at [232, 138] on div "Poseo o he autorizado legalmente todos los derechos de autor de las grabaciones…" at bounding box center [283, 133] width 188 height 31
checkbox input "true"
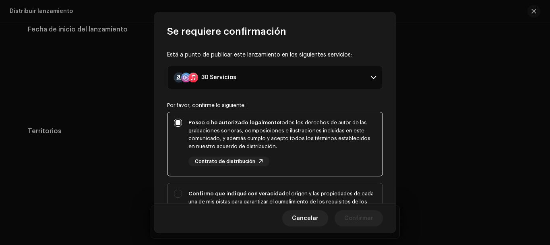
click at [240, 187] on div "Confirmo que indiqué con veracidad el origen y las propiedades de cada una de m…" at bounding box center [275, 217] width 215 height 68
checkbox input "true"
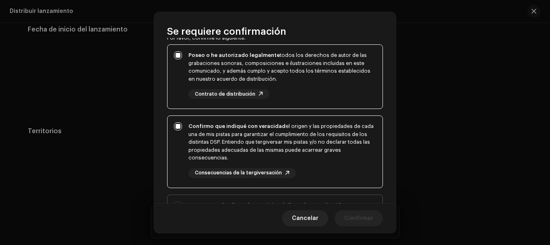
scroll to position [134, 0]
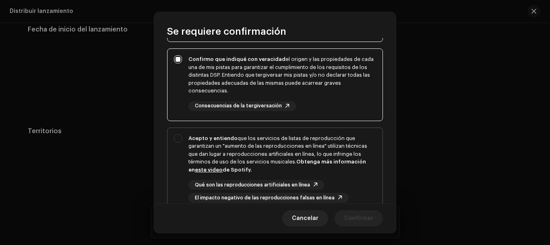
click at [256, 151] on div "Acepto y entiendo que los servicios de listas de reproducción que garantizan un…" at bounding box center [283, 153] width 188 height 39
checkbox input "true"
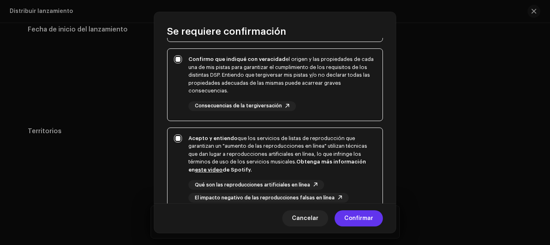
click at [368, 219] on font "Confirmar" at bounding box center [358, 218] width 29 height 6
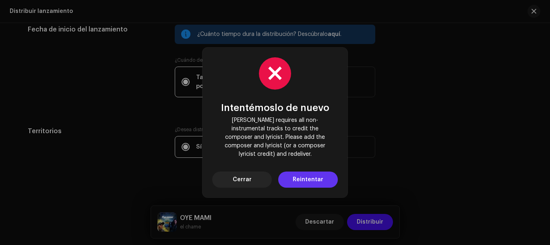
drag, startPoint x: 322, startPoint y: 177, endPoint x: 337, endPoint y: 176, distance: 15.3
click at [322, 177] on span "Reintentar" at bounding box center [308, 179] width 31 height 16
drag, startPoint x: 244, startPoint y: 176, endPoint x: 231, endPoint y: 183, distance: 14.6
click at [244, 176] on font "Cerrar" at bounding box center [242, 179] width 19 height 6
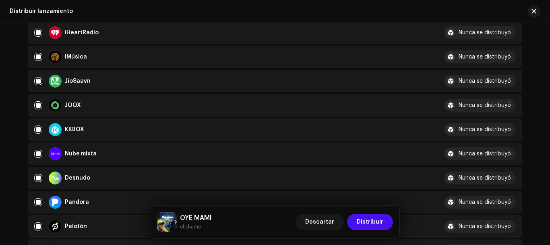
scroll to position [245, 0]
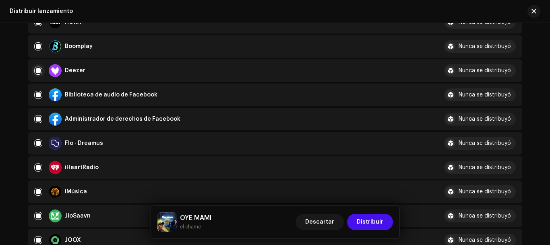
click at [38, 71] on input "checkbox" at bounding box center [38, 70] width 8 height 8
checkbox input "false"
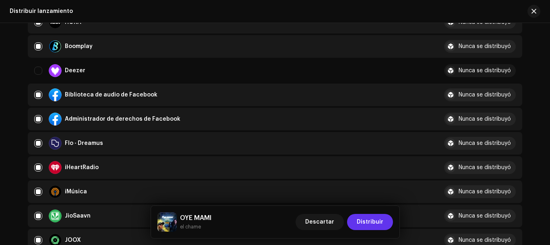
click at [382, 225] on span "Distribuir" at bounding box center [370, 222] width 27 height 16
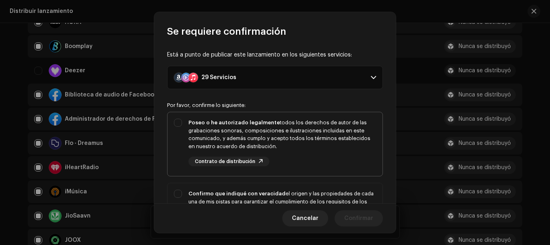
click at [239, 118] on div "Poseo o he autorizado legalmente todos los derechos de autor de las grabaciones…" at bounding box center [275, 142] width 215 height 60
checkbox input "true"
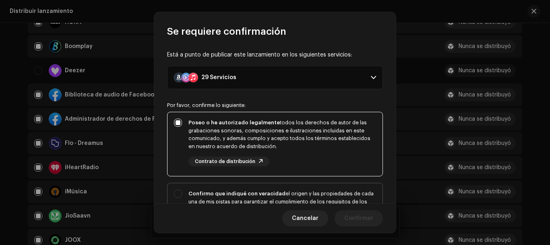
click at [241, 192] on font "Confirmo que indiqué con veracidad" at bounding box center [237, 193] width 97 height 5
checkbox input "true"
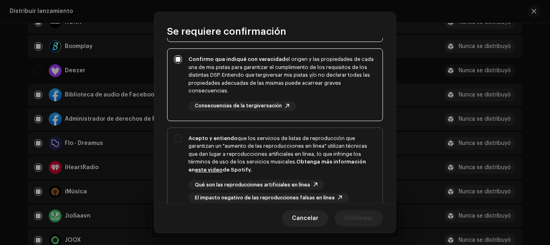
click at [246, 156] on font "que los servicios de listas de reproducción que garantizan un "aumento de las r…" at bounding box center [278, 149] width 179 height 29
checkbox input "true"
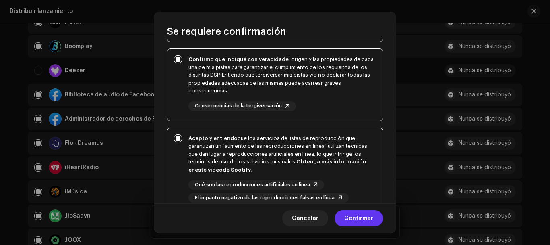
click at [376, 220] on button "Confirmar" at bounding box center [359, 218] width 48 height 16
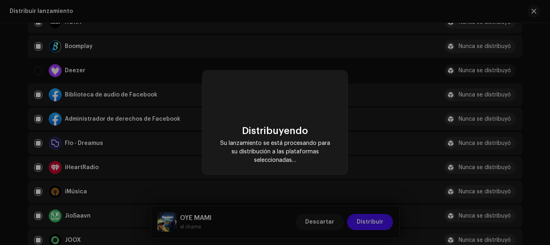
checkbox input "false"
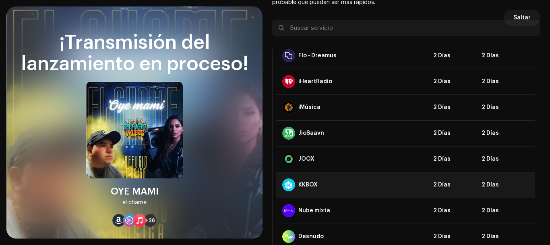
scroll to position [0, 0]
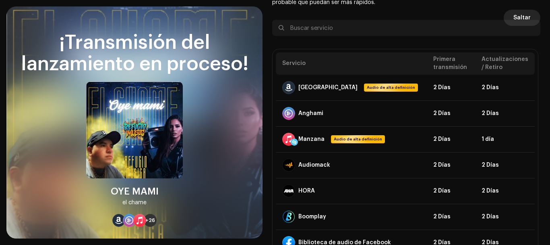
click at [521, 19] on font "Saltar" at bounding box center [522, 18] width 17 height 6
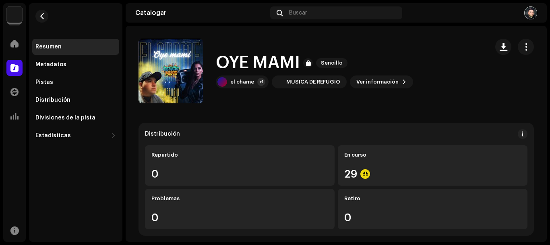
click at [299, 19] on div "Catalogar Buscar" at bounding box center [336, 12] width 421 height 19
click at [297, 17] on div "Buscar" at bounding box center [336, 12] width 132 height 13
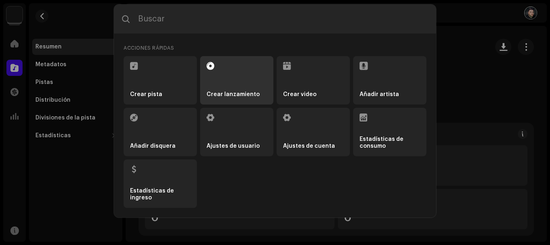
click at [240, 62] on li "Crear lanzamiento" at bounding box center [236, 80] width 73 height 48
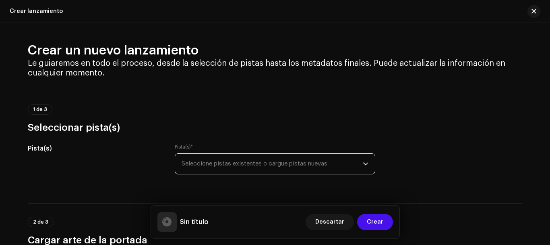
click at [250, 163] on font "Seleccione pistas existentes o cargue pistas nuevas" at bounding box center [255, 163] width 146 height 6
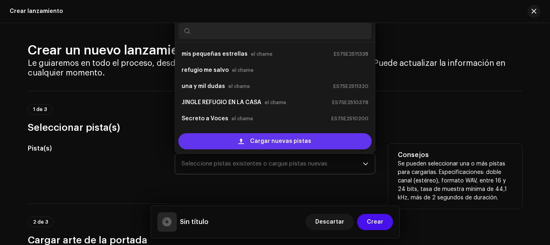
click at [247, 140] on div "Cargar nuevas pistas" at bounding box center [274, 141] width 193 height 16
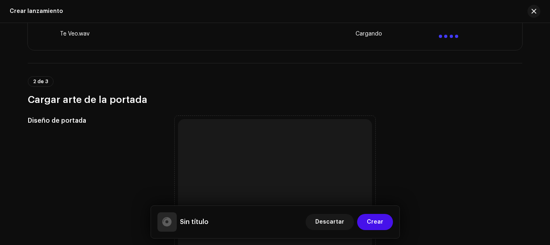
scroll to position [134, 0]
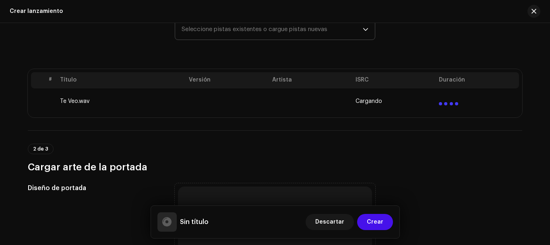
click at [127, 102] on td "Te Veo.wav" at bounding box center [121, 101] width 129 height 26
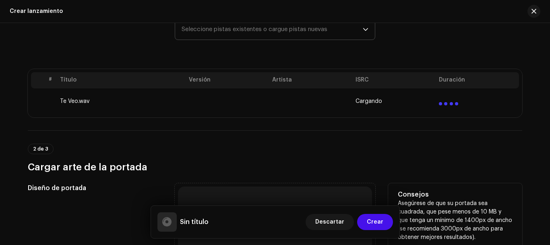
scroll to position [201, 0]
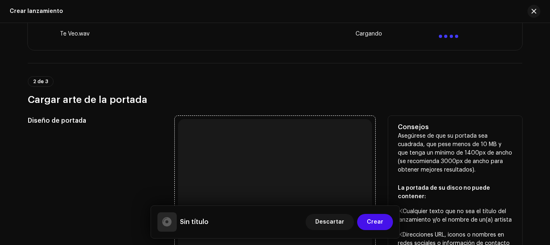
click at [220, 155] on div "Buscar o arrastrar y soltar el archivo de imagen Admitimos JPG, JPEG, PNG y JFIF" at bounding box center [275, 216] width 194 height 194
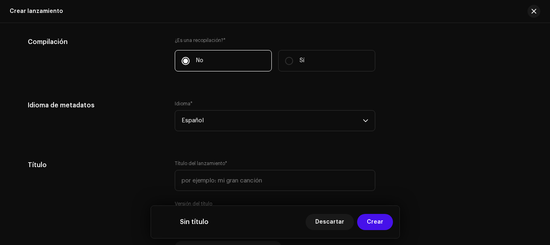
scroll to position [672, 0]
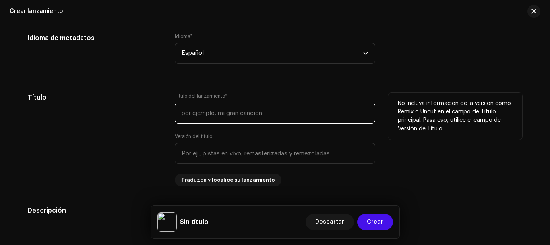
click at [191, 115] on input "text" at bounding box center [275, 112] width 201 height 21
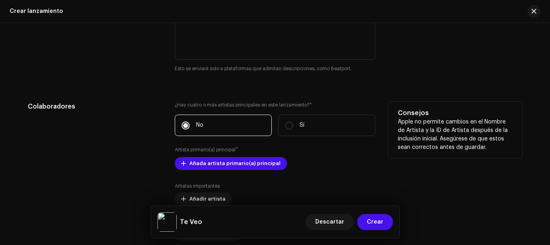
scroll to position [940, 0]
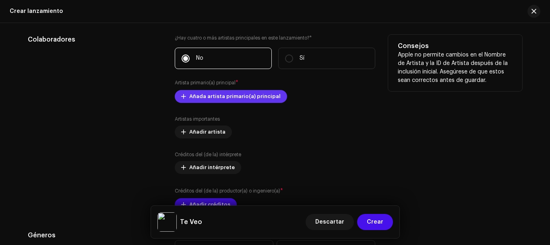
type input "Te Veo"
click at [235, 95] on span "Añada artista primario(a) principal" at bounding box center [234, 96] width 91 height 16
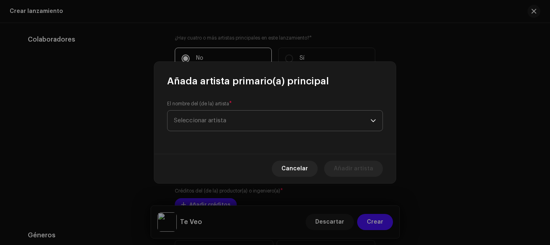
click at [234, 121] on span "Seleccionar artista" at bounding box center [272, 120] width 197 height 20
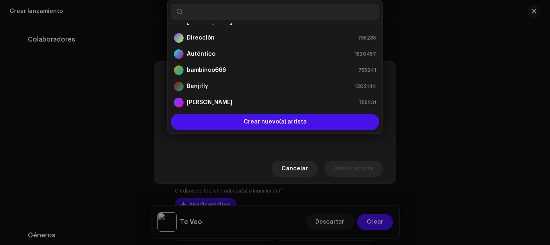
scroll to position [161, 0]
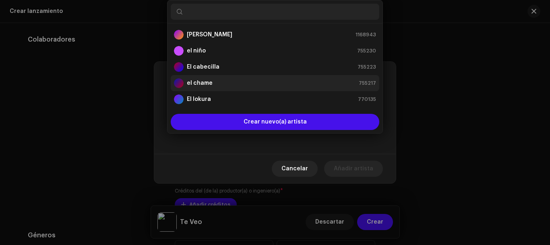
click at [207, 86] on strong "el chame" at bounding box center [200, 83] width 26 height 8
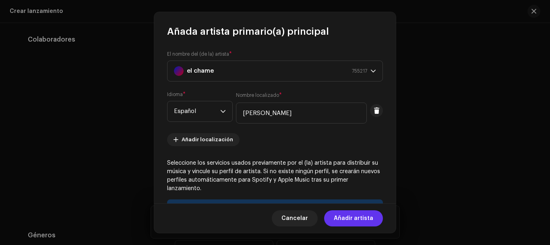
click at [369, 218] on font "Añadir artista" at bounding box center [353, 218] width 39 height 6
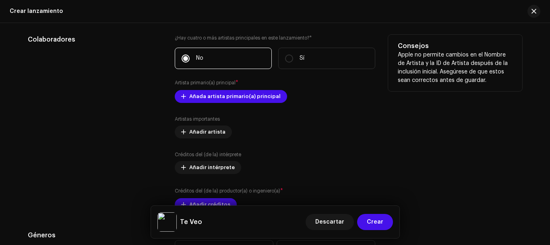
scroll to position [1007, 0]
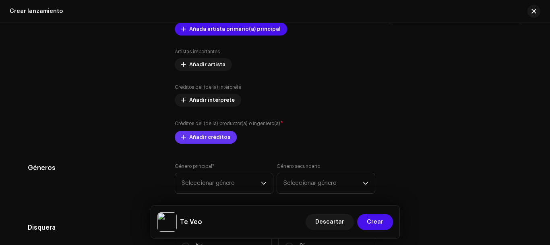
click at [228, 137] on button "Añadir créditos" at bounding box center [206, 137] width 62 height 13
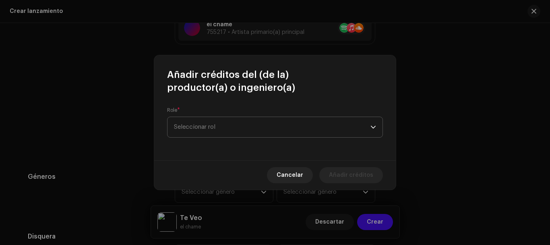
click at [245, 127] on span "Seleccionar rol" at bounding box center [272, 127] width 197 height 20
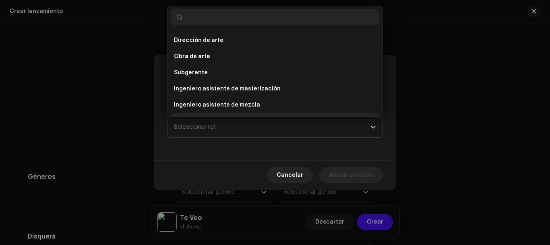
scroll to position [13, 0]
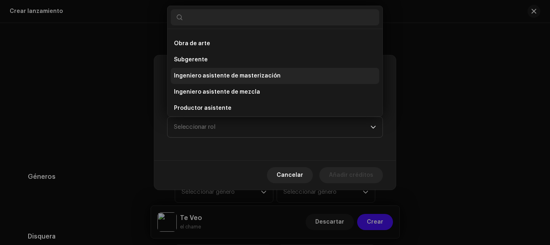
click at [259, 77] on font "Ingeniero asistente de masterización" at bounding box center [227, 76] width 107 height 6
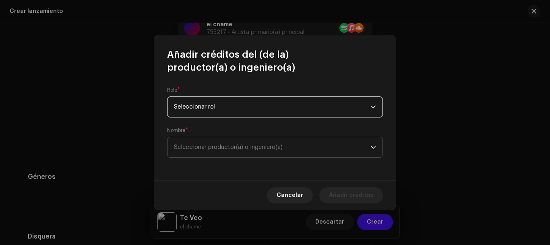
click at [246, 141] on span "Seleccionar productor(a) o ingeniero(a)" at bounding box center [272, 147] width 197 height 20
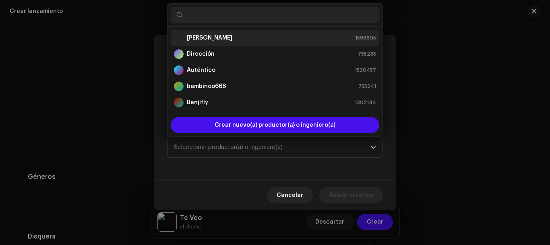
click at [230, 36] on font "[PERSON_NAME]" at bounding box center [210, 38] width 46 height 6
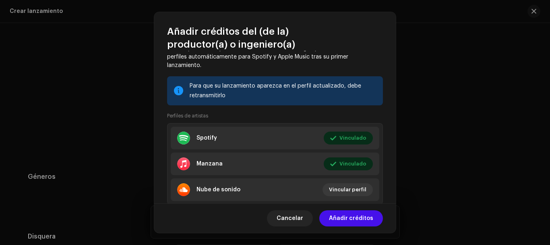
scroll to position [0, 0]
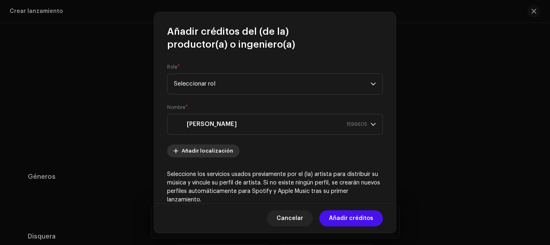
click at [226, 152] on font "Añadir localización" at bounding box center [208, 150] width 52 height 5
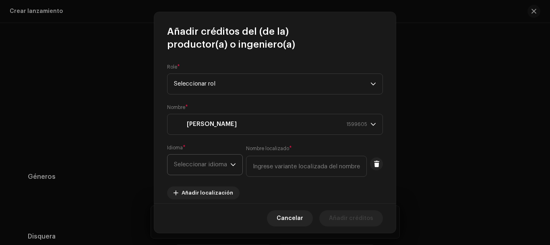
click at [225, 163] on font "Seleccionar idioma" at bounding box center [200, 164] width 53 height 6
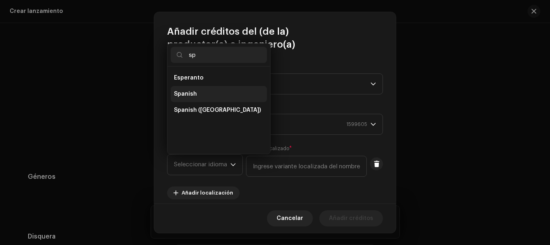
type input "sp"
click at [199, 96] on li "Spanish" at bounding box center [219, 94] width 96 height 16
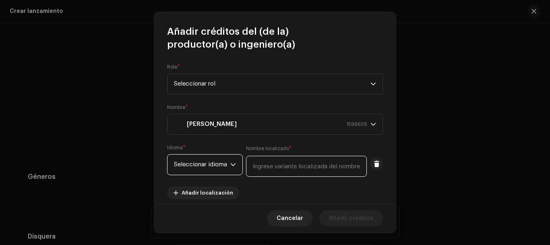
click at [284, 166] on input "text" at bounding box center [306, 166] width 121 height 21
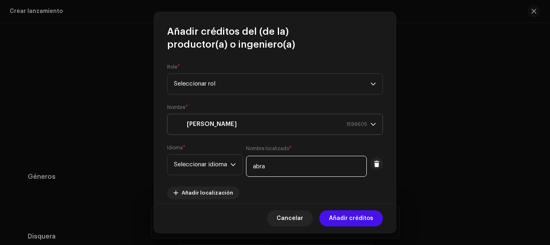
type input "abra"
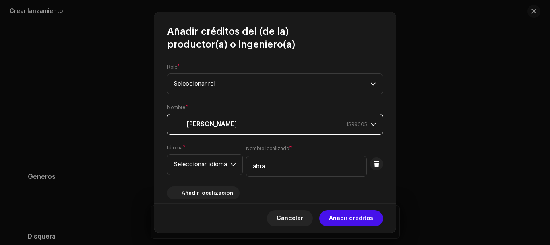
drag, startPoint x: 284, startPoint y: 125, endPoint x: 217, endPoint y: 126, distance: 67.7
click at [217, 126] on div "[PERSON_NAME] 1599605" at bounding box center [270, 124] width 193 height 20
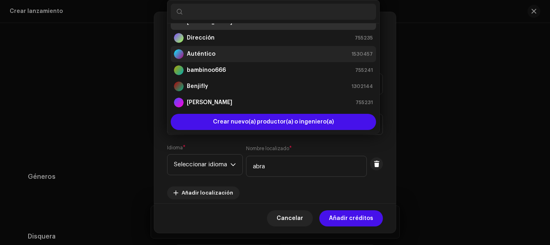
scroll to position [0, 0]
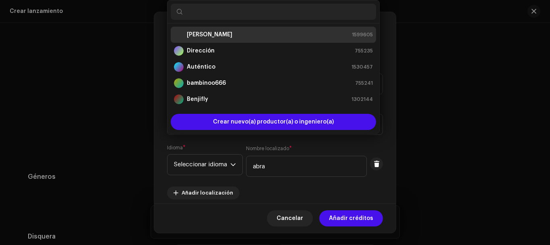
click at [217, 35] on font "[PERSON_NAME]" at bounding box center [210, 35] width 46 height 6
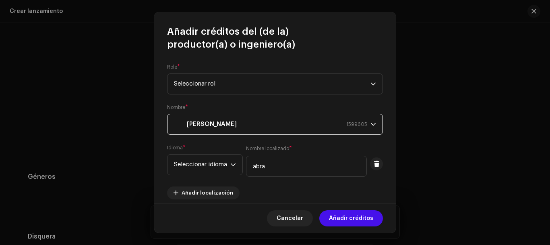
click at [211, 122] on strong "[PERSON_NAME]" at bounding box center [212, 124] width 50 height 20
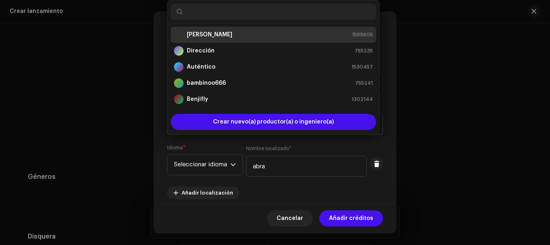
click at [211, 122] on div "Crear nuevo(a) productor(a) o ingeniero(a)" at bounding box center [273, 122] width 205 height 16
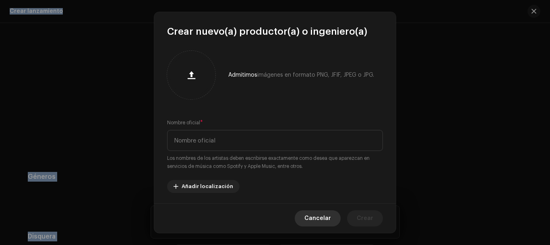
click at [328, 216] on font "Cancelar" at bounding box center [318, 218] width 27 height 6
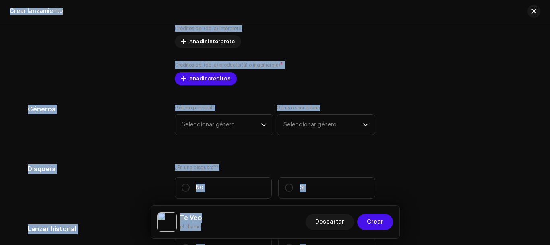
scroll to position [1056, 0]
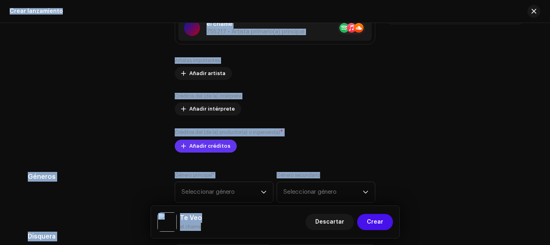
click at [221, 149] on span "Añadir créditos" at bounding box center [209, 146] width 41 height 16
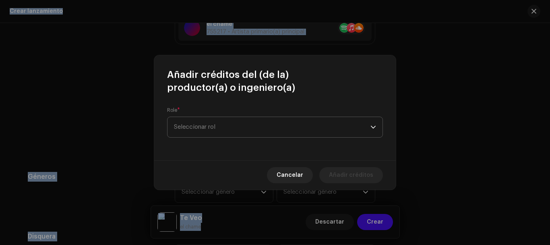
click at [223, 133] on span "Seleccionar rol" at bounding box center [272, 127] width 197 height 20
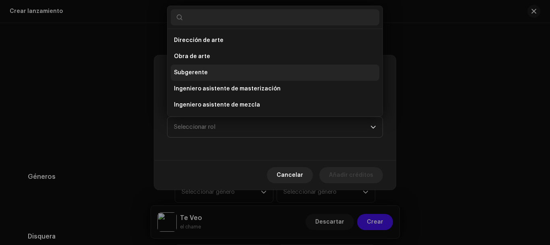
scroll to position [13, 0]
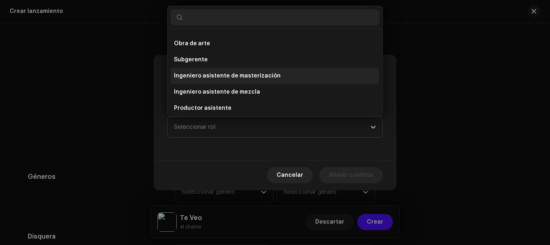
click at [222, 79] on span "Ingeniero asistente de masterización" at bounding box center [227, 76] width 107 height 8
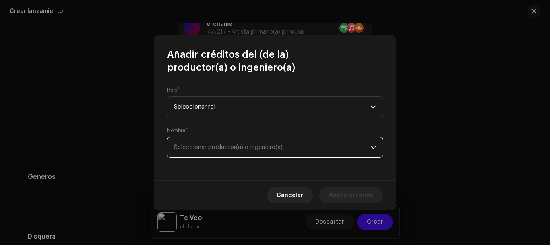
click at [225, 149] on font "Seleccionar productor(a) o ingeniero(a)" at bounding box center [228, 147] width 109 height 6
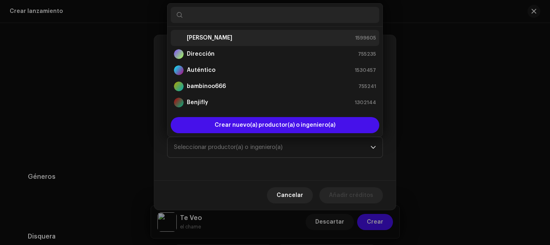
click at [222, 37] on font "[PERSON_NAME]" at bounding box center [210, 38] width 46 height 6
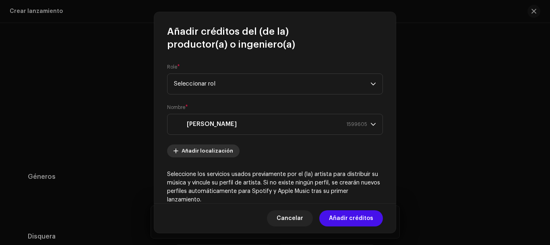
click at [217, 152] on font "Añadir localización" at bounding box center [208, 150] width 52 height 5
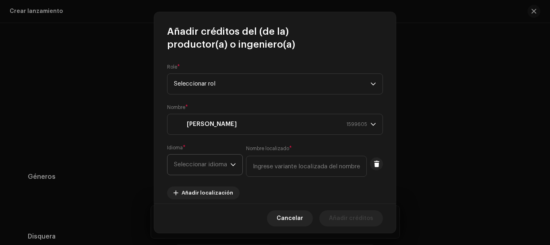
click at [210, 166] on font "Seleccionar idioma" at bounding box center [200, 164] width 53 height 6
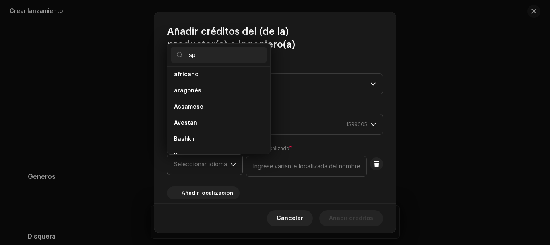
scroll to position [0, 0]
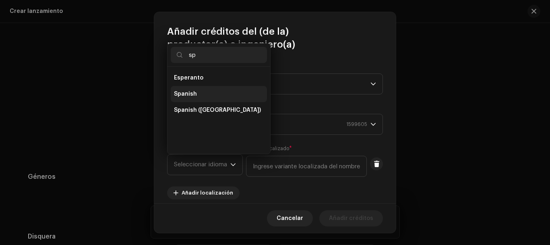
type input "sp"
click at [191, 94] on span "Spanish" at bounding box center [185, 94] width 23 height 8
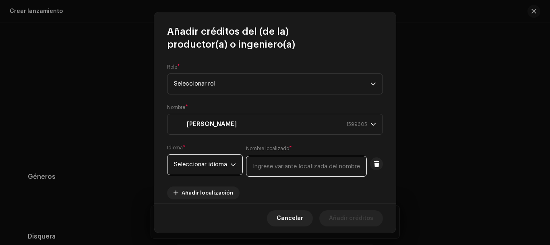
click at [278, 166] on input "text" at bounding box center [306, 166] width 121 height 21
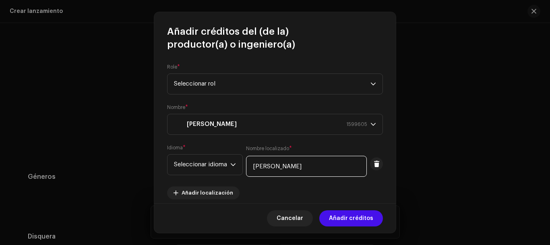
click at [311, 167] on input "[PERSON_NAME]" at bounding box center [306, 166] width 121 height 21
drag, startPoint x: 349, startPoint y: 167, endPoint x: 253, endPoint y: 169, distance: 96.3
click at [253, 169] on input "[PERSON_NAME]" at bounding box center [306, 166] width 121 height 21
type input "[PERSON_NAME]"
click at [371, 193] on re-m-artist-locales-form "Idioma * Seleccionar idioma Nombre localizado * [PERSON_NAME] Añadir localizaci…" at bounding box center [275, 171] width 216 height 55
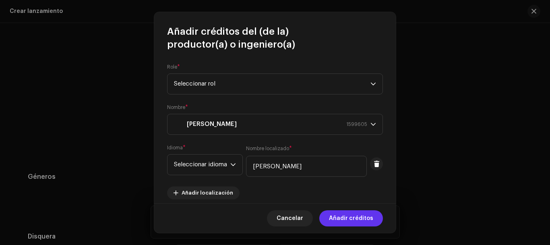
click at [371, 218] on font "Añadir créditos" at bounding box center [351, 218] width 44 height 6
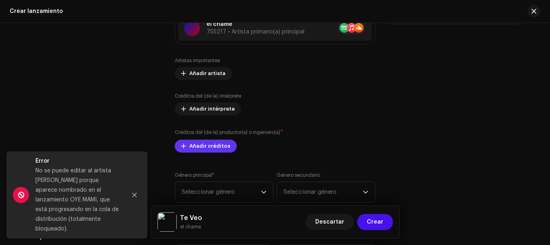
click at [197, 145] on font "Añadir créditos" at bounding box center [209, 145] width 41 height 5
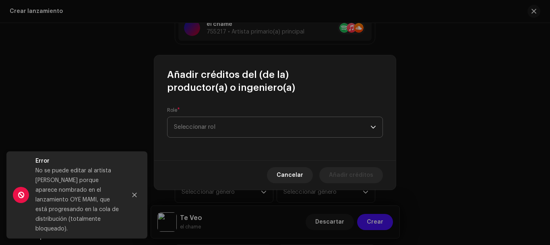
click at [228, 129] on span "Seleccionar rol" at bounding box center [272, 127] width 197 height 20
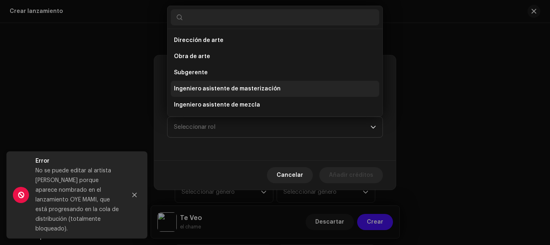
scroll to position [13, 0]
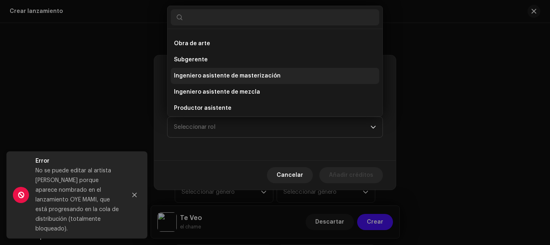
click at [246, 78] on font "Ingeniero asistente de masterización" at bounding box center [227, 76] width 107 height 6
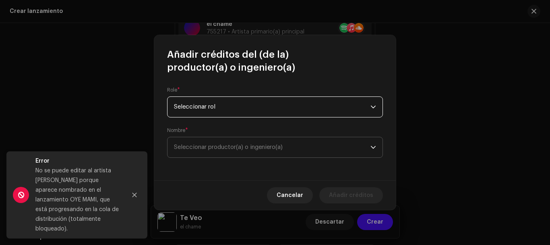
click at [252, 147] on font "Seleccionar productor(a) o ingeniero(a)" at bounding box center [228, 147] width 109 height 6
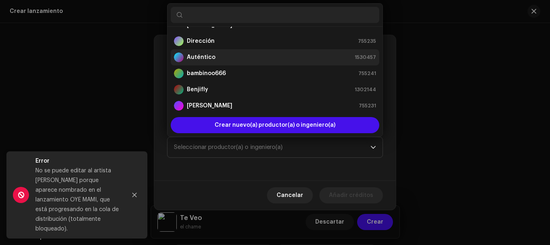
scroll to position [0, 0]
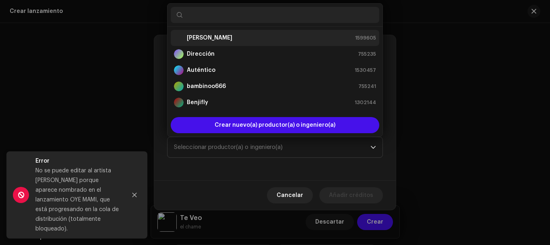
click at [222, 38] on font "[PERSON_NAME]" at bounding box center [210, 38] width 46 height 6
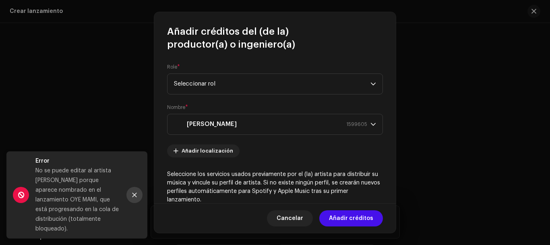
click at [136, 192] on icon "Cerca" at bounding box center [135, 195] width 6 height 6
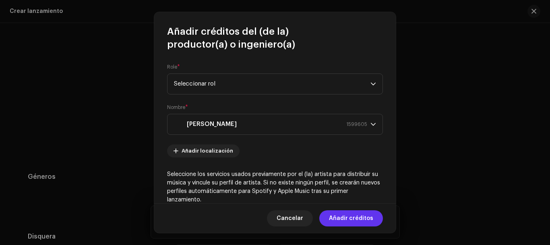
click at [346, 218] on font "Añadir créditos" at bounding box center [351, 218] width 44 height 6
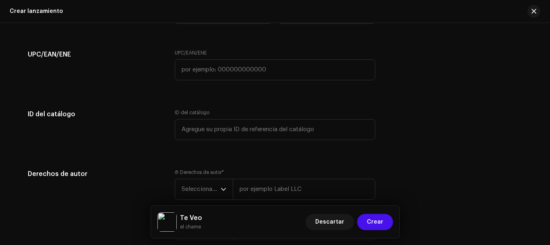
scroll to position [1474, 0]
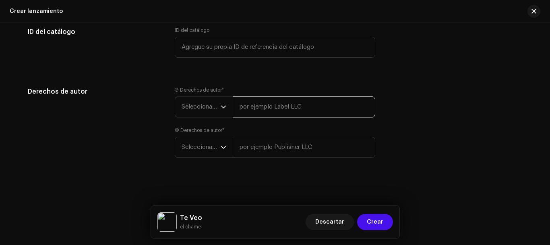
paste input "[PERSON_NAME]"
type input "[PERSON_NAME]"
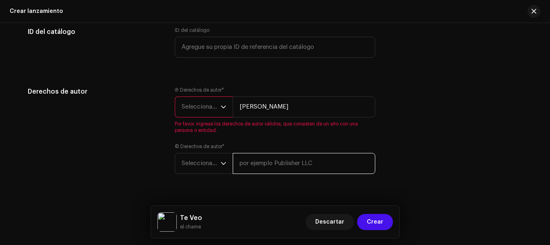
drag, startPoint x: 257, startPoint y: 142, endPoint x: 255, endPoint y: 166, distance: 24.3
click at [254, 168] on input "text" at bounding box center [304, 163] width 143 height 21
paste input "[PERSON_NAME]"
type input "[PERSON_NAME]"
click at [217, 109] on font "Seleccionar año" at bounding box center [204, 107] width 44 height 6
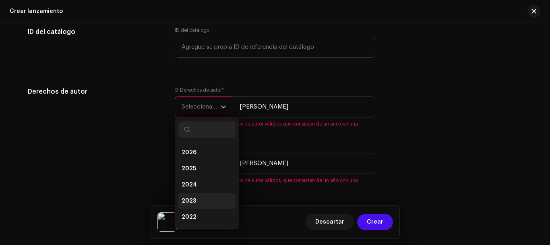
click at [194, 202] on span "2023" at bounding box center [189, 201] width 15 height 8
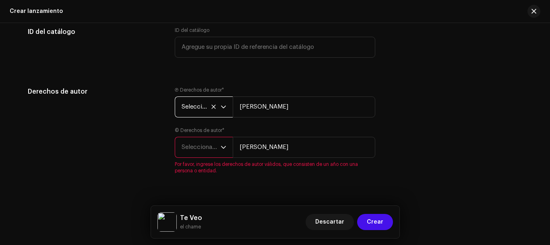
click at [189, 149] on font "Seleccionar año" at bounding box center [204, 147] width 44 height 6
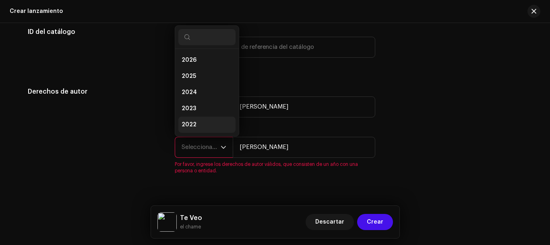
scroll to position [13, 0]
click at [193, 93] on span "2023" at bounding box center [189, 95] width 15 height 8
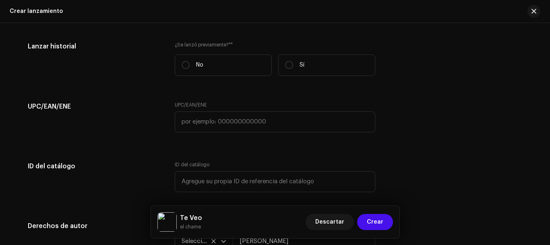
scroll to position [1272, 0]
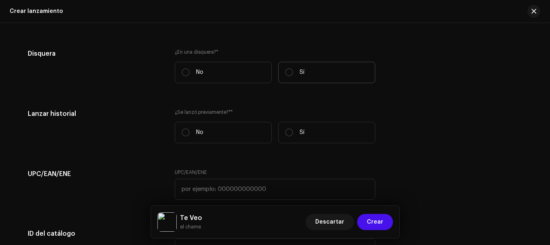
click at [309, 76] on label "Sí" at bounding box center [326, 72] width 97 height 21
click at [293, 76] on input "Sí" at bounding box center [289, 72] width 8 height 8
radio input "true"
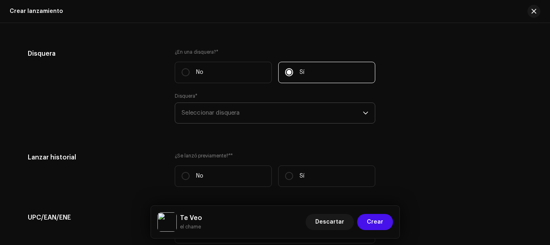
click at [243, 110] on span "Seleccionar disquera" at bounding box center [272, 113] width 181 height 20
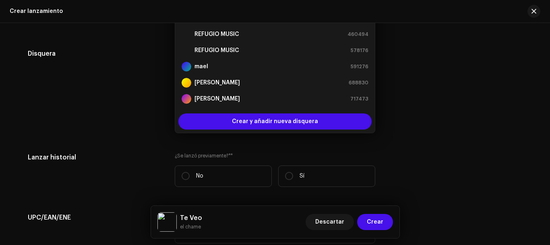
scroll to position [1261, 0]
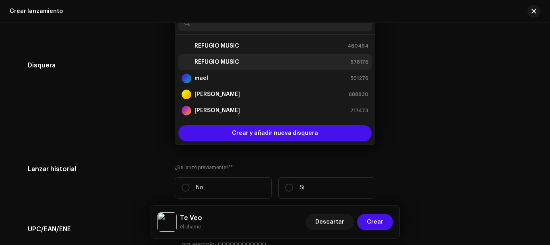
click at [232, 62] on strong "REFUGIO MUSIC" at bounding box center [217, 62] width 45 height 8
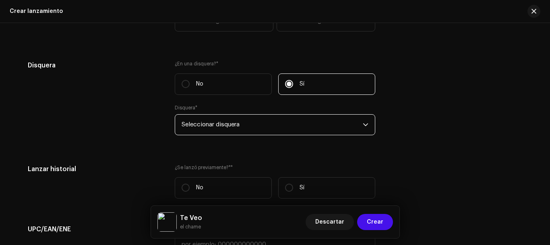
click at [271, 128] on span "Seleccionar disquera" at bounding box center [272, 124] width 181 height 20
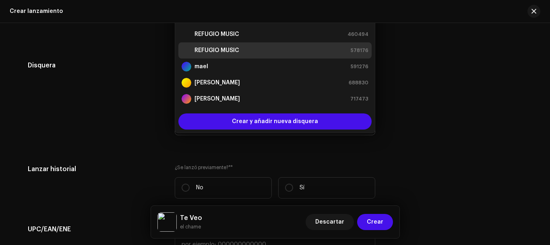
scroll to position [1249, 0]
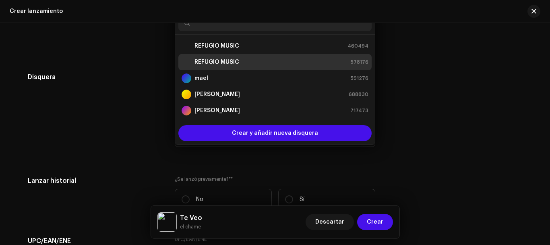
click at [224, 61] on strong "REFUGIO MUSIC" at bounding box center [217, 62] width 45 height 8
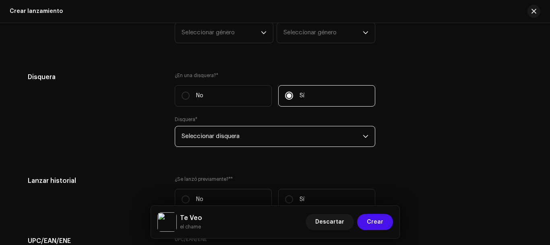
drag, startPoint x: 396, startPoint y: 156, endPoint x: 386, endPoint y: 164, distance: 14.0
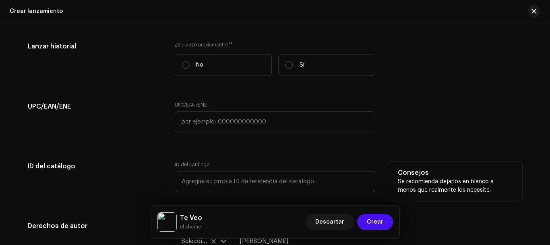
click at [381, 162] on div "ID del catálogo ID del catálogo Consejos Se recomienda dejarlos en blanco a men…" at bounding box center [275, 181] width 495 height 40
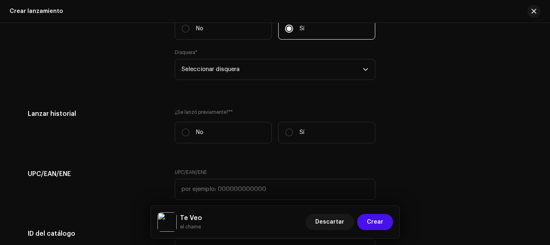
scroll to position [1182, 0]
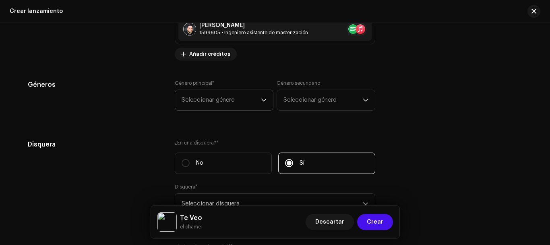
click at [259, 99] on span "Seleccionar género" at bounding box center [221, 100] width 79 height 20
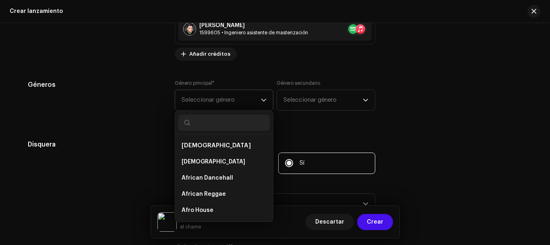
click at [232, 126] on input "text" at bounding box center [223, 122] width 91 height 16
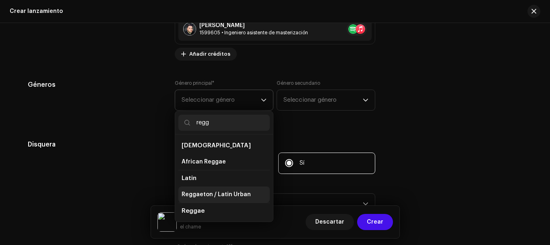
type input "regg"
click at [227, 192] on span "Reggaeton / Latin Urban" at bounding box center [216, 194] width 69 height 8
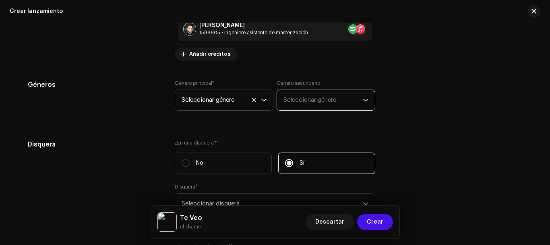
click at [315, 100] on font "Seleccionar género" at bounding box center [310, 100] width 53 height 6
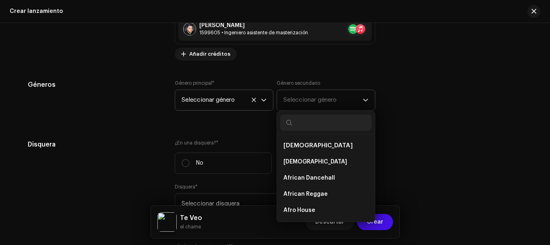
click at [315, 118] on input "text" at bounding box center [325, 122] width 91 height 16
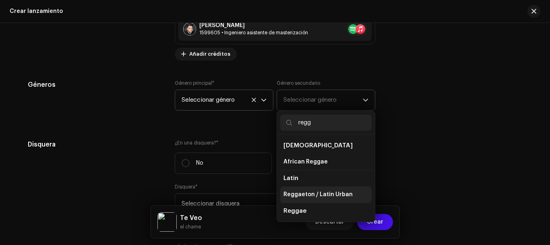
type input "regg"
click at [324, 193] on span "Reggaeton / Latin Urban" at bounding box center [318, 194] width 69 height 8
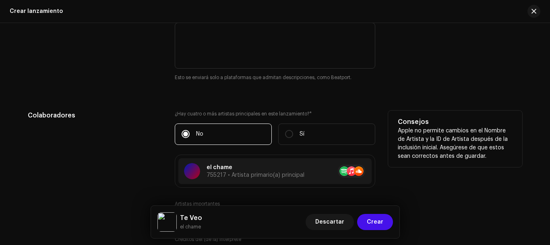
scroll to position [980, 0]
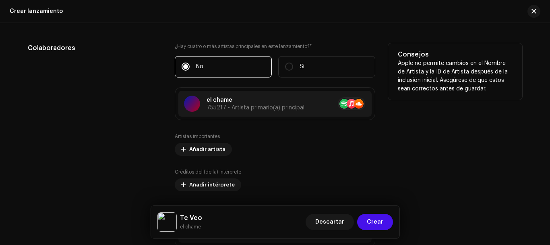
click at [192, 116] on div "el chame 755217 • Artista primario(a) principal" at bounding box center [275, 103] width 201 height 33
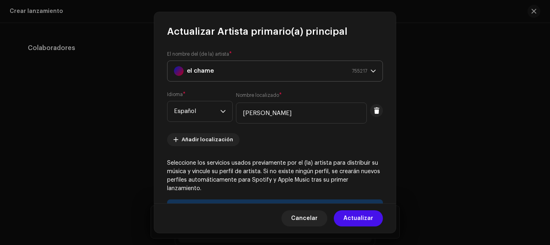
click at [371, 73] on icon "disparador desplegable" at bounding box center [374, 71] width 6 height 6
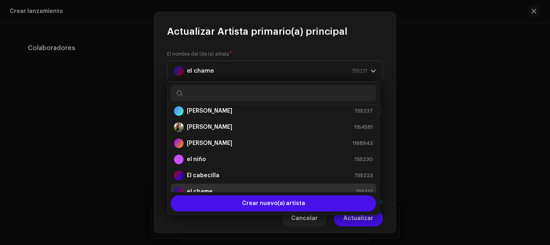
scroll to position [161, 0]
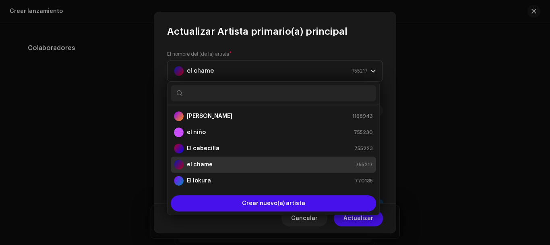
click at [210, 164] on font "el chame" at bounding box center [200, 165] width 26 height 6
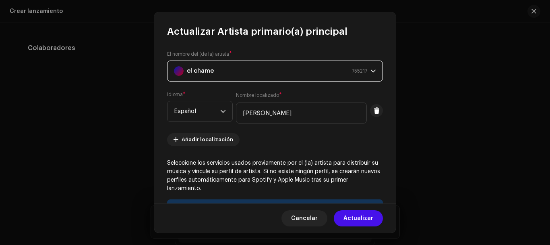
click at [186, 70] on div "el chame" at bounding box center [194, 71] width 40 height 20
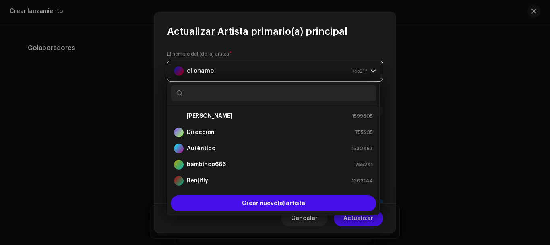
scroll to position [0, 0]
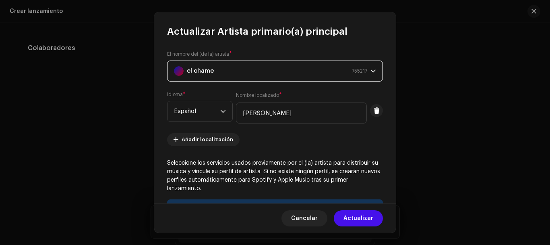
click at [186, 70] on div "el chame" at bounding box center [194, 71] width 40 height 20
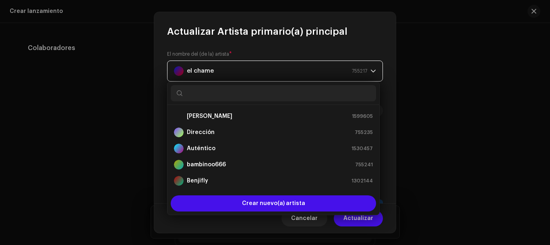
click at [186, 70] on div "el chame" at bounding box center [194, 71] width 40 height 20
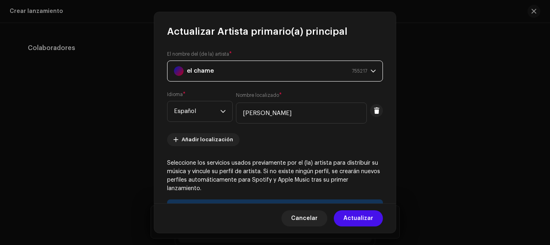
scroll to position [147, 0]
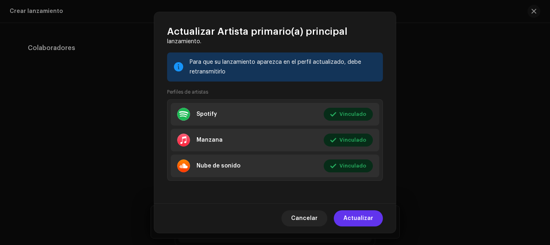
click at [371, 218] on font "Actualizar" at bounding box center [359, 218] width 30 height 6
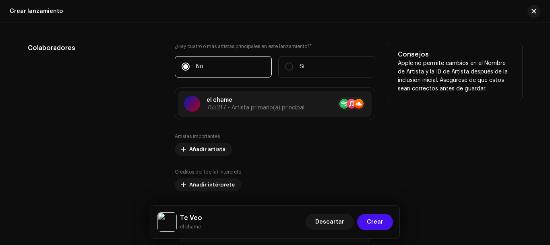
click at [423, 171] on div "Consejos Apple no permite cambios en el Nombre de Artista y la ID de Artista de…" at bounding box center [455, 152] width 134 height 219
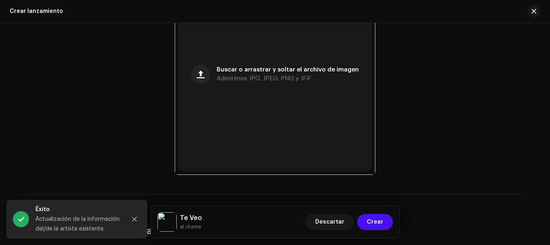
scroll to position [174, 0]
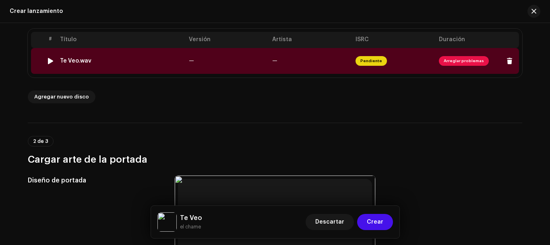
click at [218, 61] on td "—" at bounding box center [227, 61] width 83 height 26
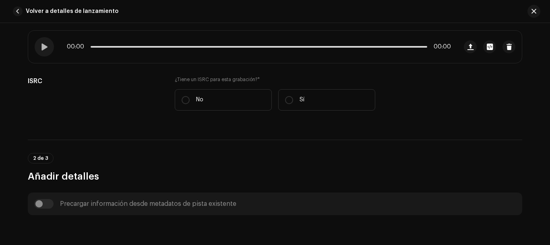
scroll to position [201, 0]
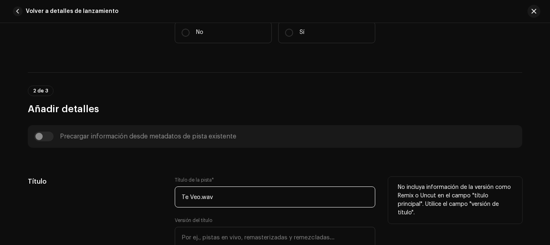
drag, startPoint x: 216, startPoint y: 197, endPoint x: 200, endPoint y: 196, distance: 16.2
click at [200, 196] on input "Te Veo.wav" at bounding box center [275, 196] width 201 height 21
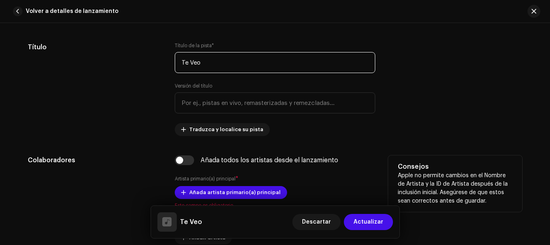
scroll to position [403, 0]
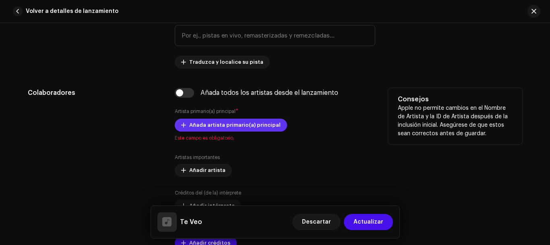
type input "Te Veo"
click at [264, 124] on font "Añada artista primario(a) principal" at bounding box center [234, 124] width 91 height 5
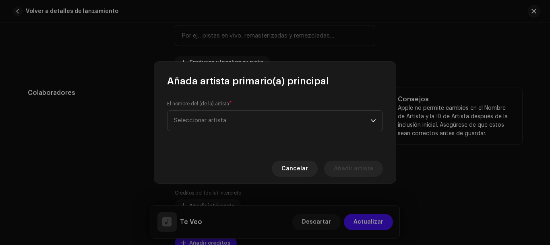
click at [264, 124] on span "Seleccionar artista" at bounding box center [272, 120] width 197 height 20
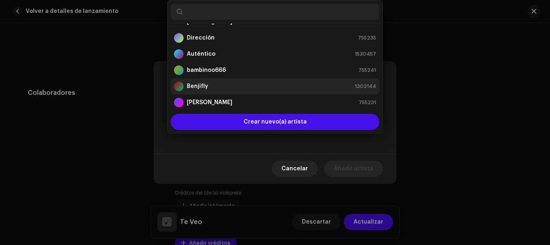
scroll to position [147, 0]
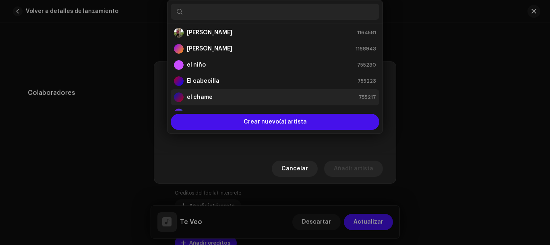
click at [228, 96] on div "el chame 755217" at bounding box center [275, 97] width 202 height 10
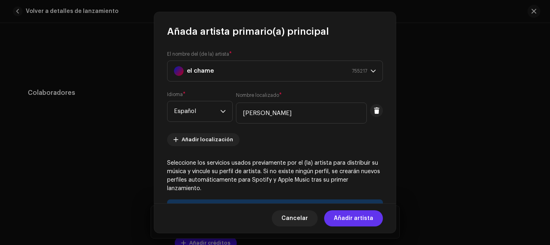
click at [370, 218] on font "Añadir artista" at bounding box center [353, 218] width 39 height 6
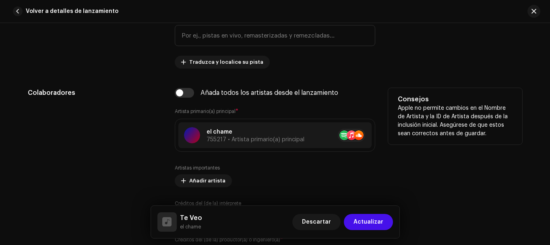
scroll to position [470, 0]
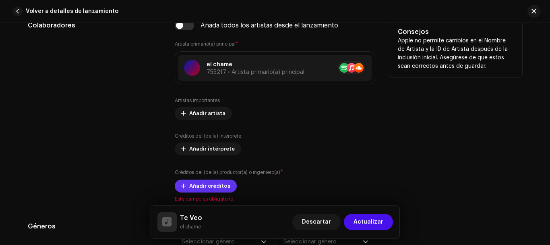
click at [224, 187] on font "Añadir créditos" at bounding box center [209, 185] width 41 height 5
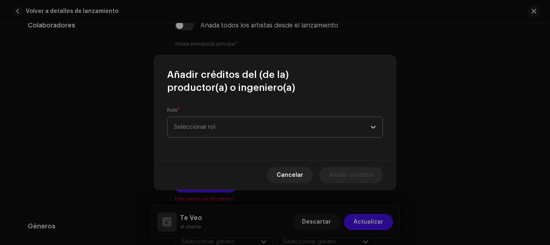
click at [226, 131] on span "Seleccionar rol" at bounding box center [272, 127] width 197 height 20
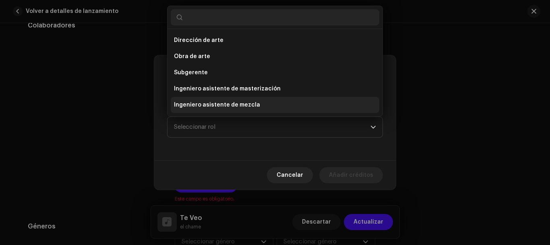
scroll to position [13, 0]
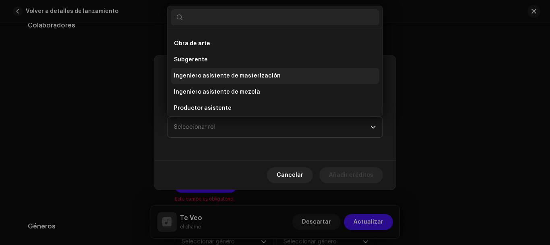
click at [239, 72] on span "Ingeniero asistente de masterización" at bounding box center [227, 76] width 107 height 8
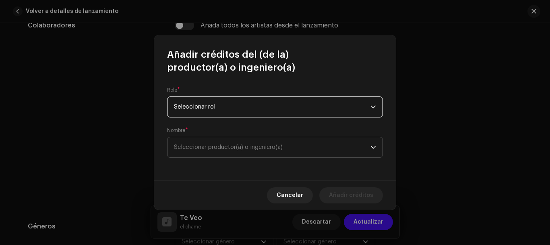
click at [237, 143] on span "Seleccionar productor(a) o ingeniero(a)" at bounding box center [272, 147] width 197 height 20
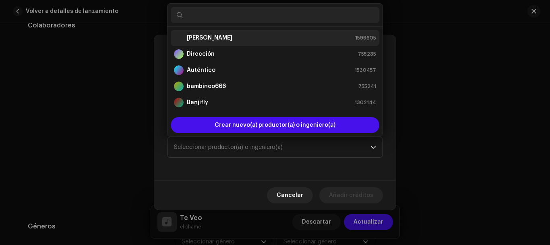
click at [224, 34] on strong "[PERSON_NAME]" at bounding box center [210, 38] width 46 height 8
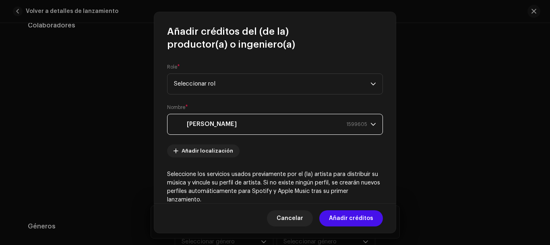
scroll to position [67, 0]
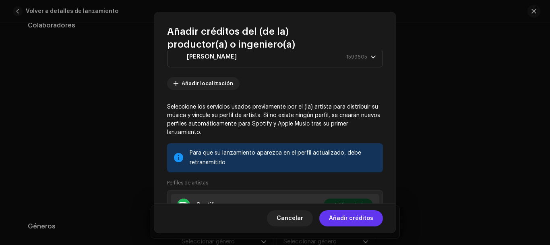
click at [363, 216] on font "Añadir créditos" at bounding box center [351, 218] width 44 height 6
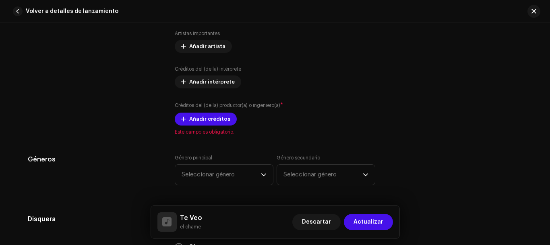
scroll to position [604, 0]
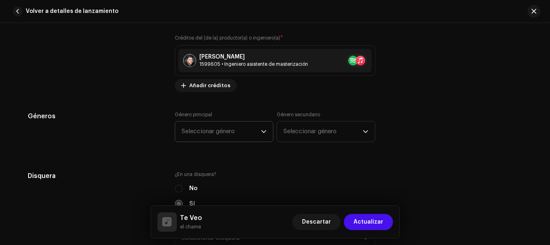
click at [266, 133] on p-select "Seleccionar género" at bounding box center [224, 131] width 99 height 21
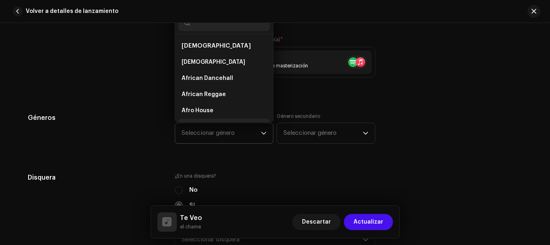
scroll to position [13, 0]
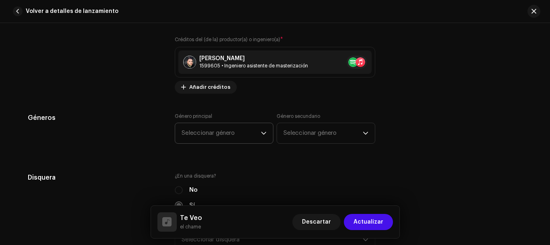
type input "e"
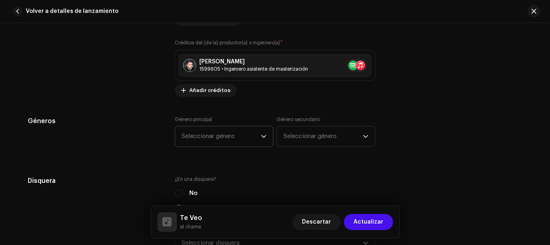
scroll to position [0, 0]
click at [252, 139] on span "Seleccionar género" at bounding box center [221, 136] width 79 height 20
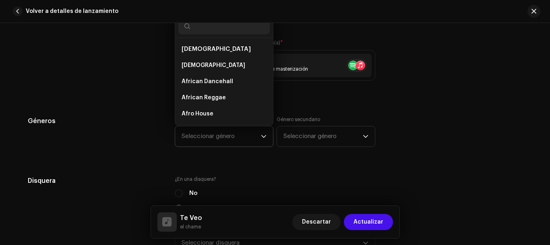
scroll to position [13, 0]
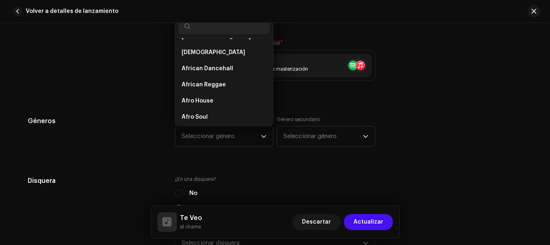
click at [214, 26] on input "text" at bounding box center [223, 26] width 91 height 16
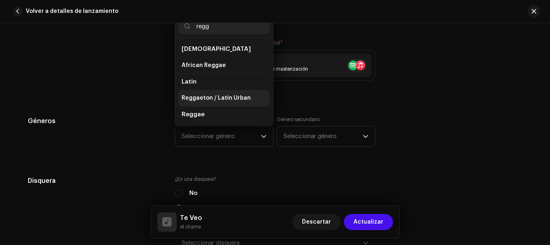
type input "regg"
click at [242, 100] on span "Reggaeton / Latin Urban" at bounding box center [216, 98] width 69 height 8
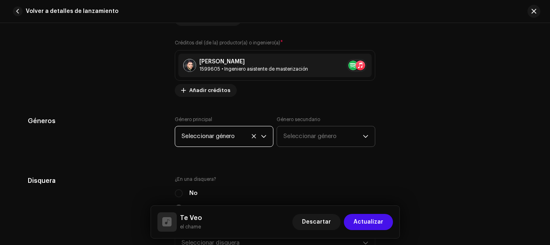
click at [302, 135] on font "Seleccionar género" at bounding box center [310, 136] width 53 height 6
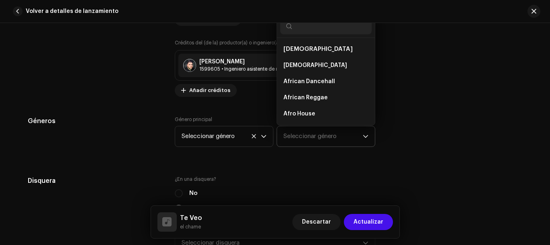
click at [307, 27] on input "text" at bounding box center [325, 26] width 91 height 16
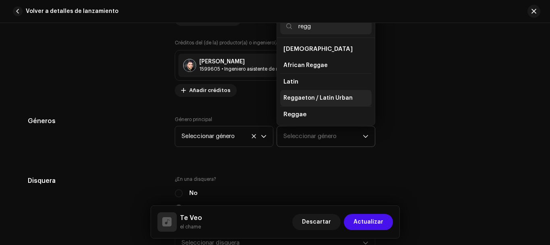
type input "regg"
click at [333, 98] on span "Reggaeton / Latin Urban" at bounding box center [318, 98] width 69 height 8
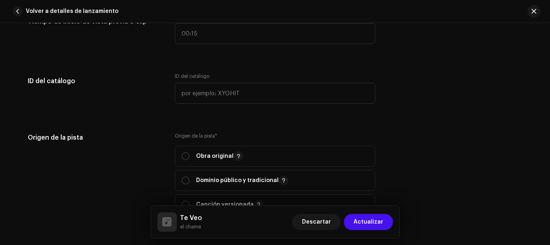
scroll to position [935, 0]
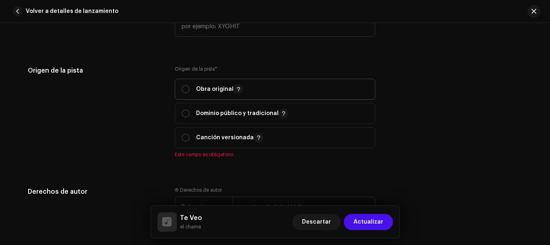
click at [198, 85] on p "Obra original" at bounding box center [219, 89] width 47 height 10
radio input "true"
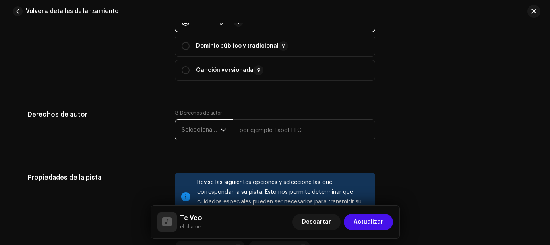
click at [202, 127] on span "Seleccionar año" at bounding box center [201, 130] width 39 height 20
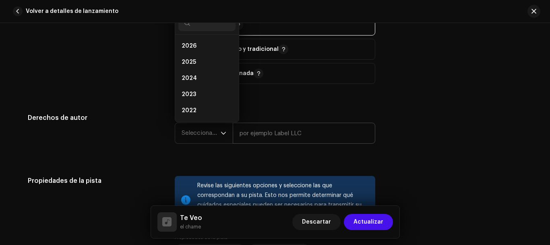
scroll to position [45, 0]
paste input "[PERSON_NAME]"
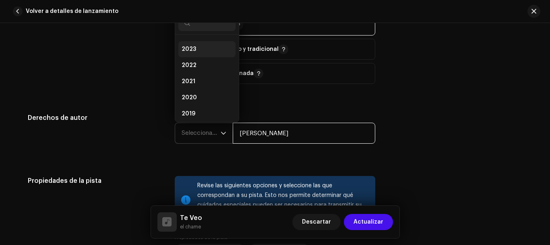
type input "[PERSON_NAME]"
click at [196, 44] on li "2023" at bounding box center [206, 49] width 57 height 16
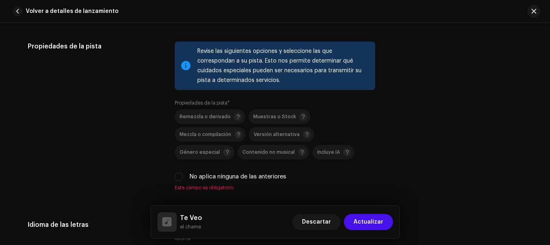
scroll to position [1201, 0]
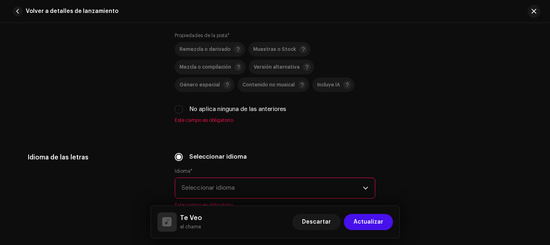
click at [195, 110] on font "No aplica ninguna de las anteriores" at bounding box center [237, 109] width 97 height 6
click at [183, 110] on input "No aplica ninguna de las anteriores" at bounding box center [179, 109] width 8 height 8
checkbox input "true"
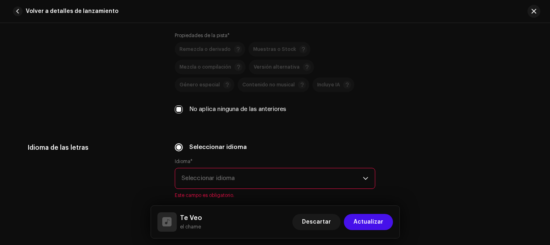
scroll to position [1268, 0]
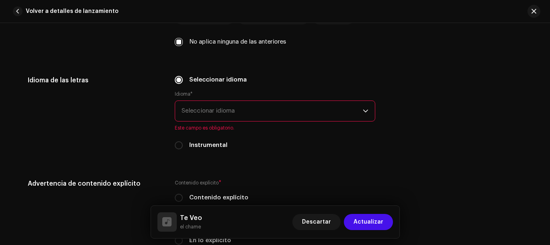
click at [224, 114] on span "Seleccionar idioma" at bounding box center [272, 111] width 181 height 20
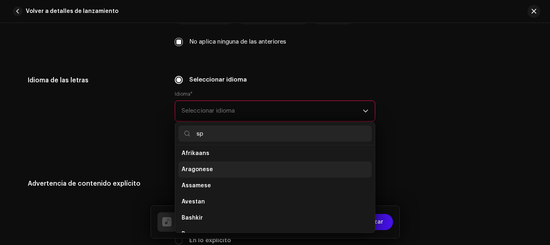
scroll to position [0, 0]
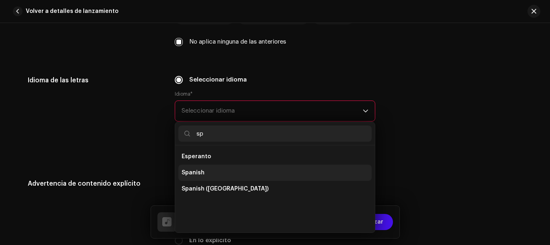
type input "sp"
click at [222, 180] on li "Spanish" at bounding box center [274, 172] width 193 height 16
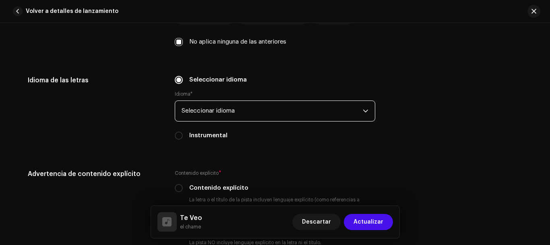
drag, startPoint x: 263, startPoint y: 120, endPoint x: 257, endPoint y: 117, distance: 7.4
click at [263, 120] on span "Seleccionar idioma" at bounding box center [272, 111] width 181 height 20
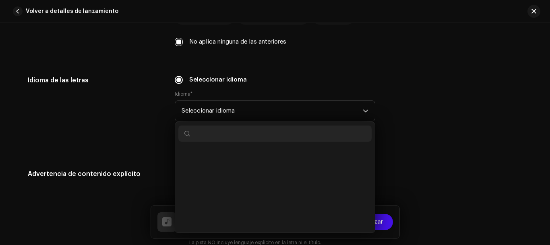
scroll to position [2566, 0]
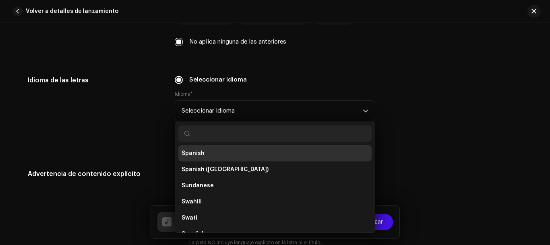
click at [200, 154] on span "Spanish" at bounding box center [193, 153] width 23 height 8
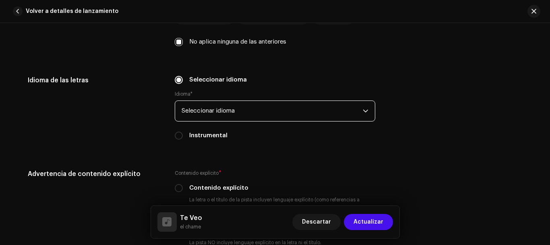
scroll to position [1402, 0]
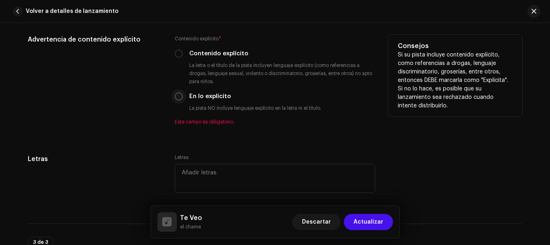
click at [181, 100] on p-radiobutton at bounding box center [179, 96] width 8 height 8
click at [177, 98] on input "En lo explícito" at bounding box center [179, 96] width 8 height 8
radio input "true"
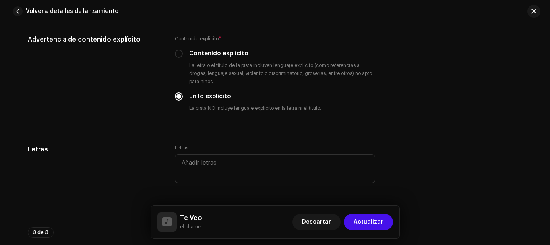
click at [424, 151] on div "Letras Letras" at bounding box center [275, 169] width 495 height 50
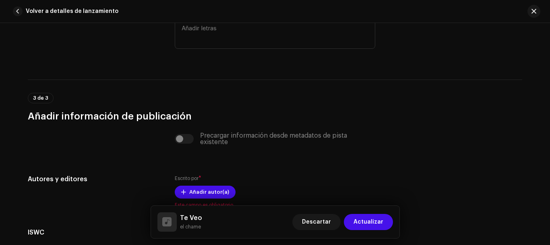
scroll to position [1604, 0]
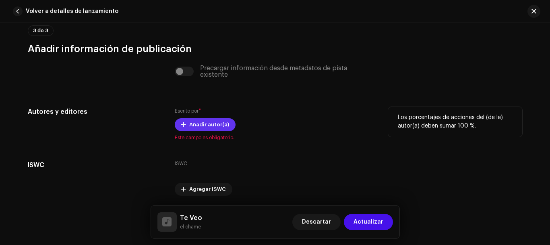
click at [221, 122] on font "Añadir autor(a)" at bounding box center [209, 124] width 40 height 5
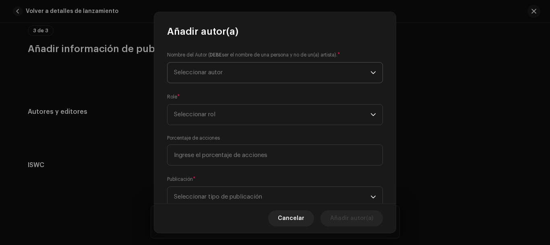
click at [214, 79] on span "Seleccionar autor" at bounding box center [272, 72] width 197 height 20
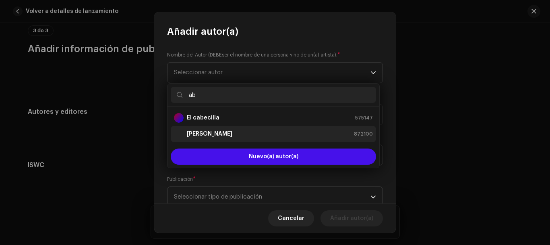
type input "ab"
click at [224, 133] on strong "[PERSON_NAME]" at bounding box center [210, 134] width 46 height 8
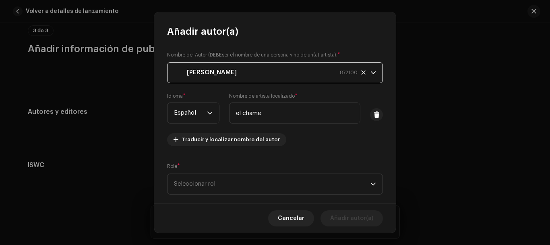
scroll to position [67, 0]
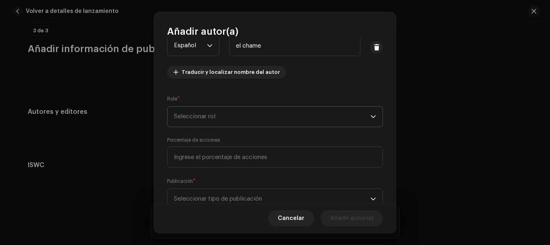
click at [230, 118] on span "Seleccionar rol" at bounding box center [272, 116] width 197 height 20
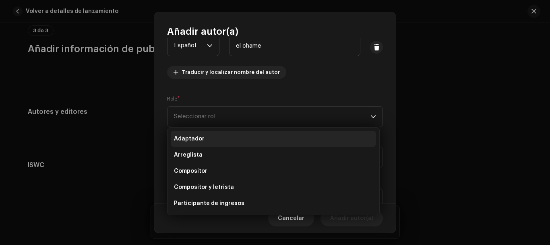
click at [226, 137] on li "Adaptador" at bounding box center [273, 139] width 205 height 16
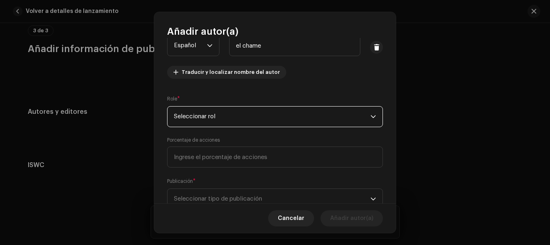
scroll to position [96, 0]
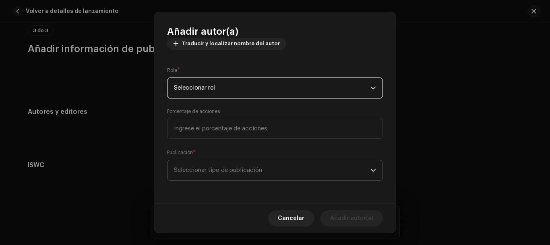
click at [233, 170] on font "Seleccionar tipo de publicación" at bounding box center [218, 170] width 88 height 6
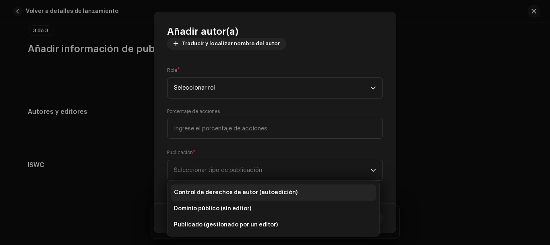
click at [235, 191] on font "Control de derechos de autor (autoedición)" at bounding box center [236, 192] width 124 height 6
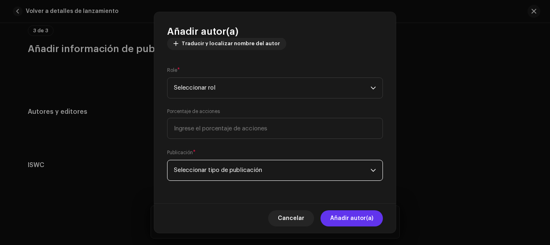
click at [368, 218] on font "Añadir autor(a)" at bounding box center [351, 218] width 43 height 6
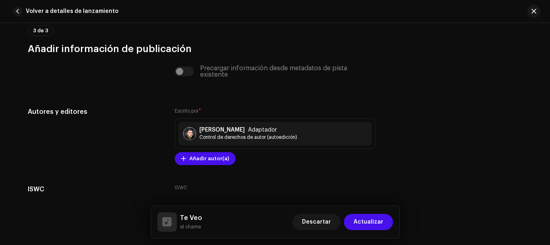
scroll to position [1656, 0]
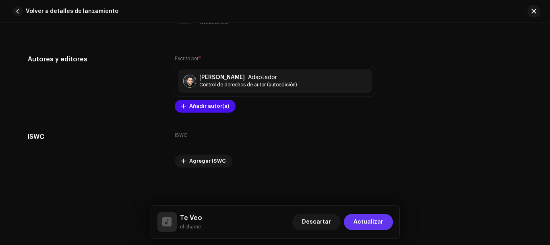
click at [384, 223] on button "Actualizar" at bounding box center [368, 222] width 49 height 16
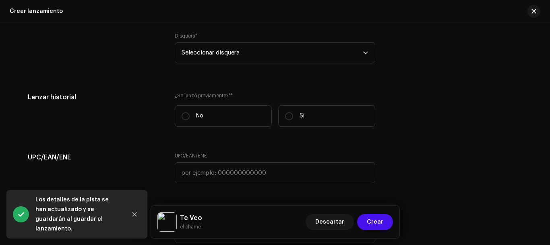
scroll to position [1501, 0]
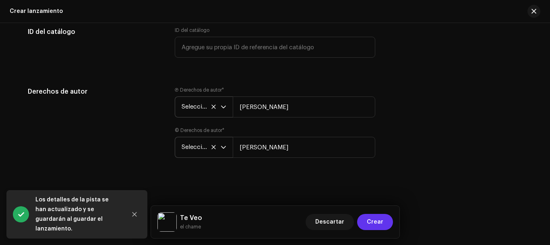
click at [388, 223] on button "Crear" at bounding box center [375, 222] width 36 height 16
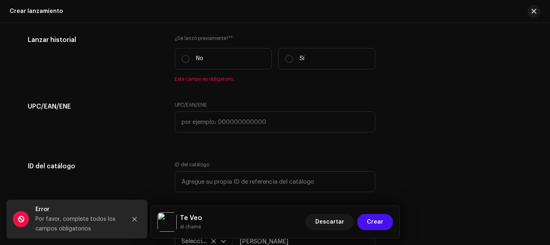
scroll to position [1306, 0]
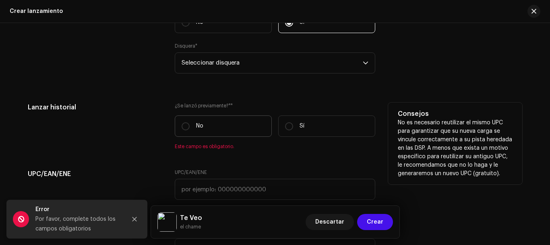
click at [231, 136] on label "No" at bounding box center [223, 125] width 97 height 21
click at [190, 130] on input "No" at bounding box center [186, 126] width 8 height 8
radio input "true"
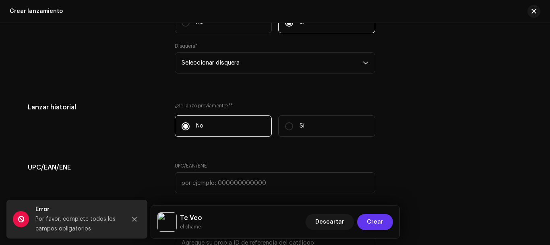
click at [378, 221] on font "Crear" at bounding box center [375, 222] width 17 height 6
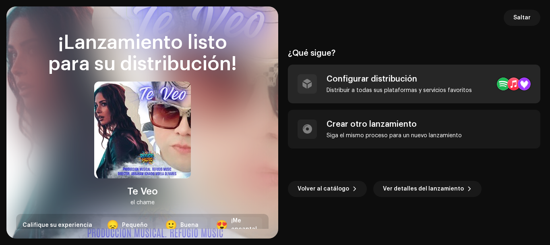
click at [349, 76] on font "Configurar distribución" at bounding box center [372, 79] width 91 height 8
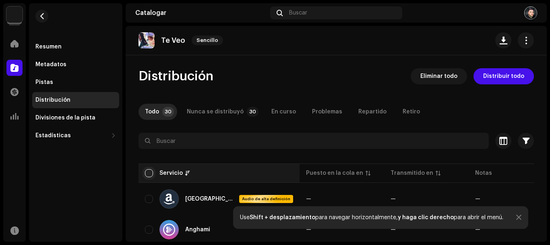
click at [150, 172] on input "checkbox" at bounding box center [149, 173] width 8 height 8
checkbox input "true"
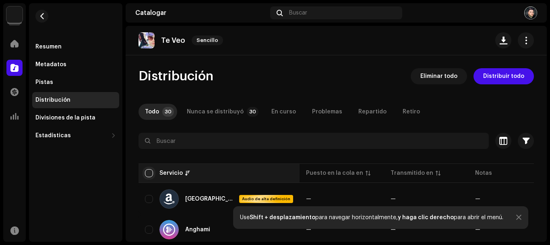
checkbox input "true"
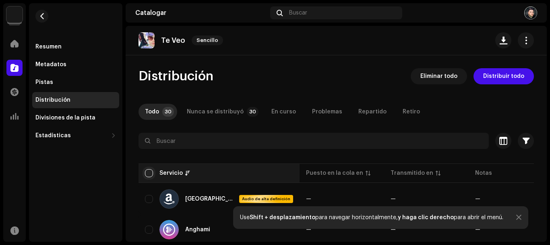
checkbox input "true"
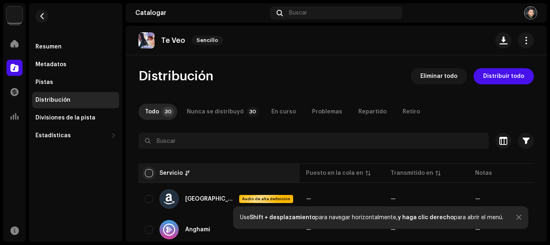
checkbox input "true"
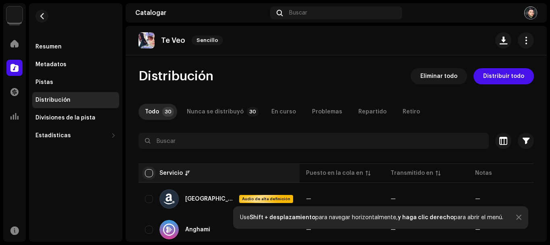
checkbox input "true"
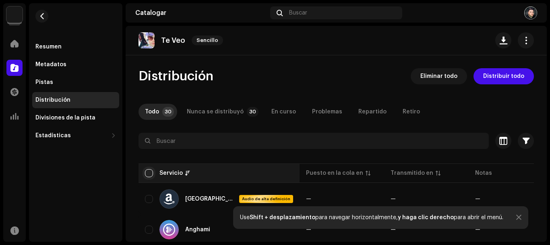
checkbox input "true"
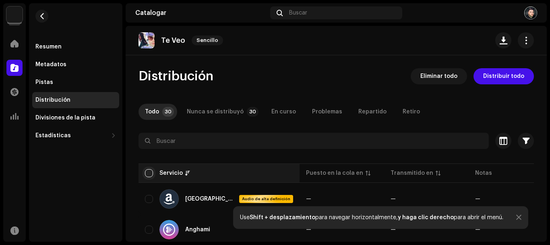
checkbox input "true"
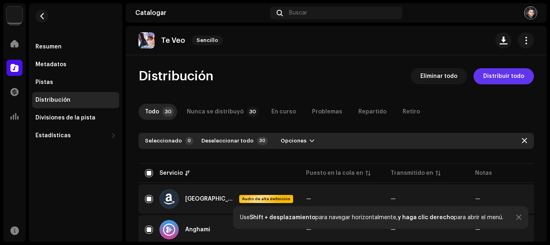
click at [523, 78] on button "Distribuir todo" at bounding box center [504, 76] width 60 height 16
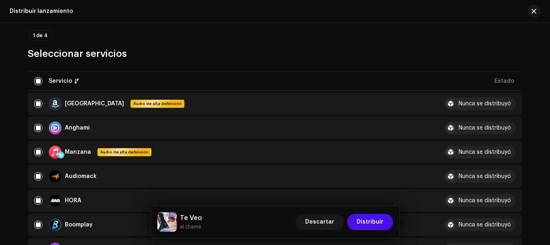
scroll to position [134, 0]
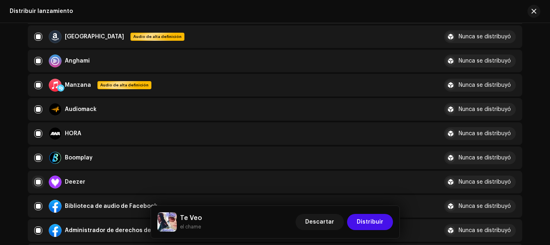
click at [36, 180] on input "checkbox" at bounding box center [38, 182] width 8 height 8
checkbox input "false"
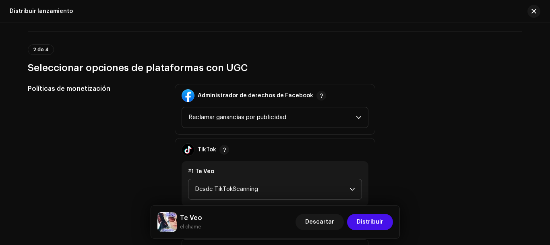
scroll to position [940, 0]
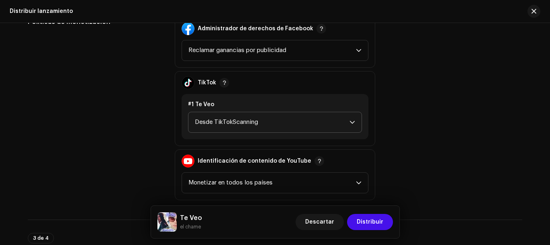
click at [225, 124] on font "Desde TikTokScanning" at bounding box center [226, 122] width 63 height 6
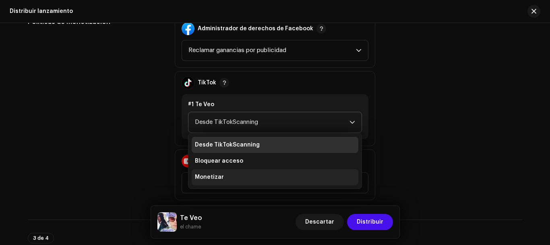
click at [220, 174] on font "Monetizar" at bounding box center [209, 177] width 29 height 6
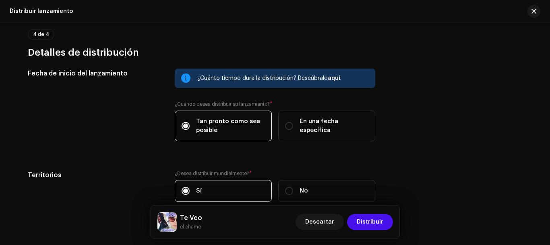
scroll to position [1320, 0]
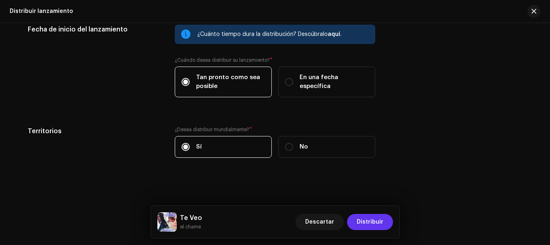
click at [376, 223] on font "Distribuir" at bounding box center [370, 222] width 27 height 6
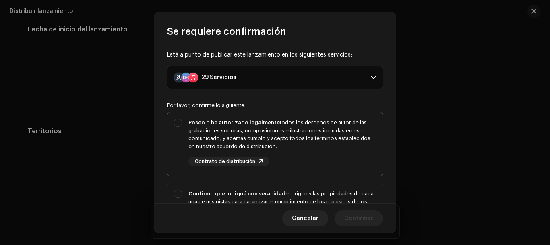
drag, startPoint x: 244, startPoint y: 140, endPoint x: 236, endPoint y: 151, distance: 14.1
click at [243, 140] on font "todos los derechos de autor de las grabaciones sonoras, composiciones e ilustra…" at bounding box center [280, 134] width 182 height 29
checkbox input "true"
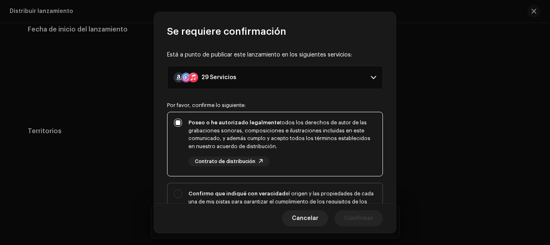
click at [237, 187] on div "Confirmo que indiqué con veracidad el origen y las propiedades de cada una de m…" at bounding box center [275, 217] width 215 height 68
checkbox input "true"
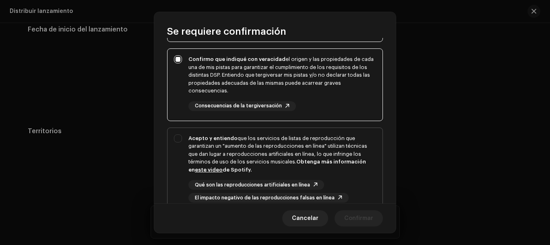
click at [246, 158] on div "Acepto y entiendo que los servicios de listas de reproducción que garantizan un…" at bounding box center [283, 153] width 188 height 39
checkbox input "true"
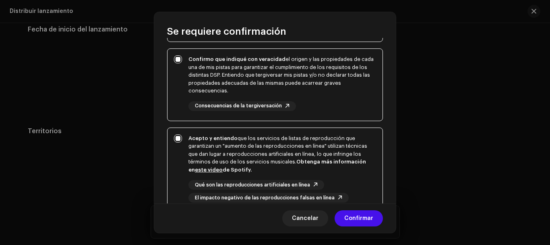
scroll to position [208, 0]
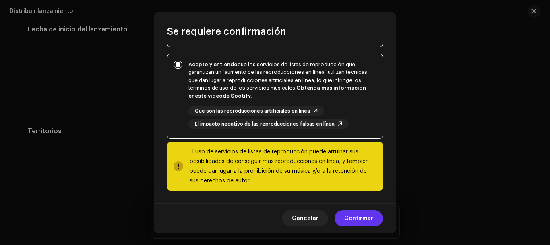
click at [361, 219] on font "Confirmar" at bounding box center [358, 218] width 29 height 6
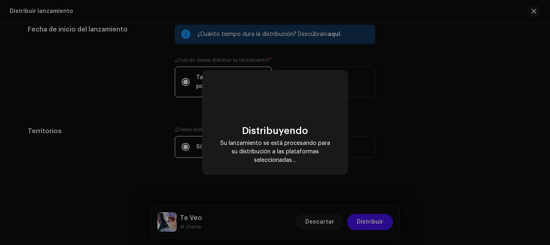
checkbox input "false"
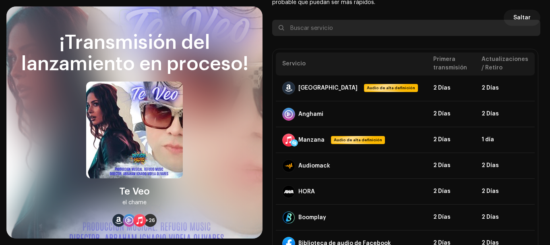
click at [517, 20] on input "text" at bounding box center [406, 28] width 268 height 16
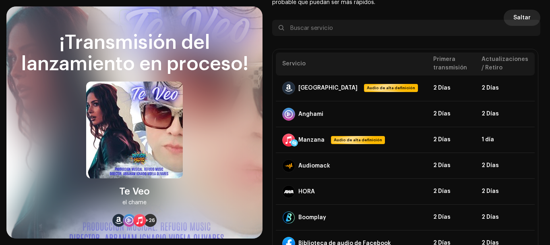
click at [517, 14] on span "Saltar" at bounding box center [522, 18] width 17 height 16
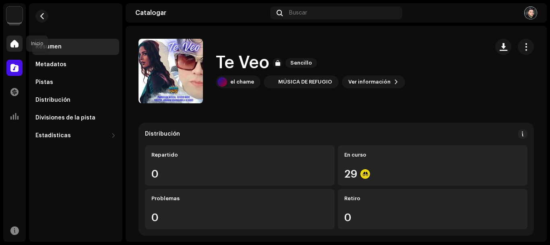
click at [16, 44] on span at bounding box center [14, 43] width 8 height 6
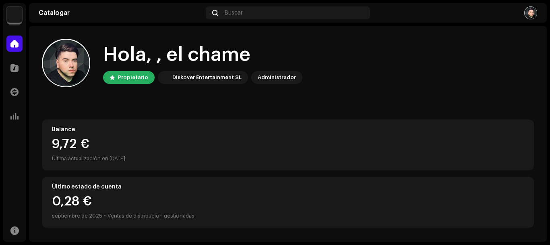
scroll to position [154, 0]
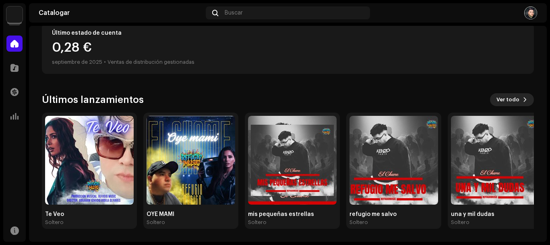
click at [523, 100] on span at bounding box center [525, 99] width 5 height 6
